Goal: Task Accomplishment & Management: Complete application form

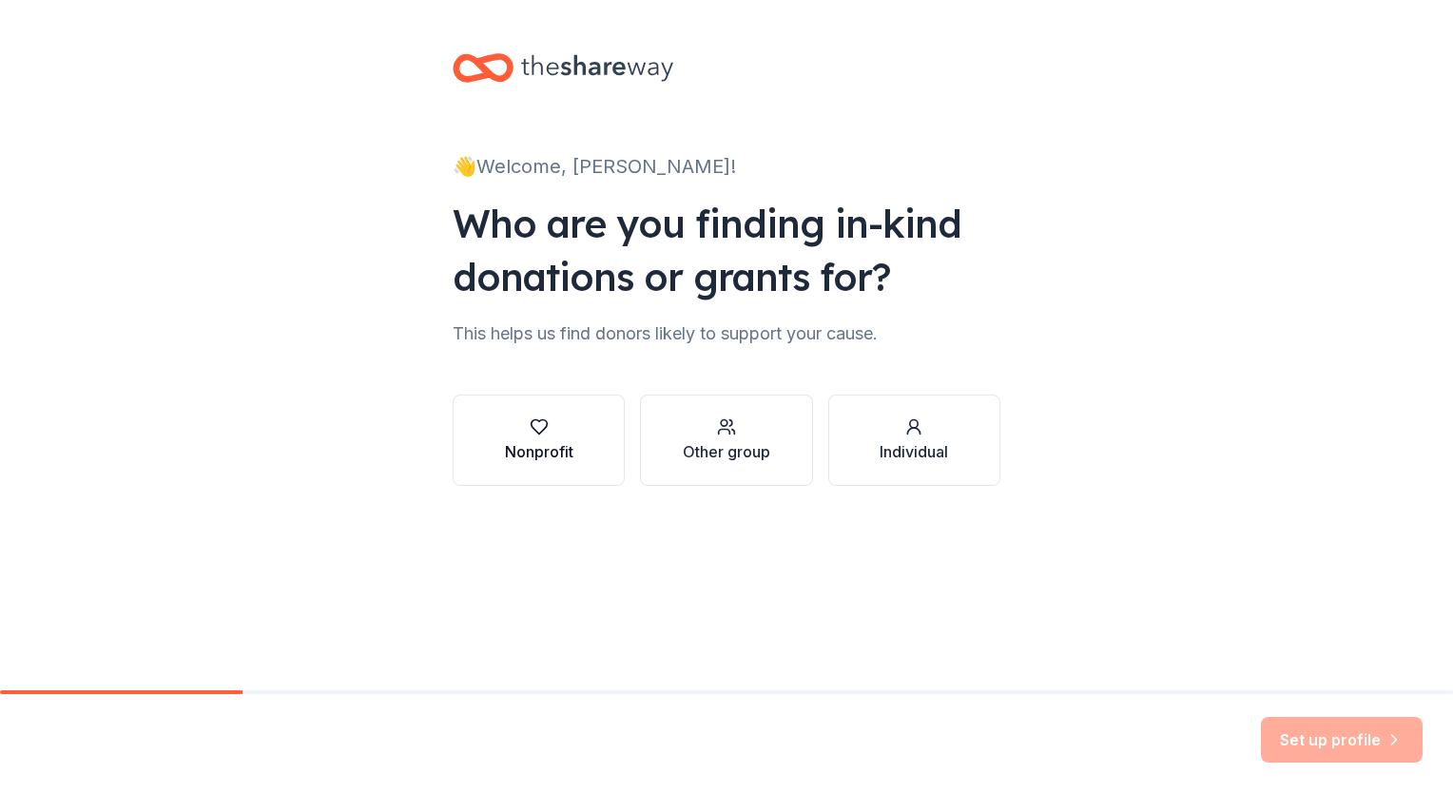
click at [532, 450] on div "Nonprofit" at bounding box center [539, 451] width 68 height 23
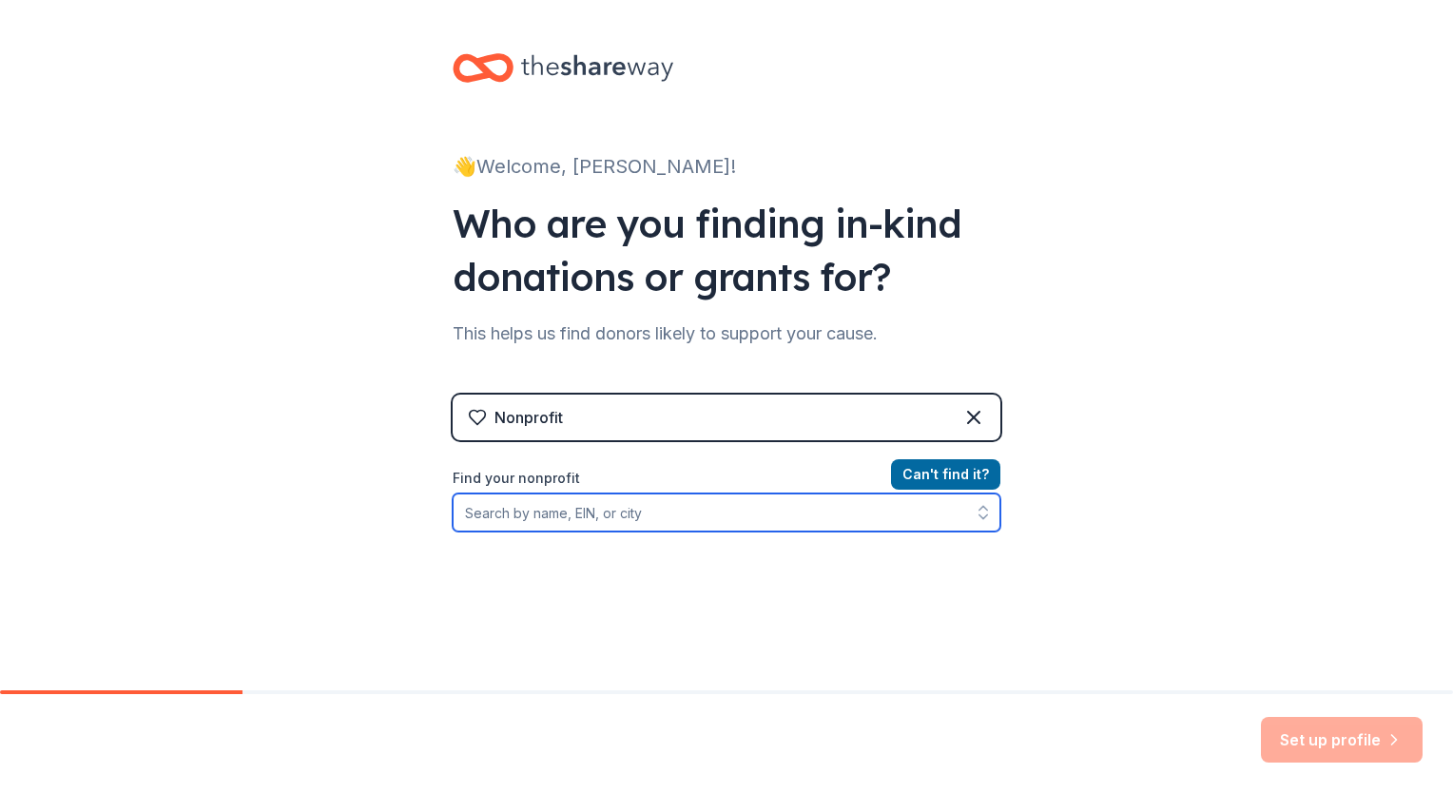
click at [523, 517] on input "Find your nonprofit" at bounding box center [727, 512] width 548 height 38
click at [573, 518] on input "Find your nonprofit" at bounding box center [727, 512] width 548 height 38
paste input "[US_EMPLOYER_IDENTIFICATION_NUMBER]"
type input "[US_EMPLOYER_IDENTIFICATION_NUMBER]"
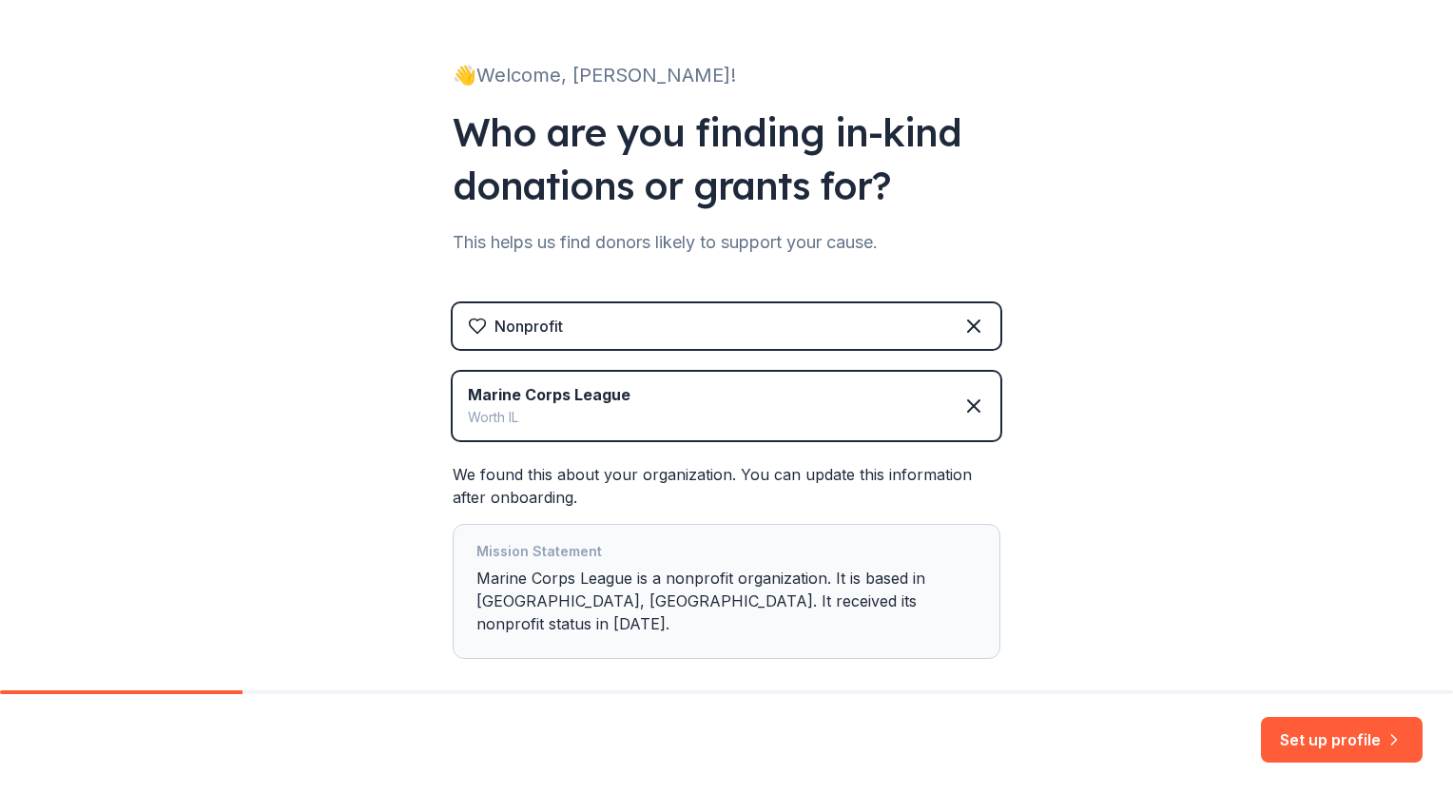
scroll to position [165, 0]
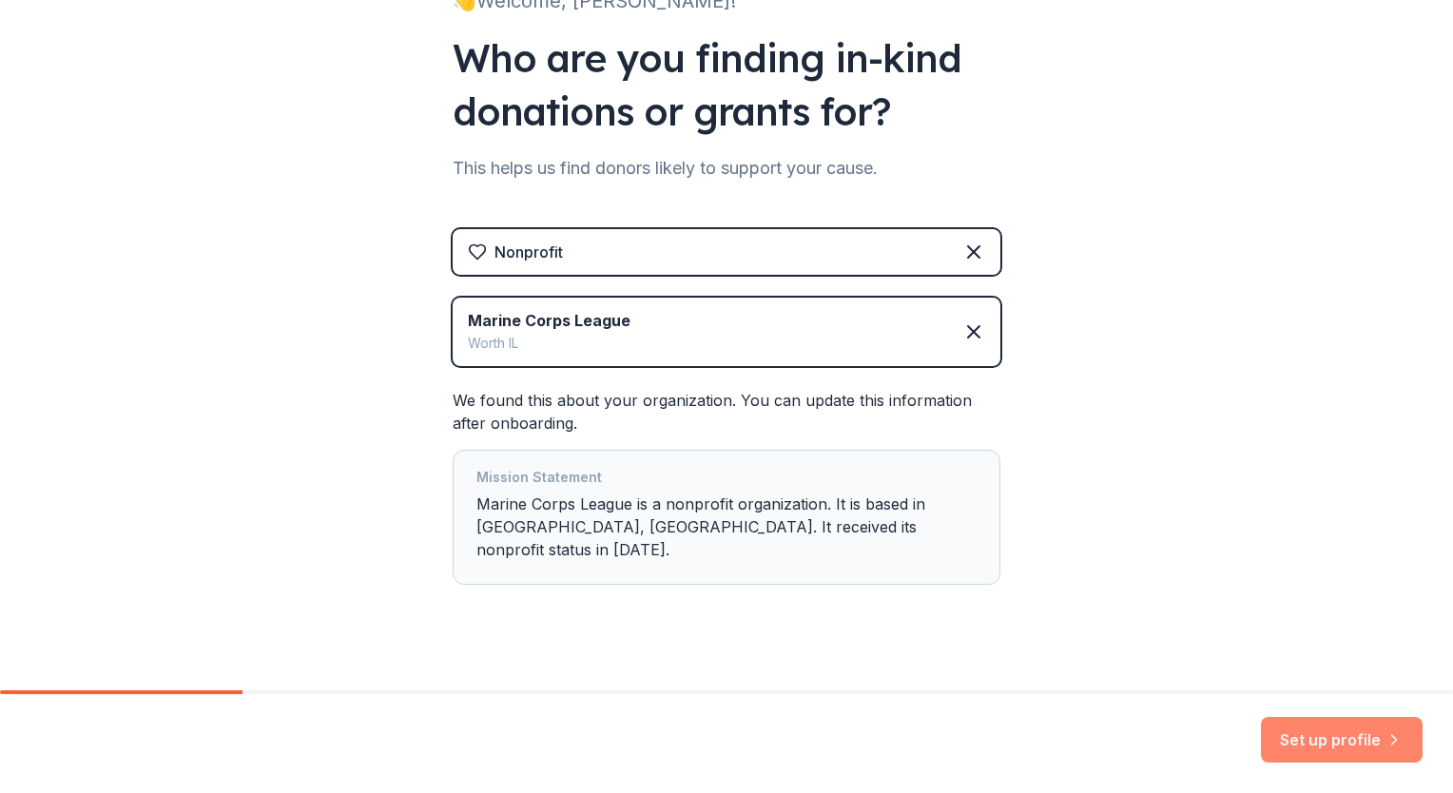
click at [1320, 751] on button "Set up profile" at bounding box center [1342, 740] width 162 height 46
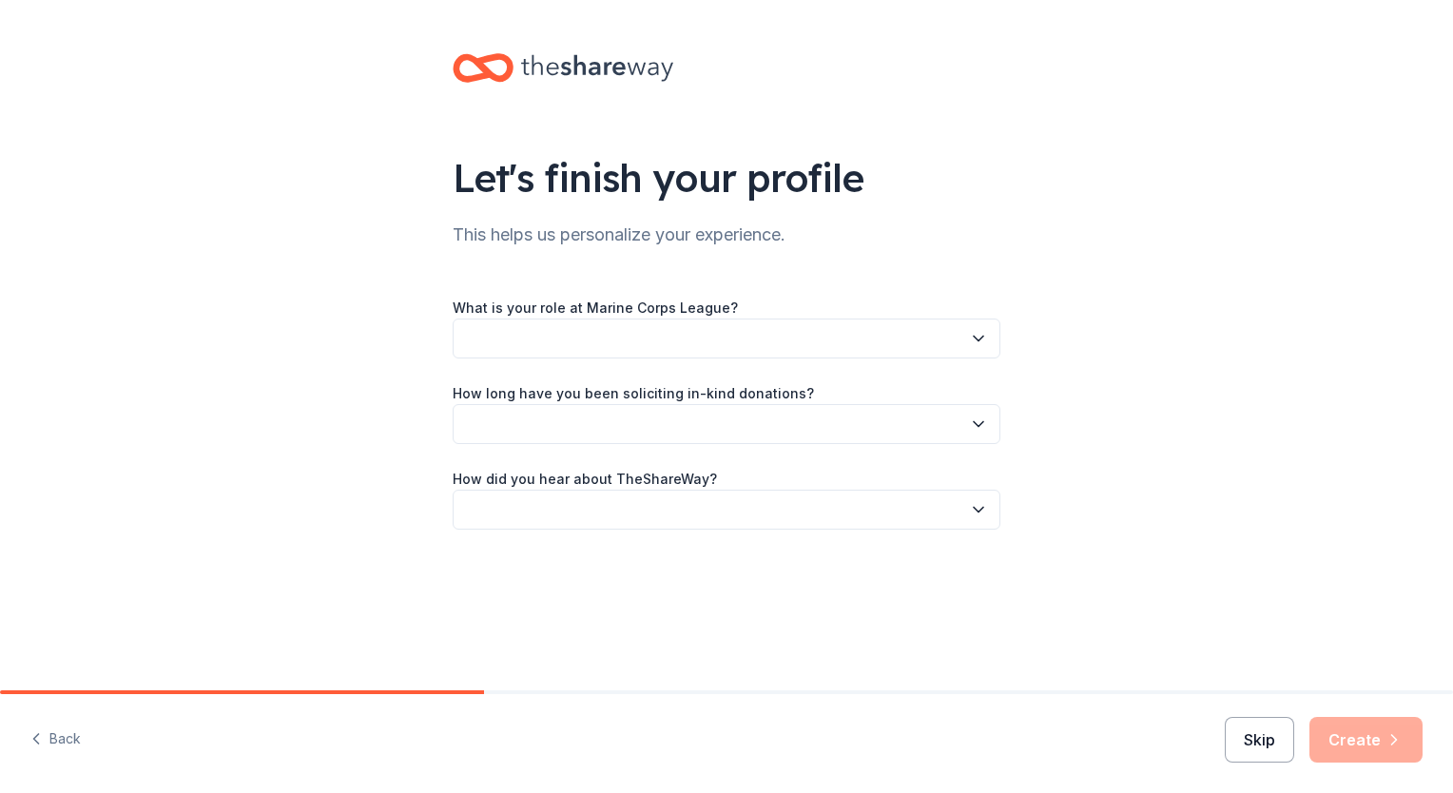
click at [1249, 743] on button "Skip" at bounding box center [1259, 740] width 69 height 46
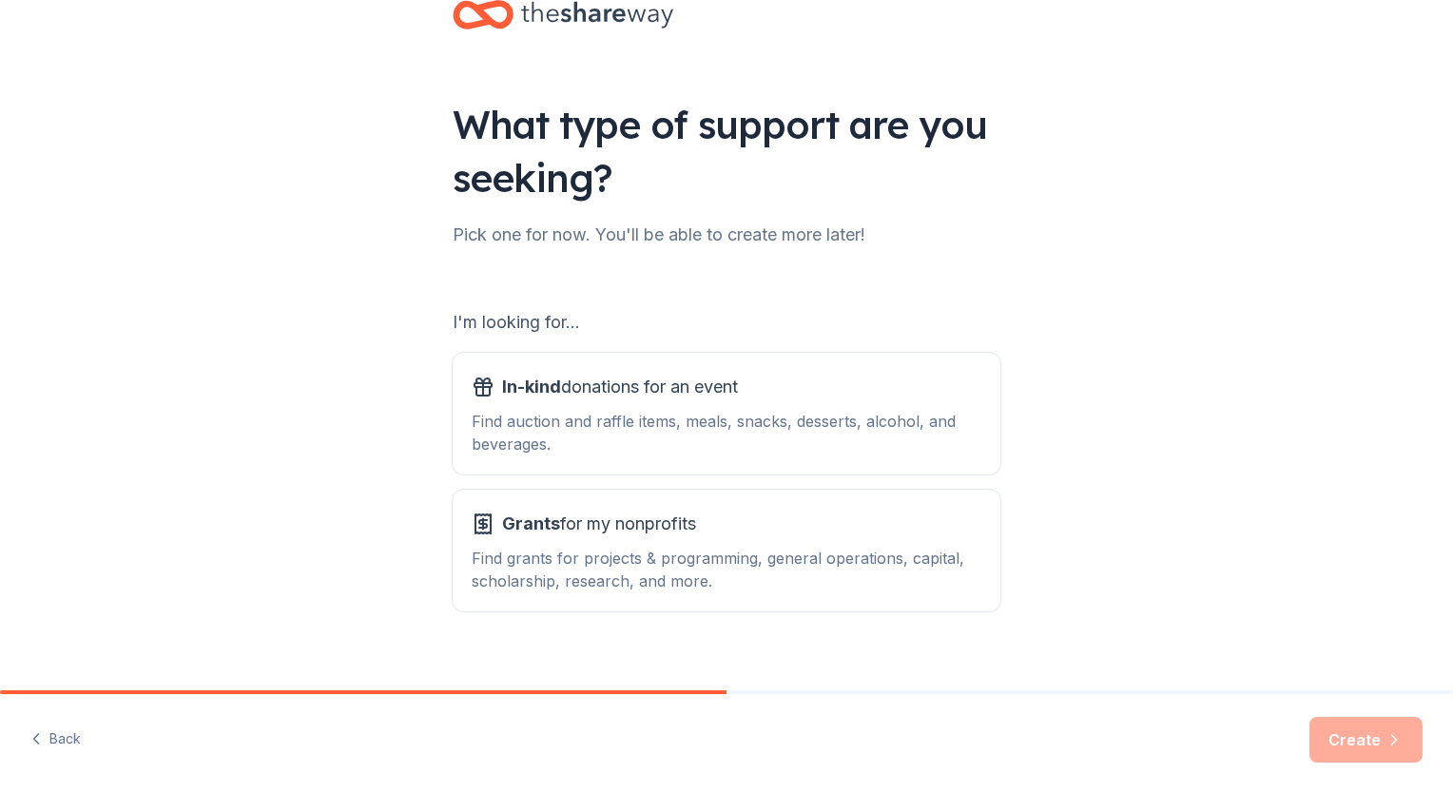
scroll to position [76, 0]
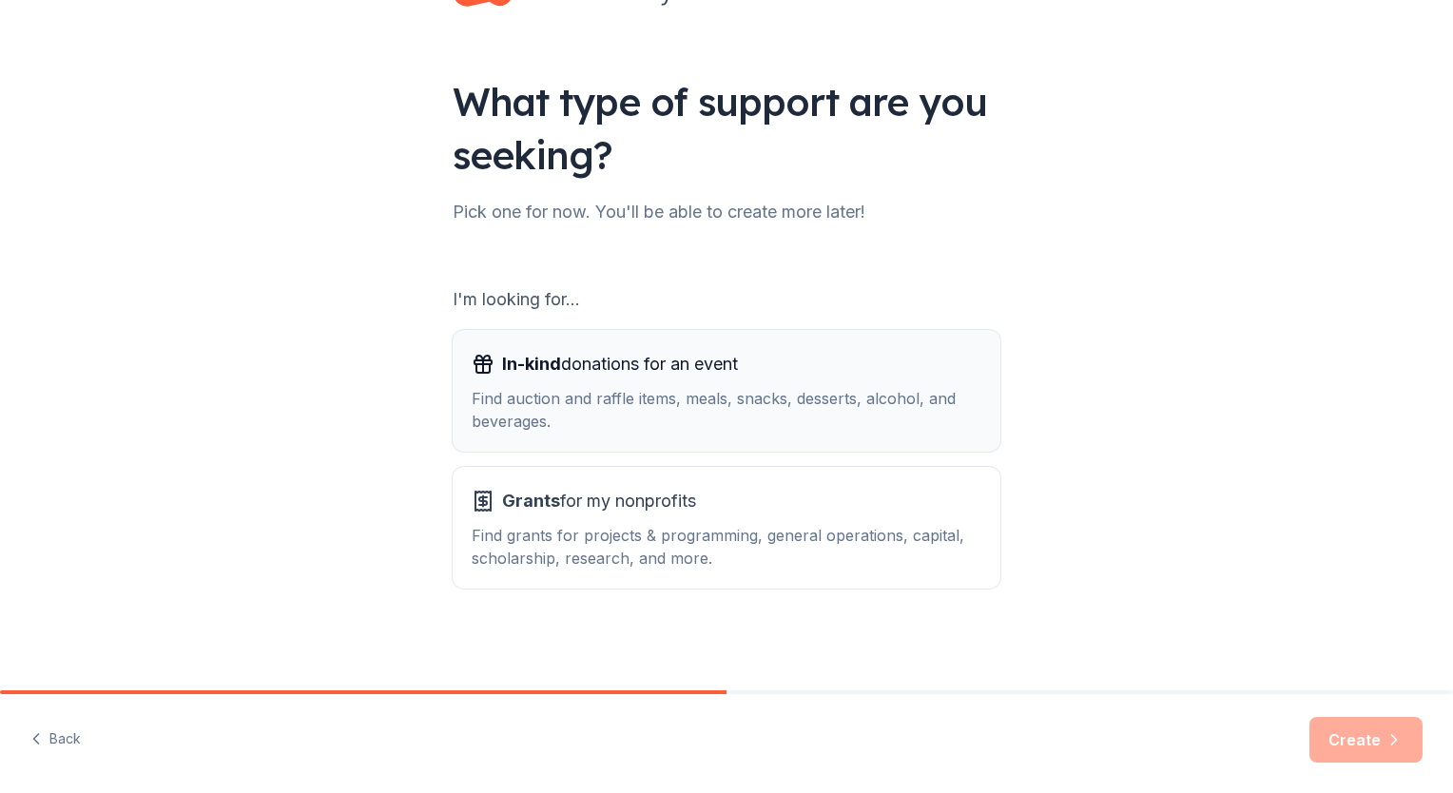
click at [726, 369] on span "In-kind donations for an event" at bounding box center [620, 364] width 236 height 30
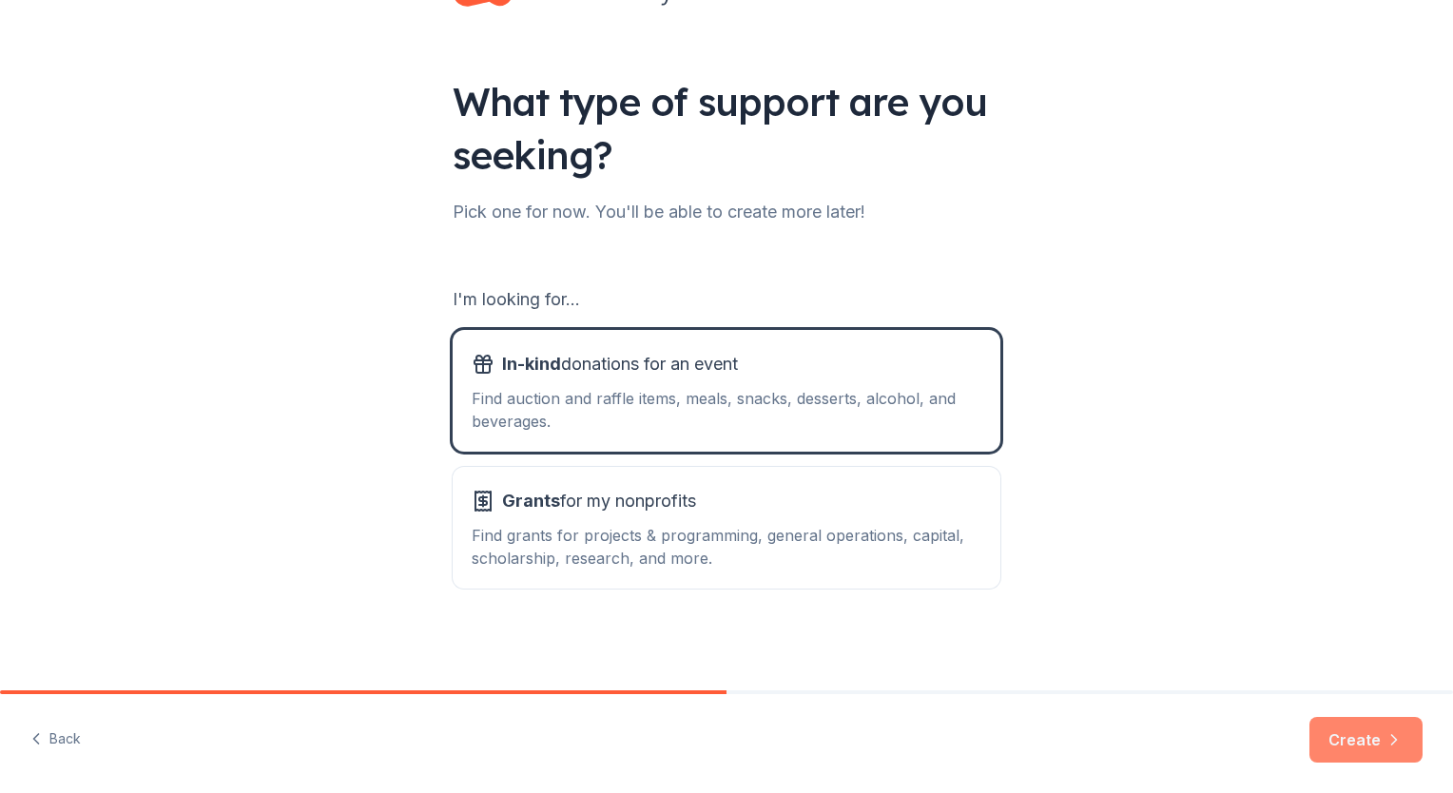
click at [1354, 738] on button "Create" at bounding box center [1365, 740] width 113 height 46
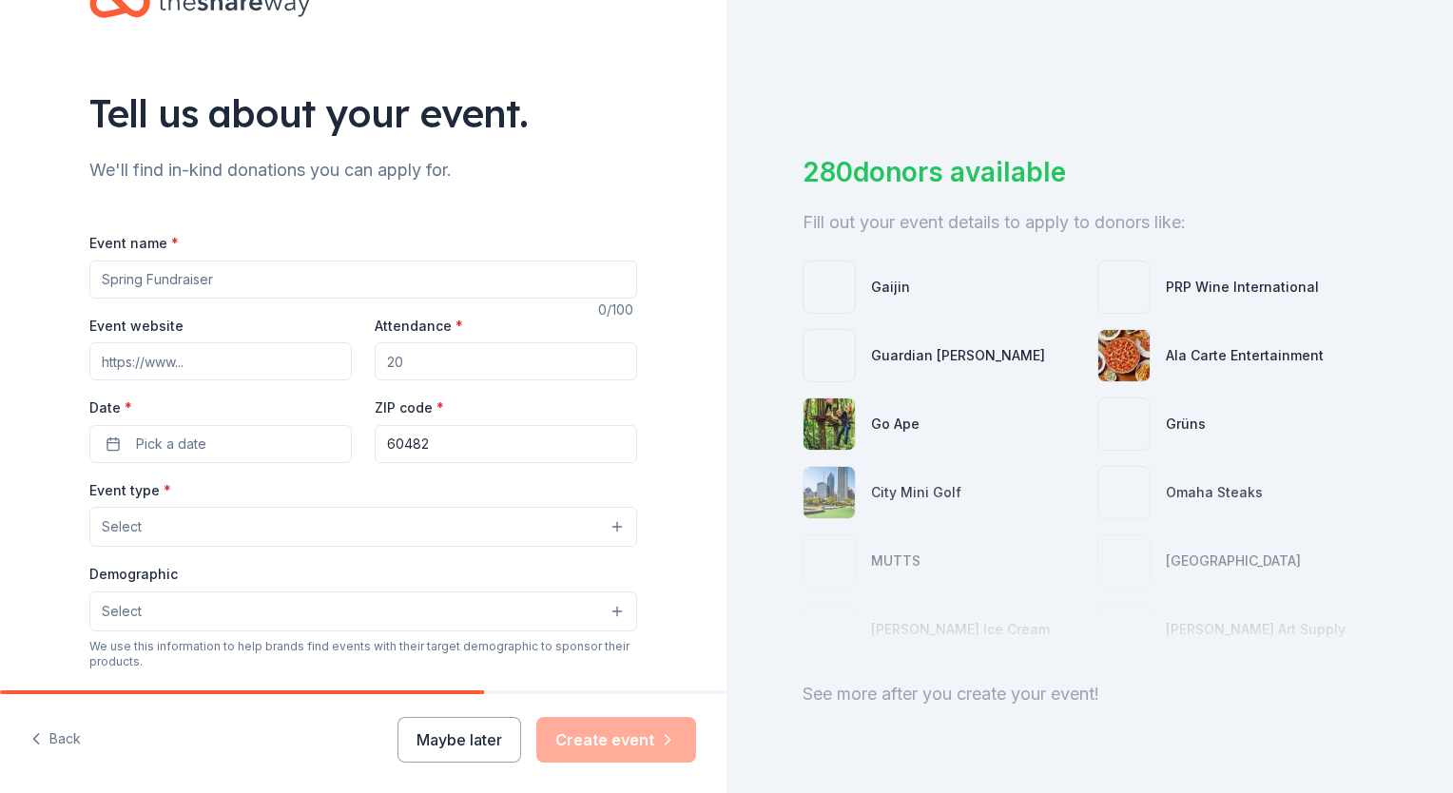
scroll to position [95, 0]
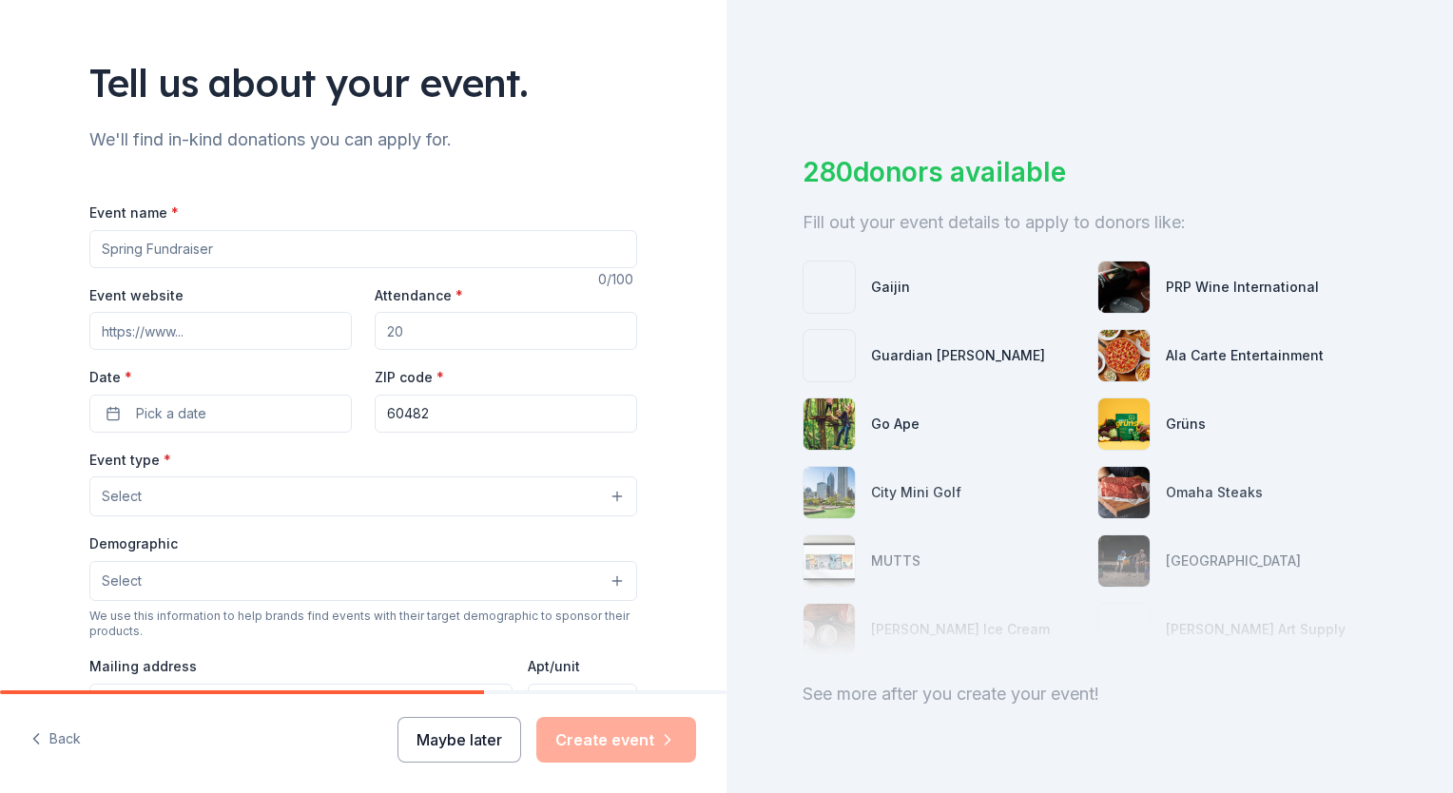
click at [472, 739] on button "Maybe later" at bounding box center [459, 740] width 124 height 46
click at [470, 738] on button "Maybe later" at bounding box center [459, 740] width 124 height 46
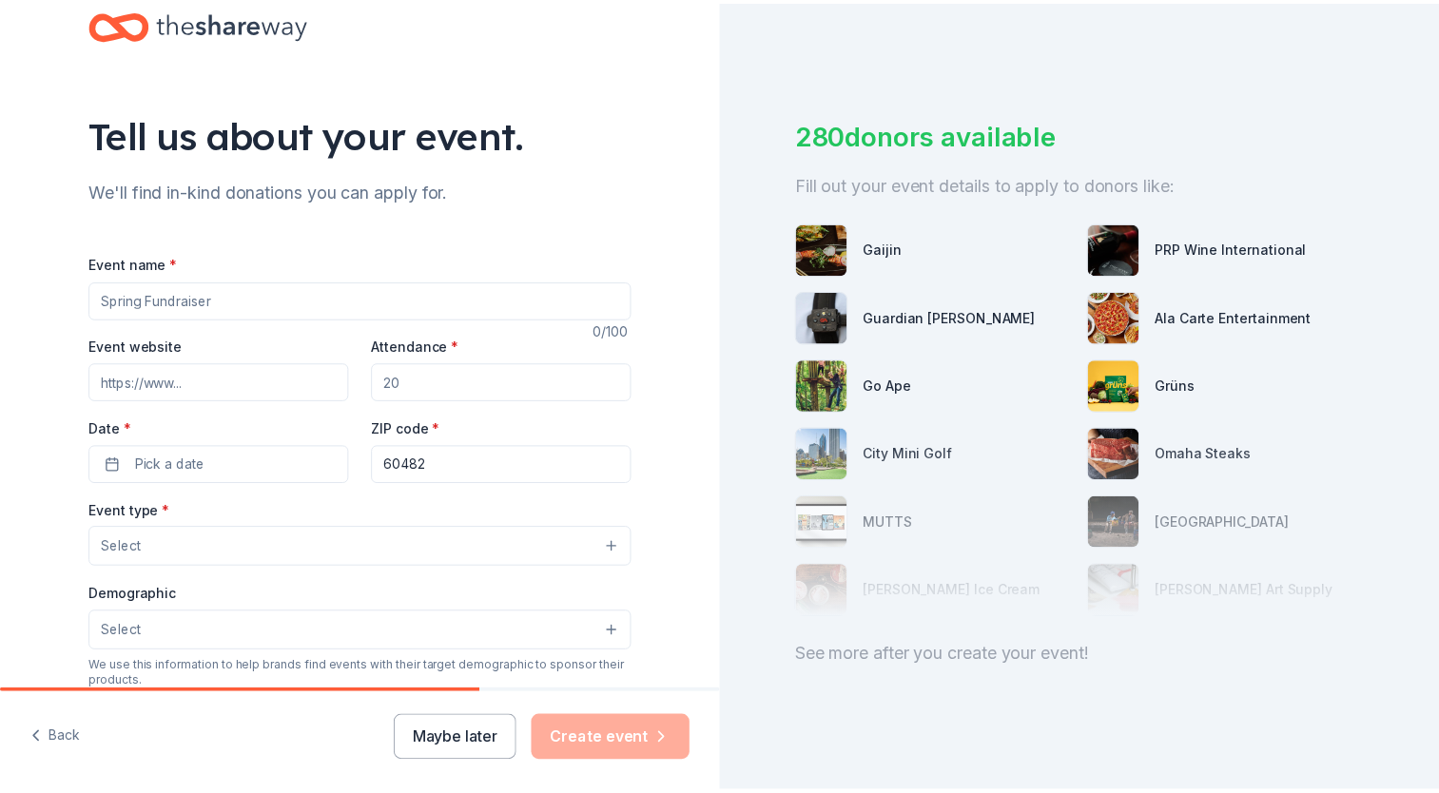
scroll to position [0, 0]
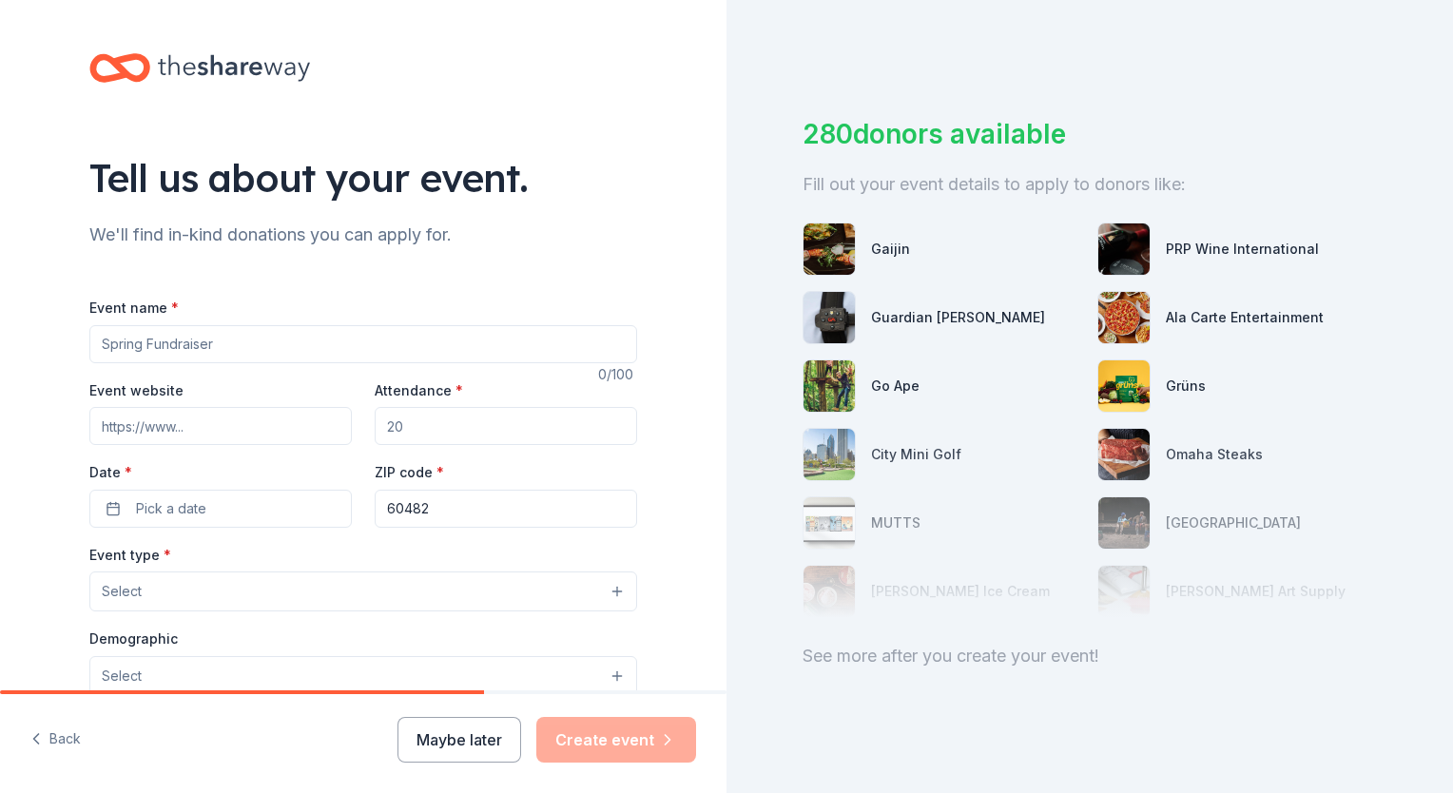
click at [213, 355] on input "Event name *" at bounding box center [363, 344] width 548 height 38
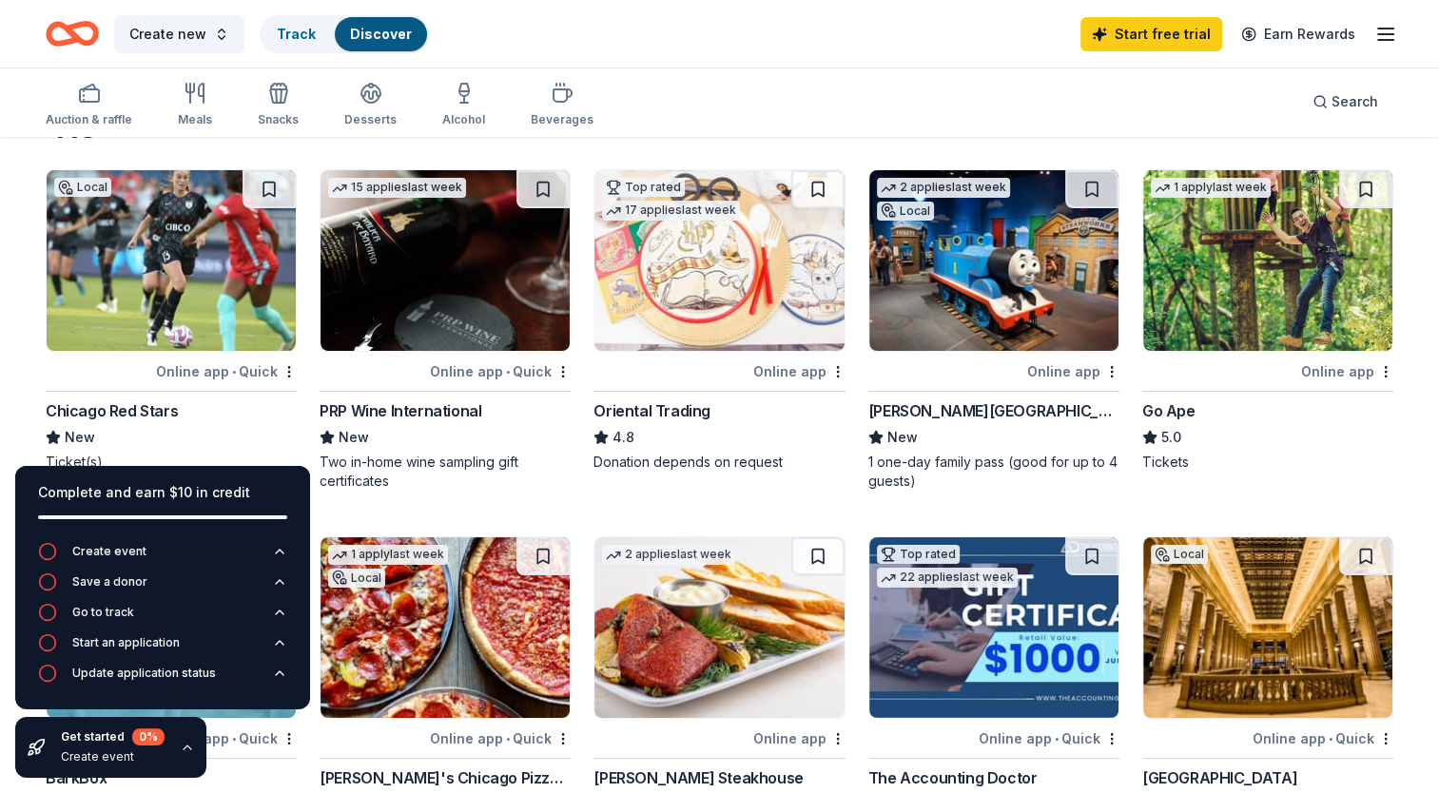
scroll to position [95, 0]
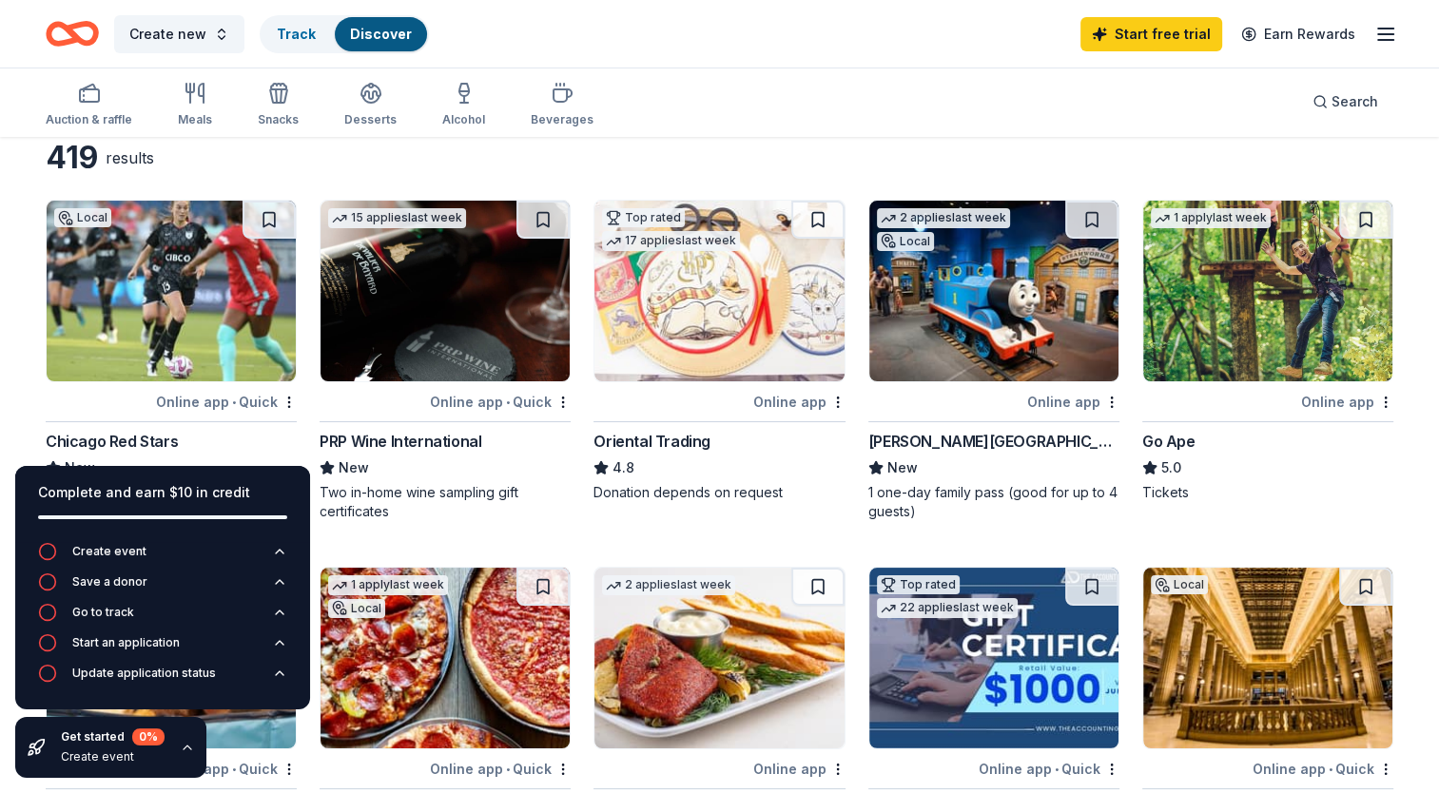
click at [708, 329] on img at bounding box center [718, 291] width 249 height 181
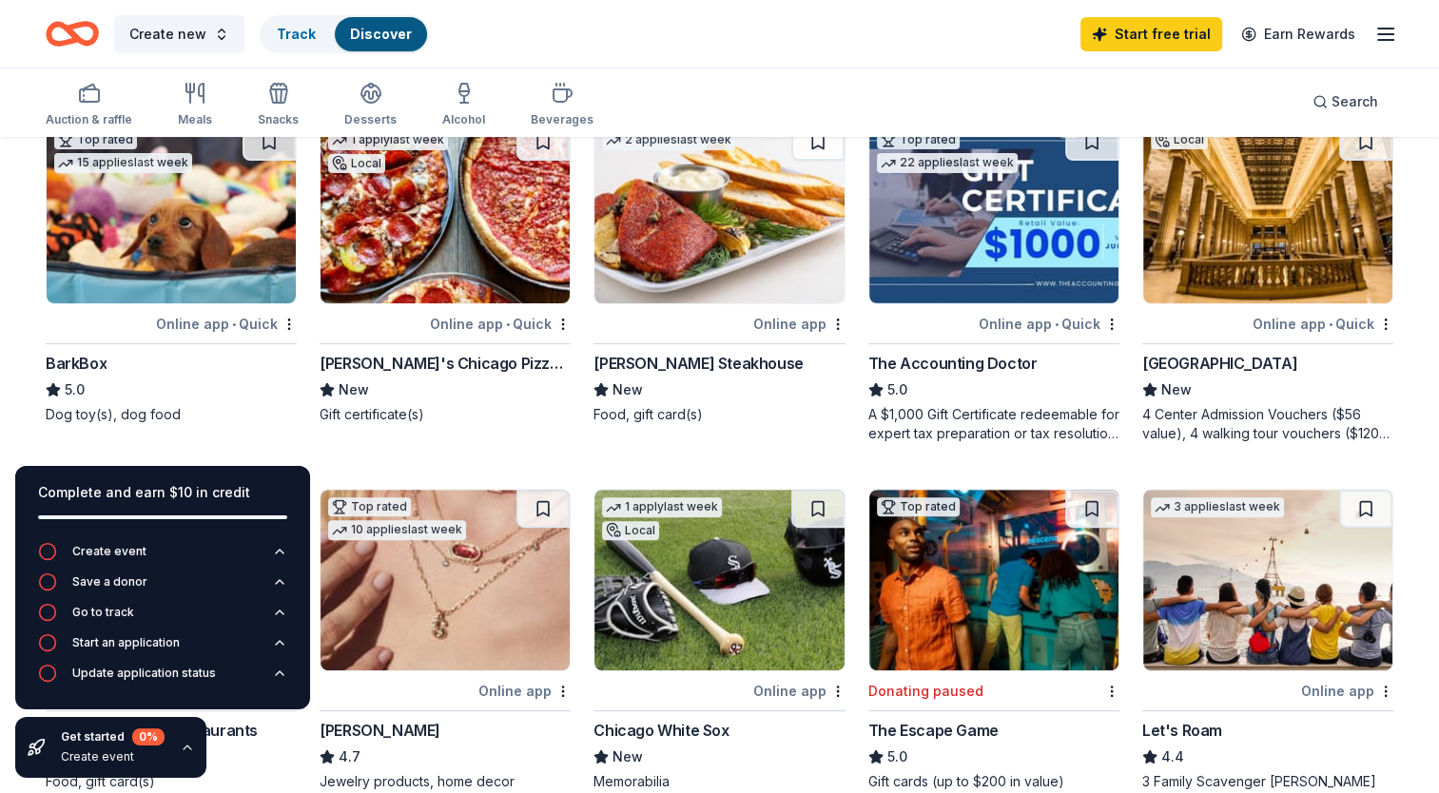
scroll to position [571, 0]
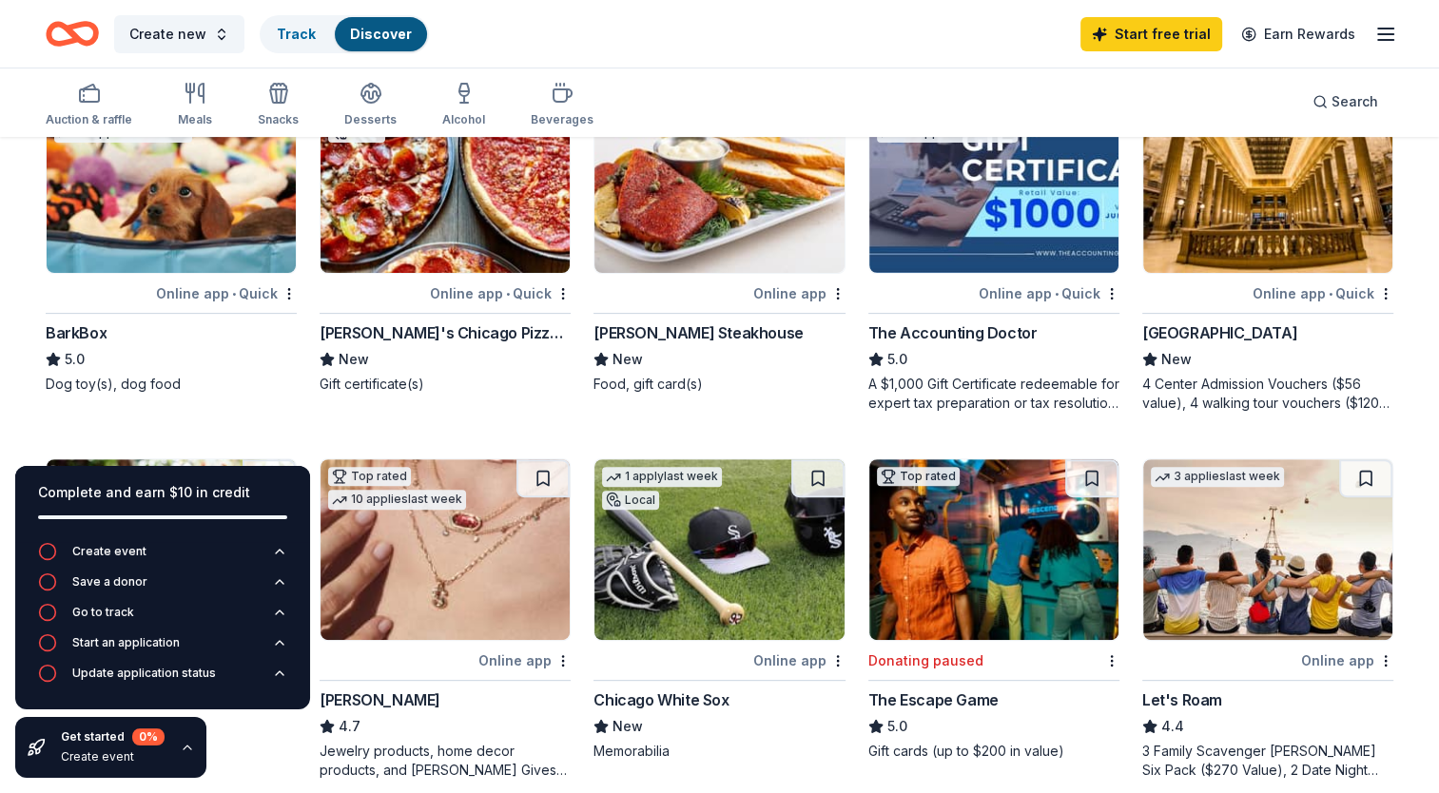
click at [205, 238] on img at bounding box center [171, 182] width 249 height 181
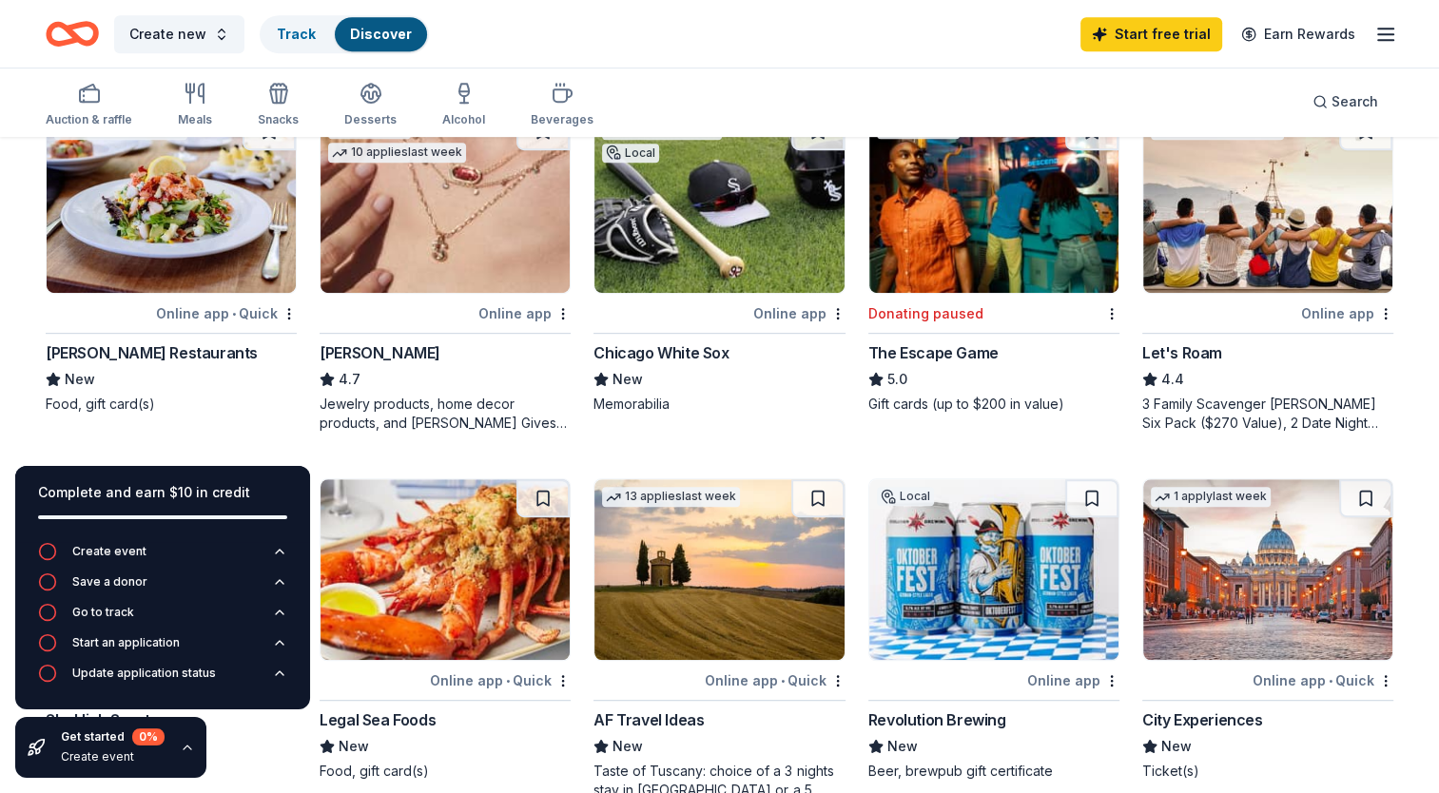
scroll to position [951, 0]
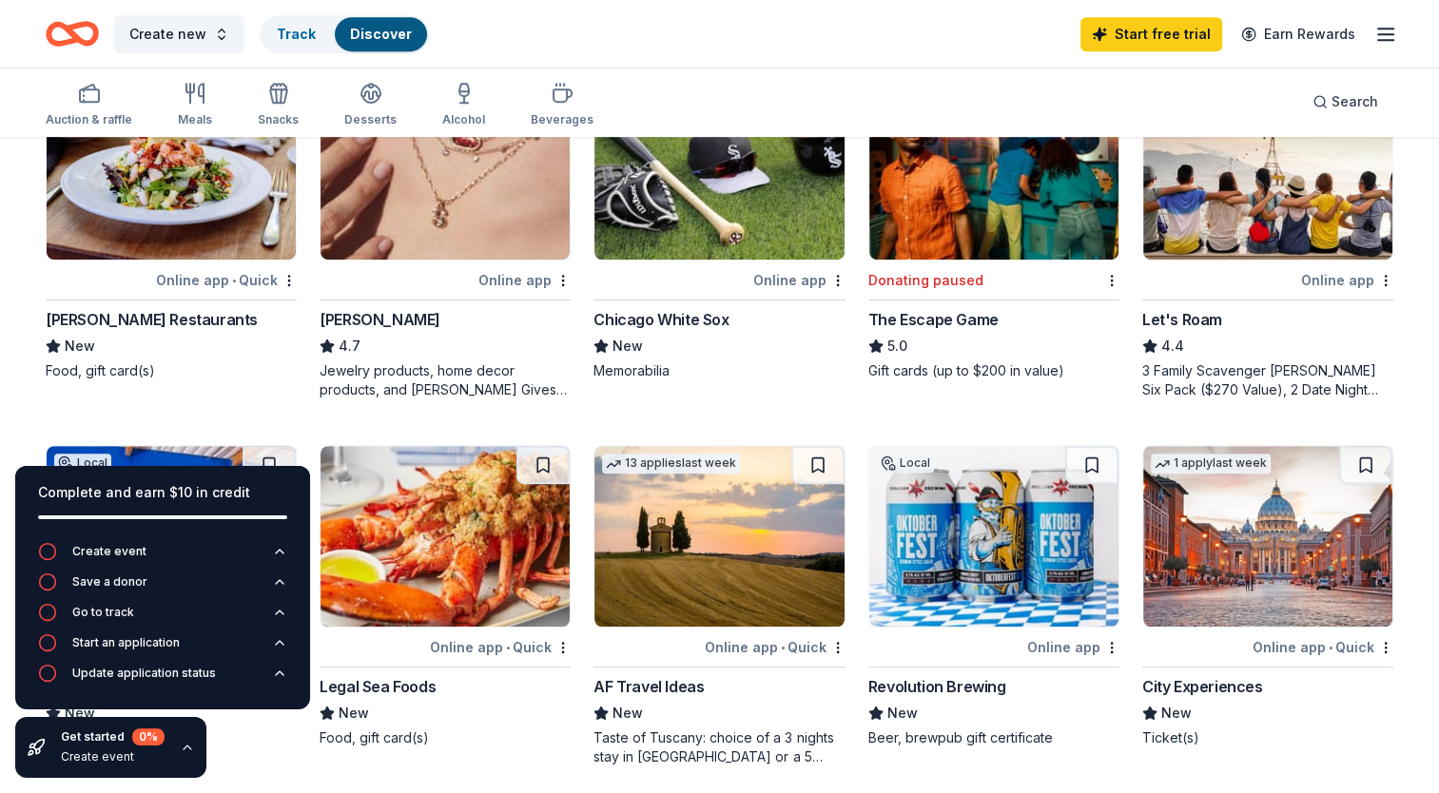
click at [403, 203] on img at bounding box center [444, 169] width 249 height 181
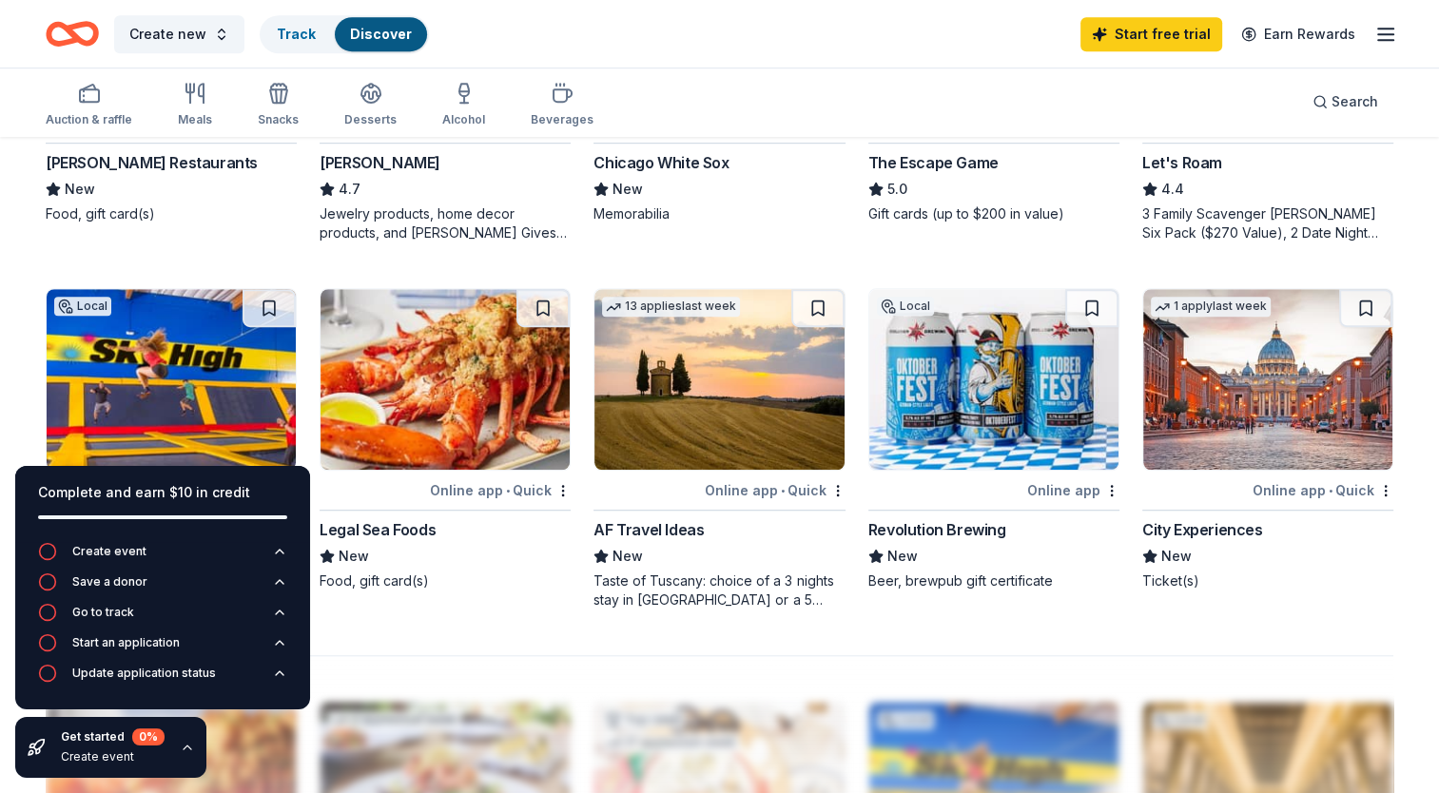
scroll to position [1141, 0]
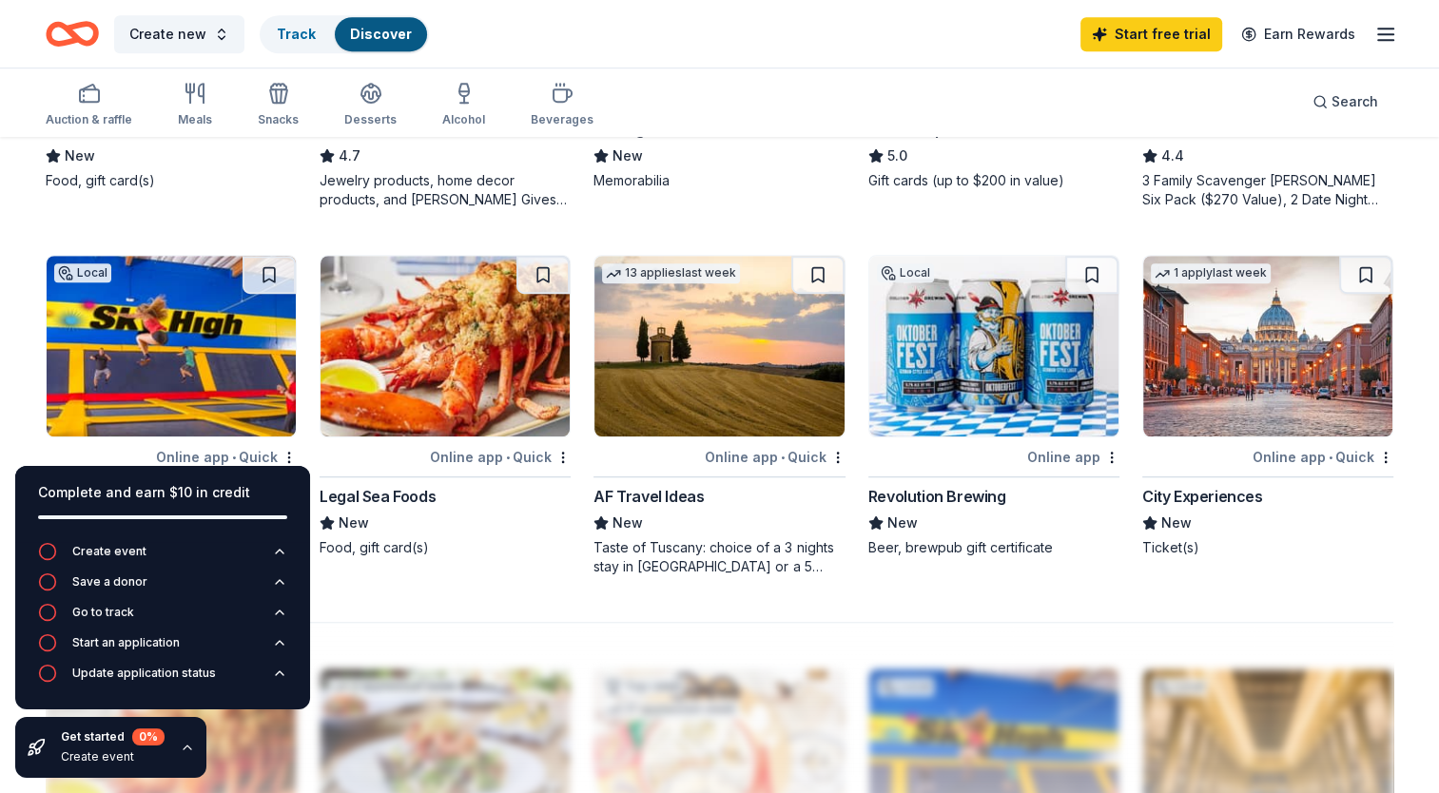
click at [969, 340] on img at bounding box center [993, 346] width 249 height 181
click at [1229, 356] on img at bounding box center [1267, 346] width 249 height 181
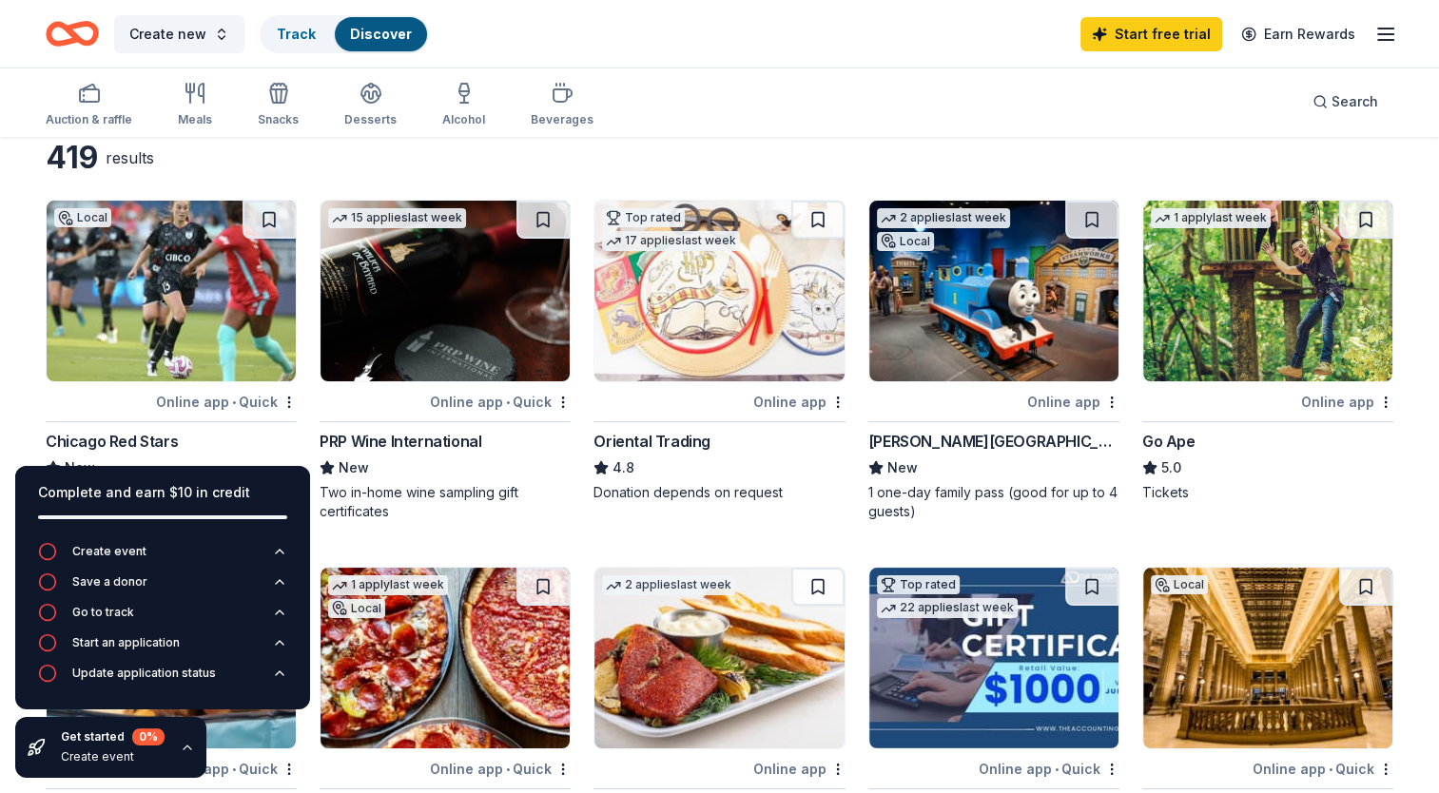
scroll to position [0, 0]
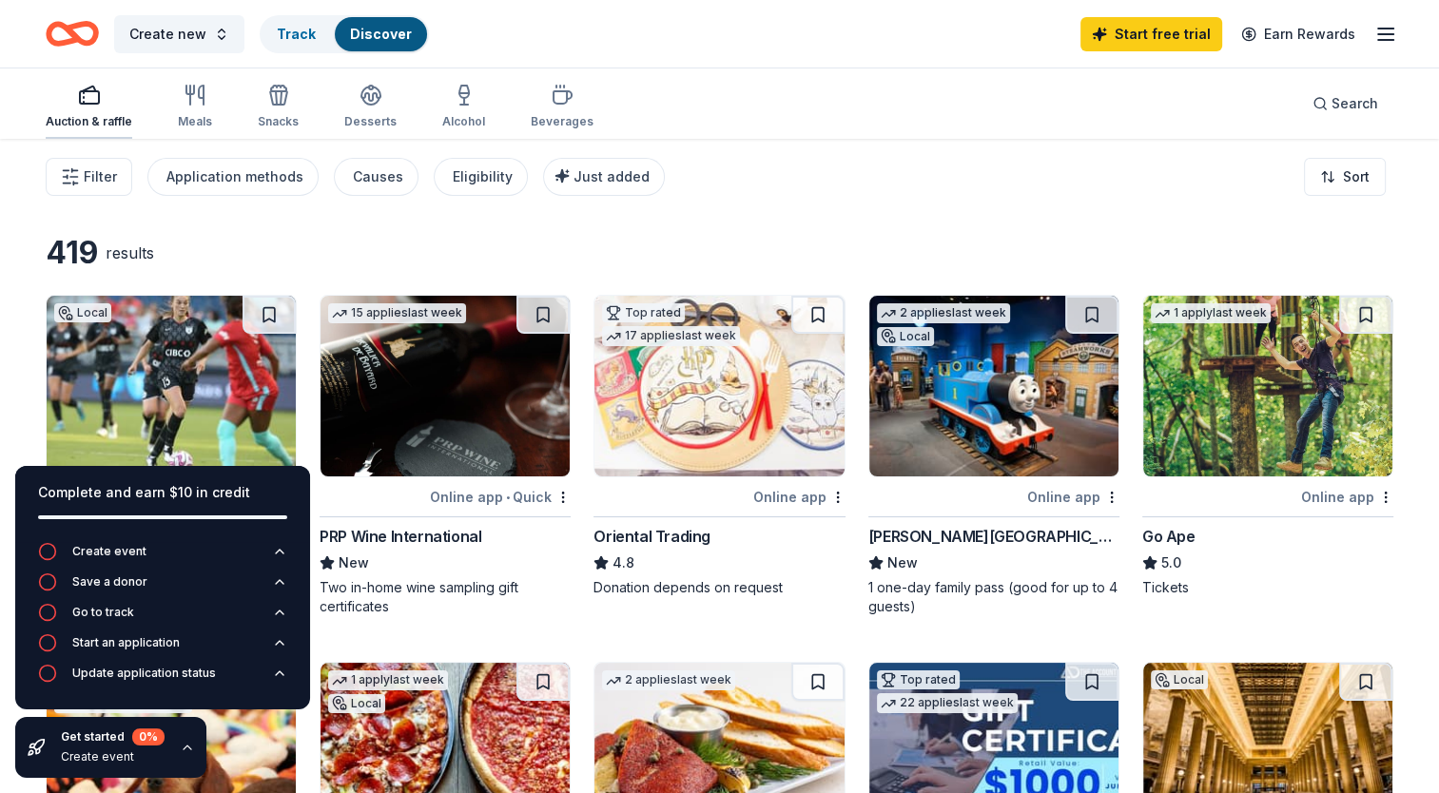
click at [118, 120] on div "Auction & raffle" at bounding box center [89, 121] width 87 height 15
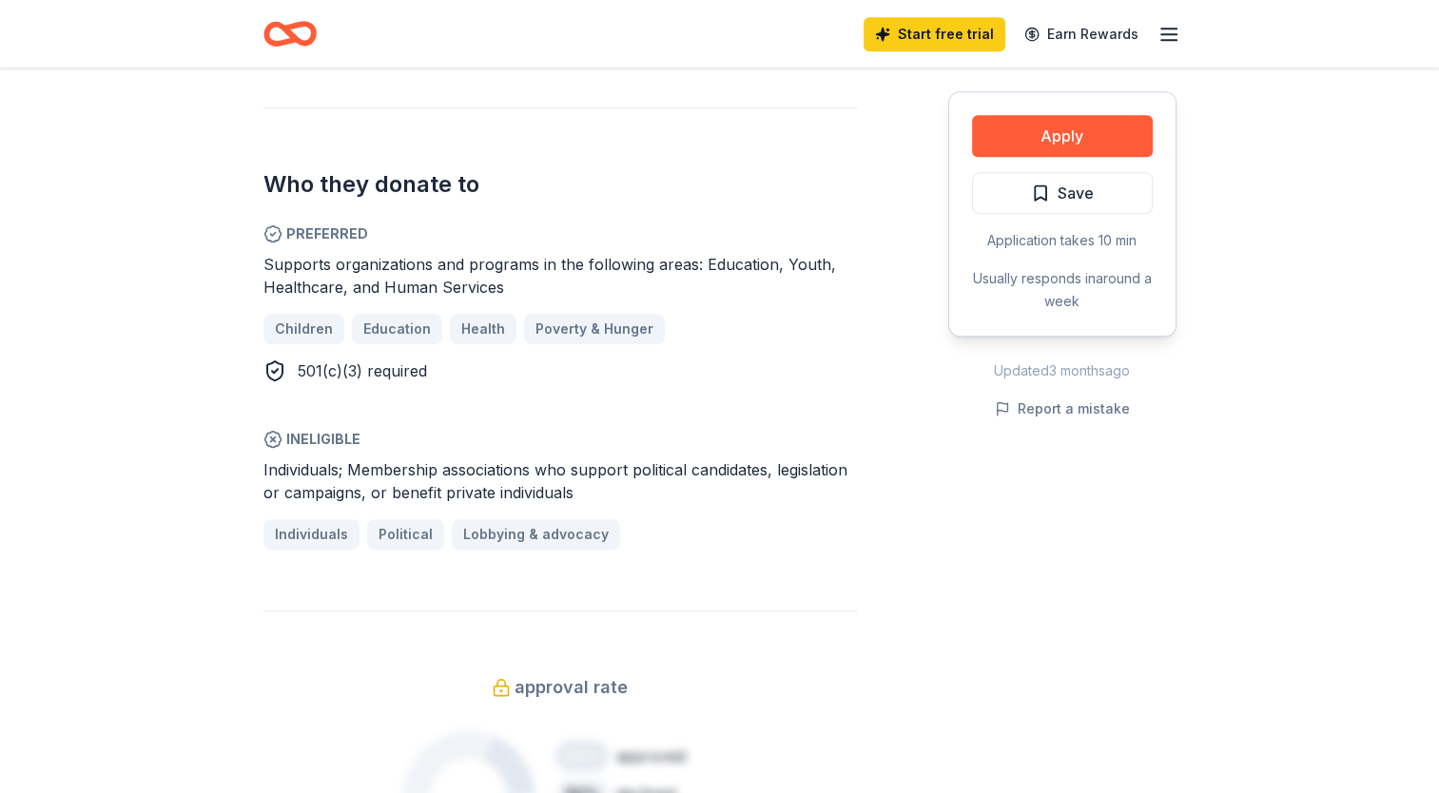
scroll to position [951, 0]
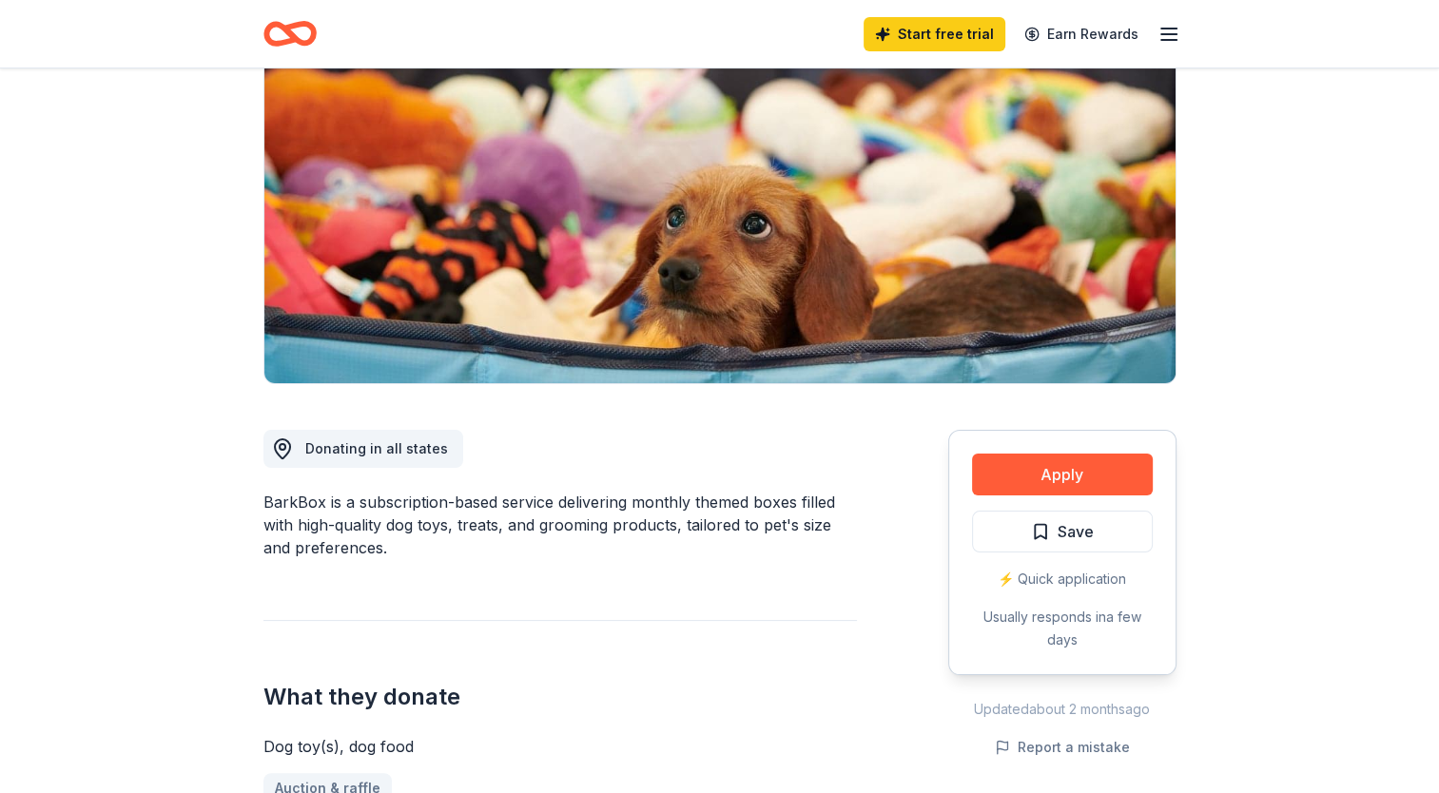
scroll to position [190, 0]
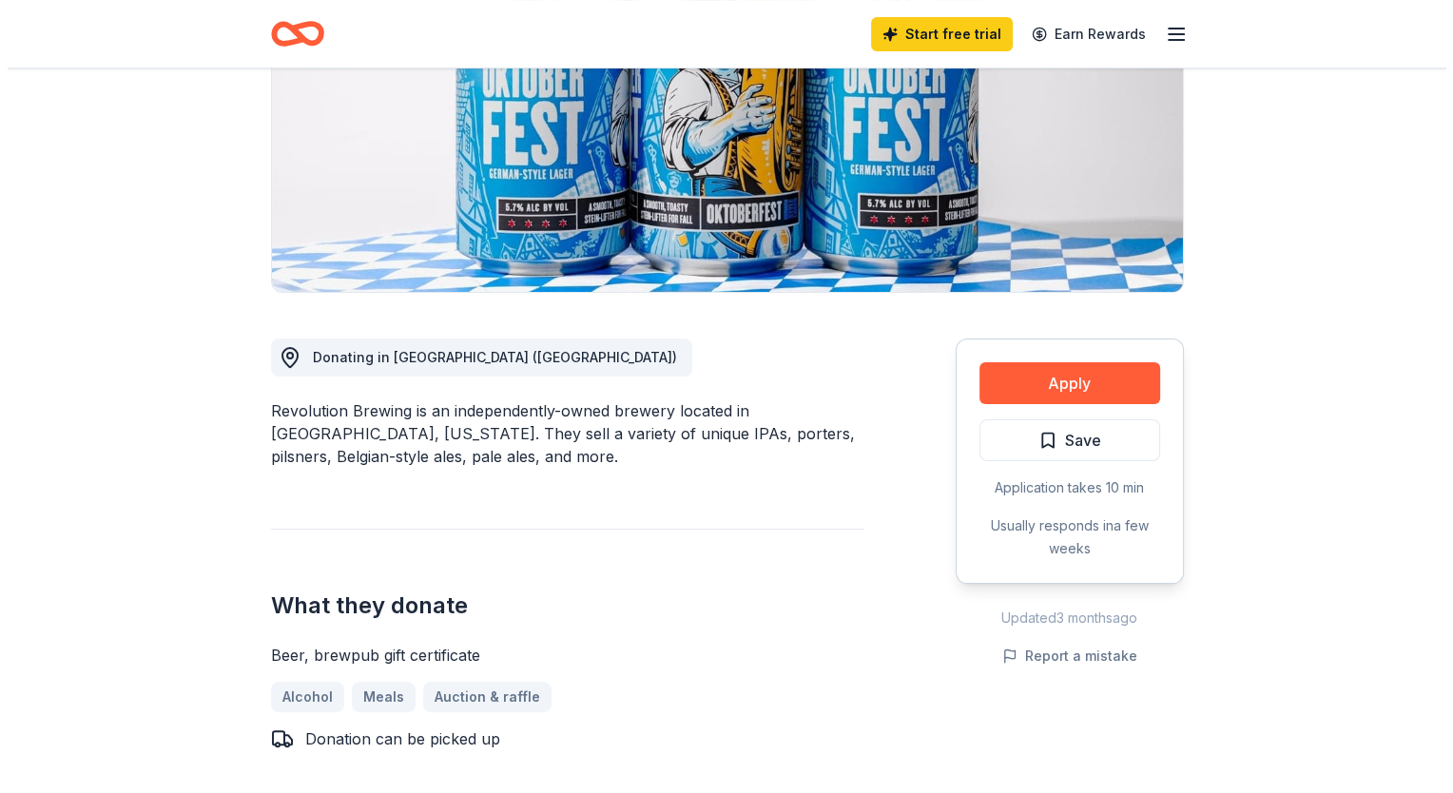
scroll to position [285, 0]
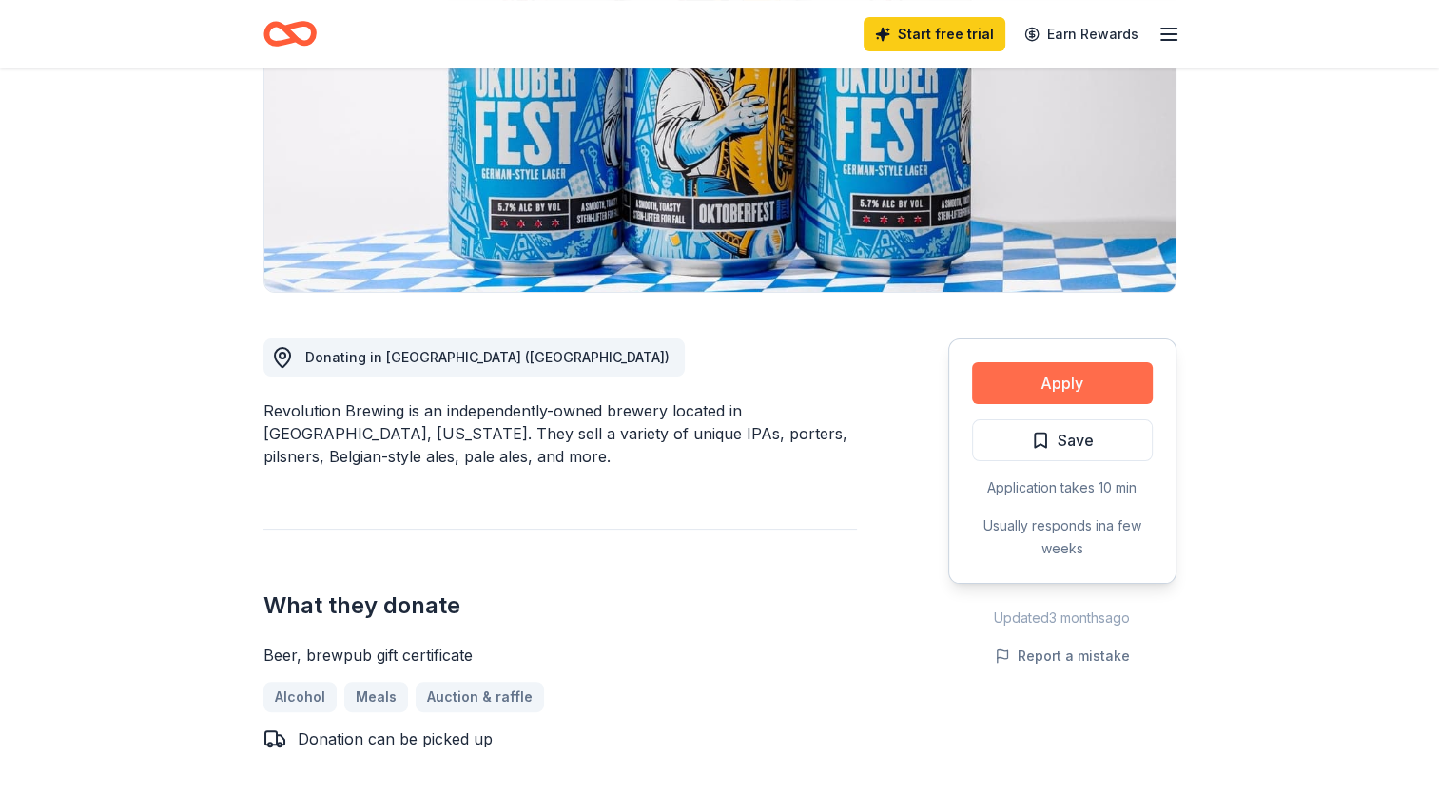
click at [1050, 377] on button "Apply" at bounding box center [1062, 383] width 181 height 42
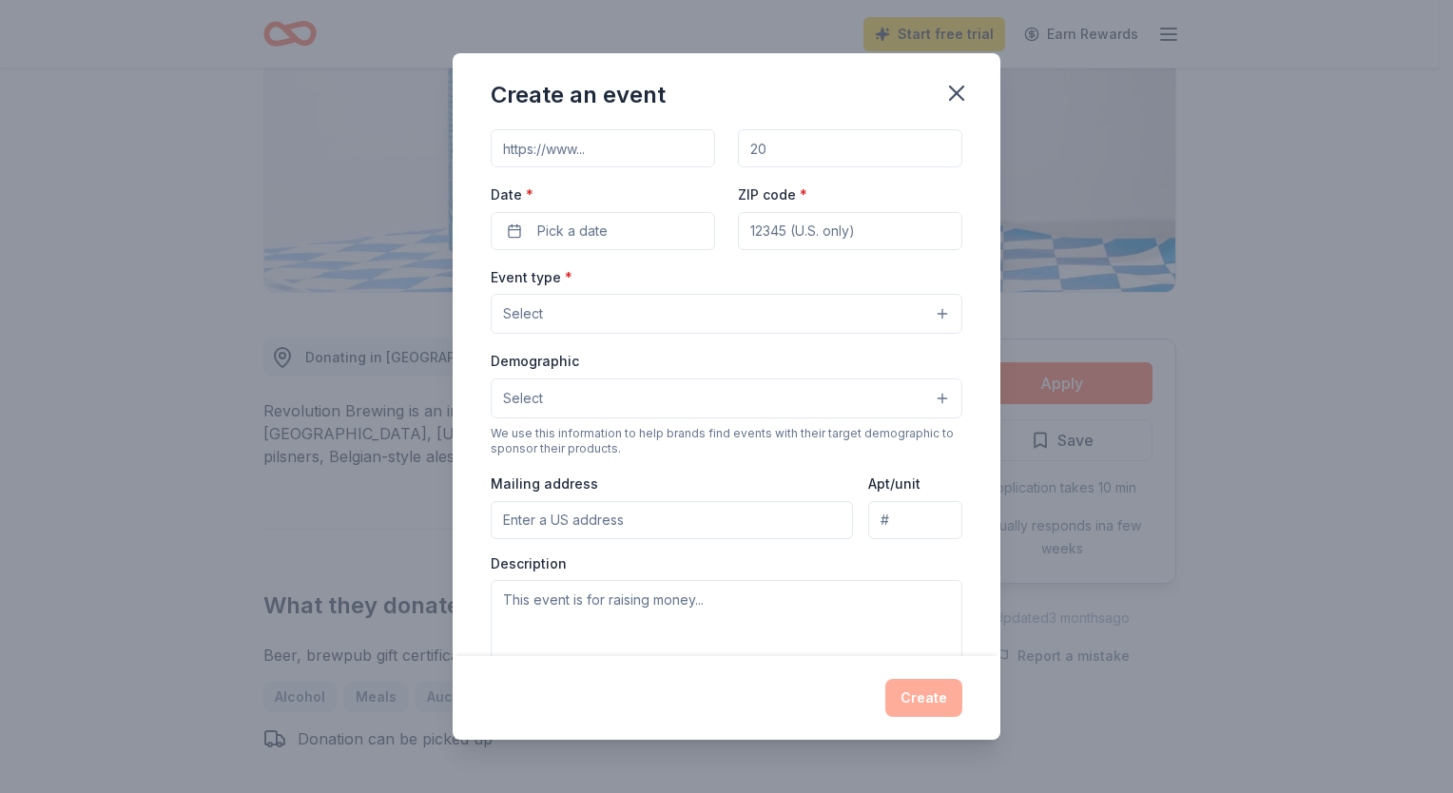
scroll to position [1, 0]
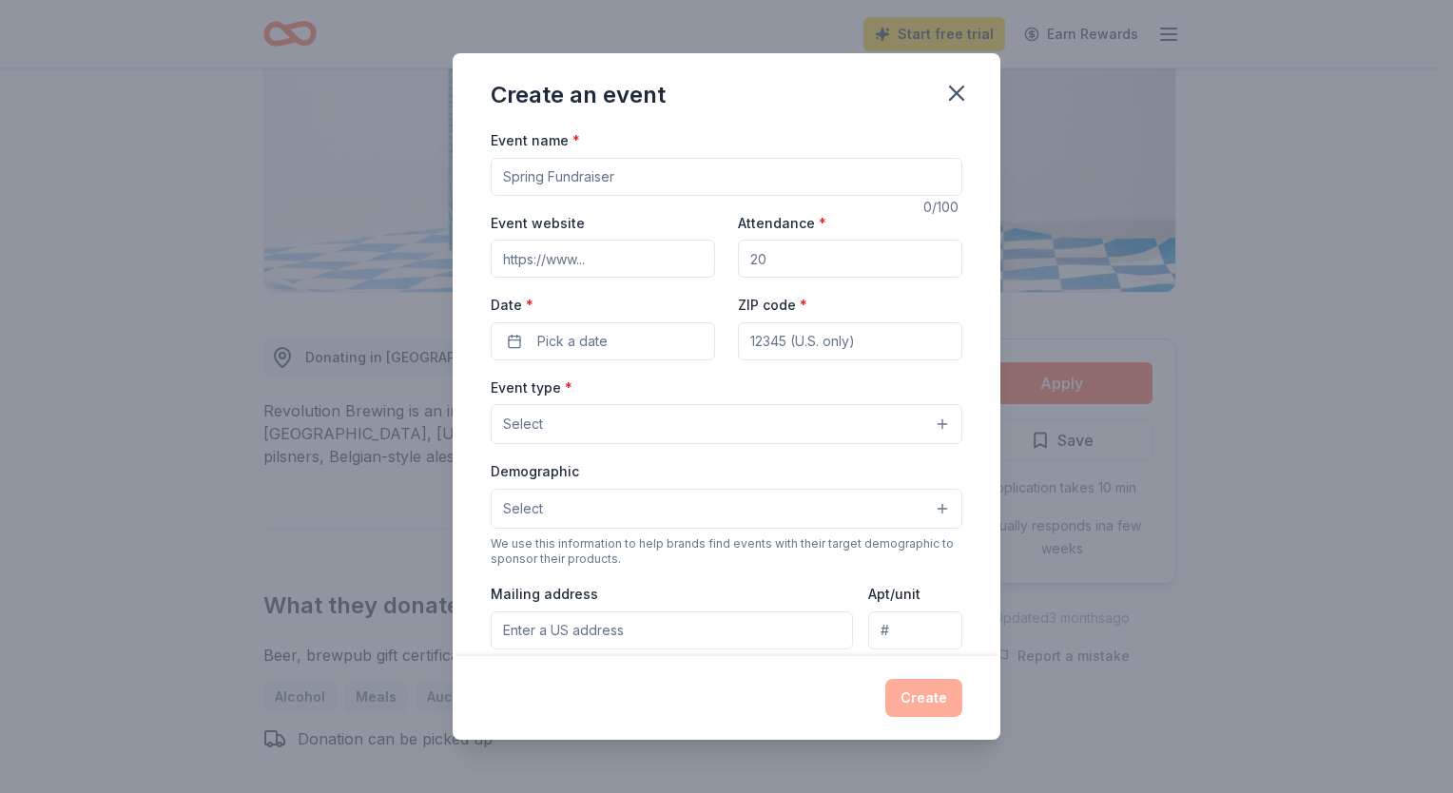
click at [589, 500] on button "Select" at bounding box center [727, 509] width 472 height 40
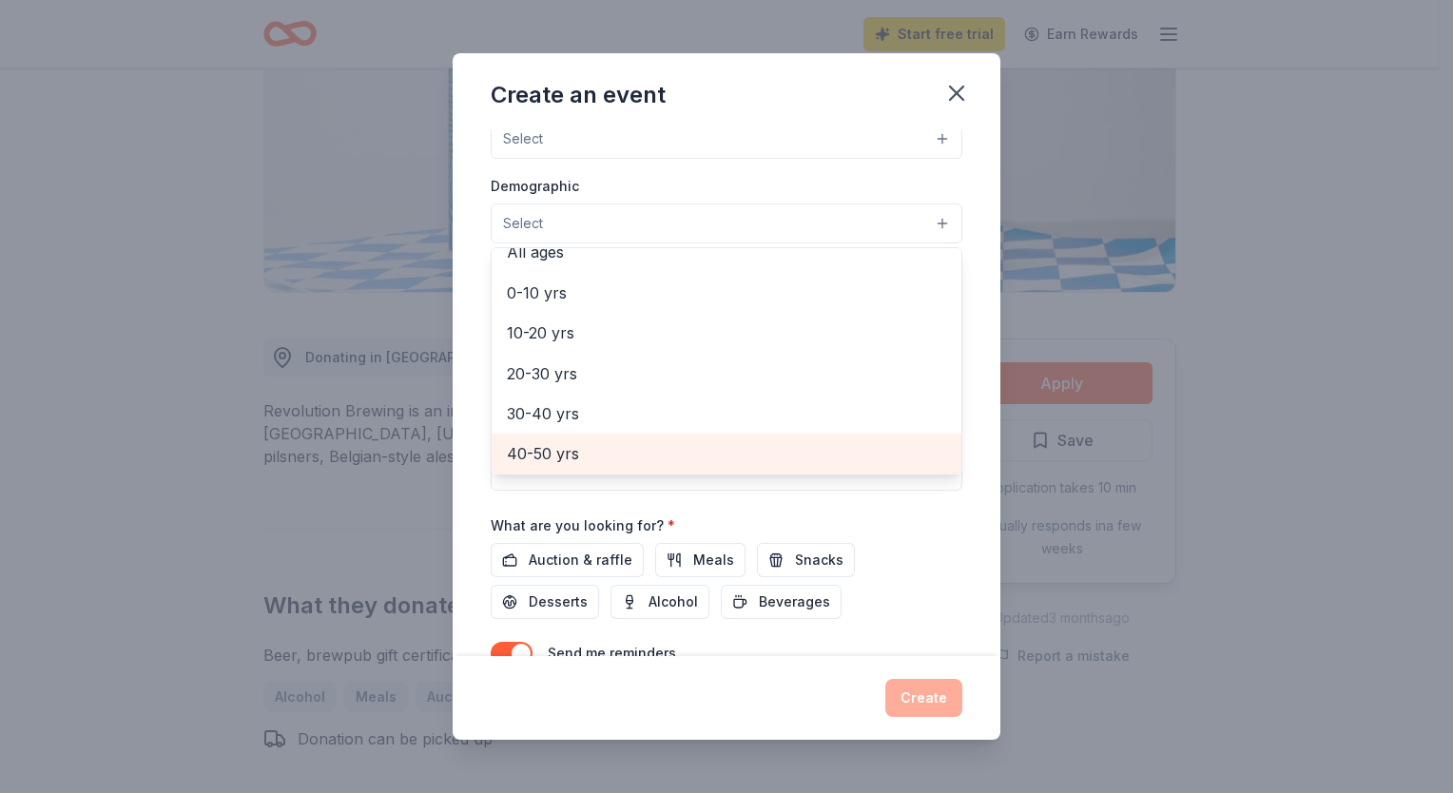
scroll to position [0, 0]
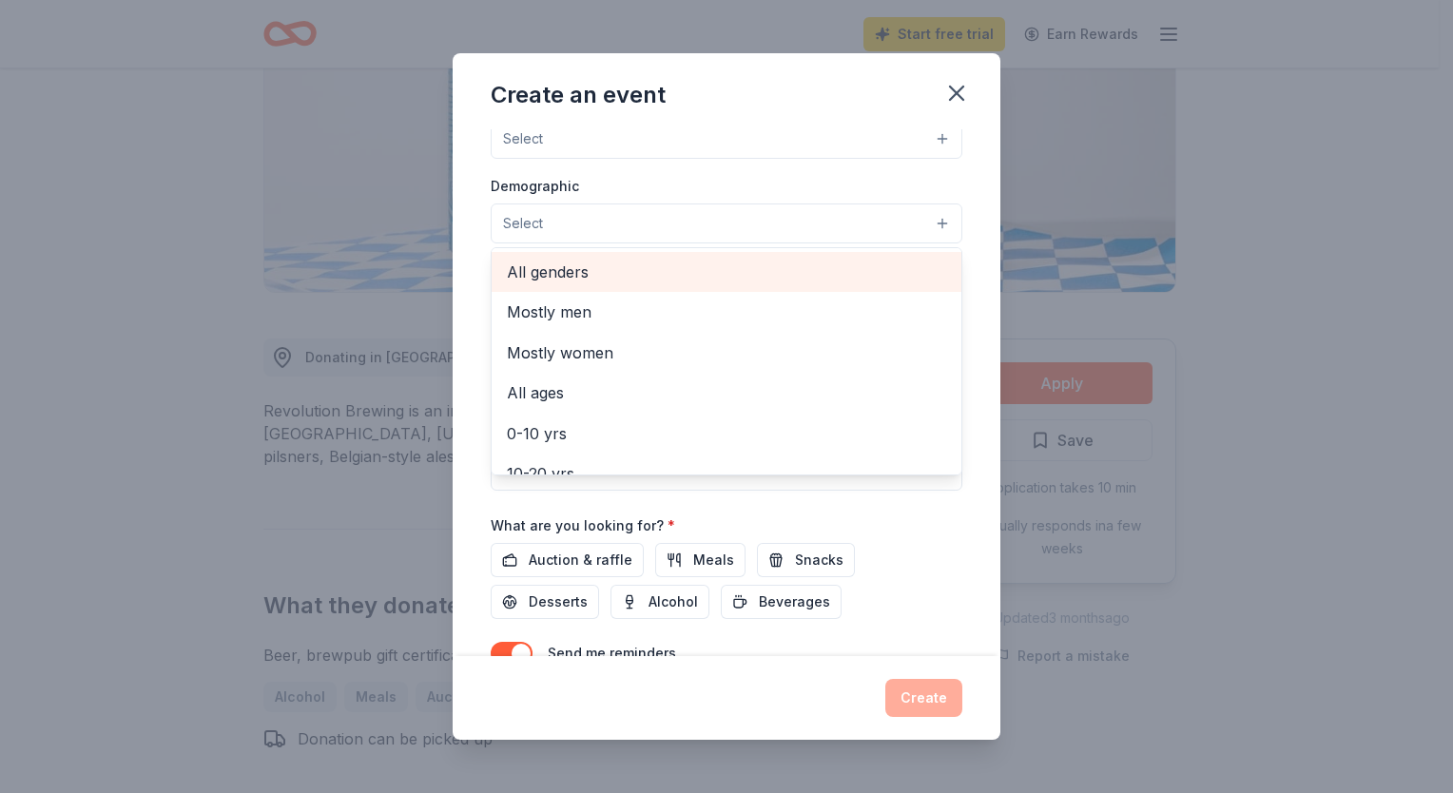
click at [563, 276] on span "All genders" at bounding box center [726, 272] width 439 height 25
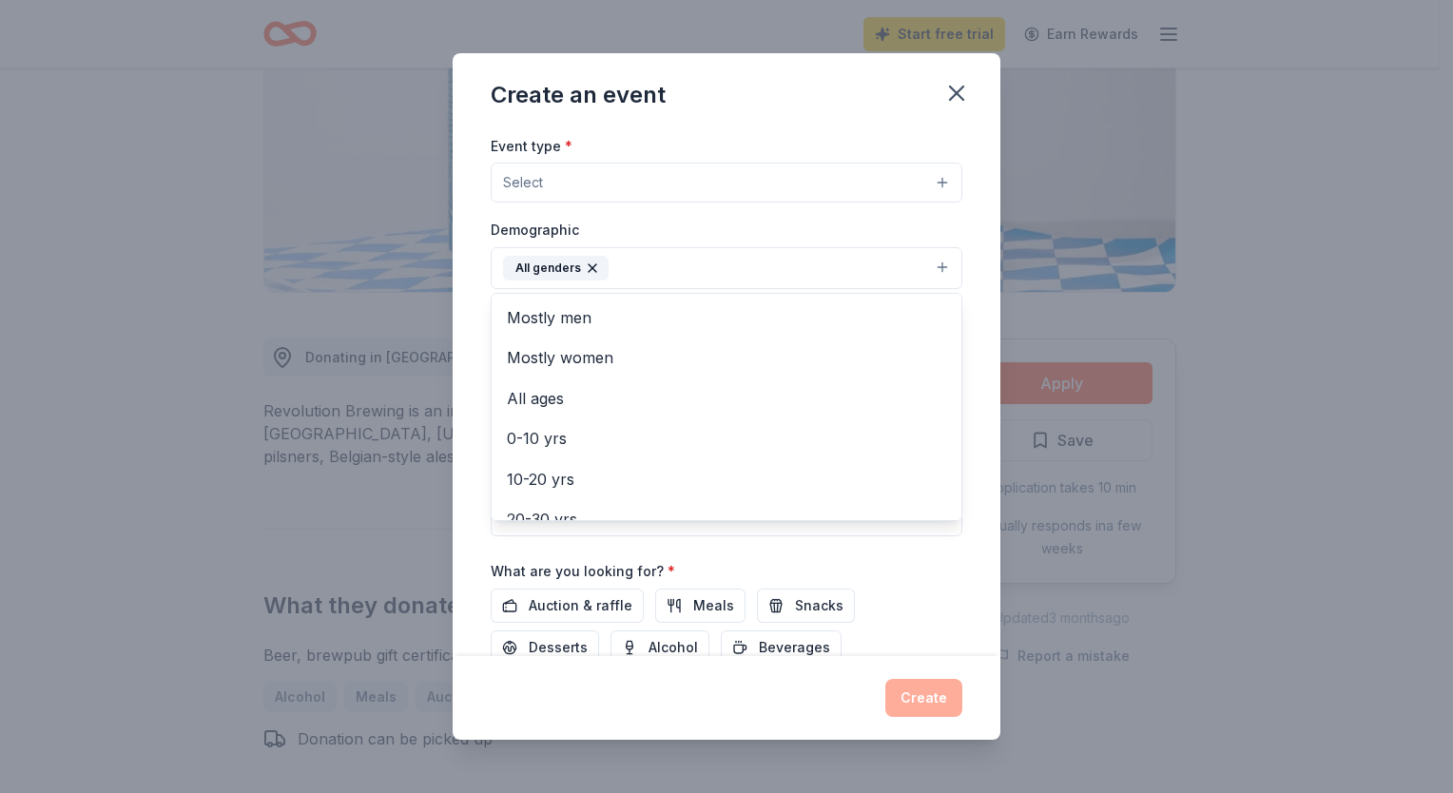
scroll to position [286, 0]
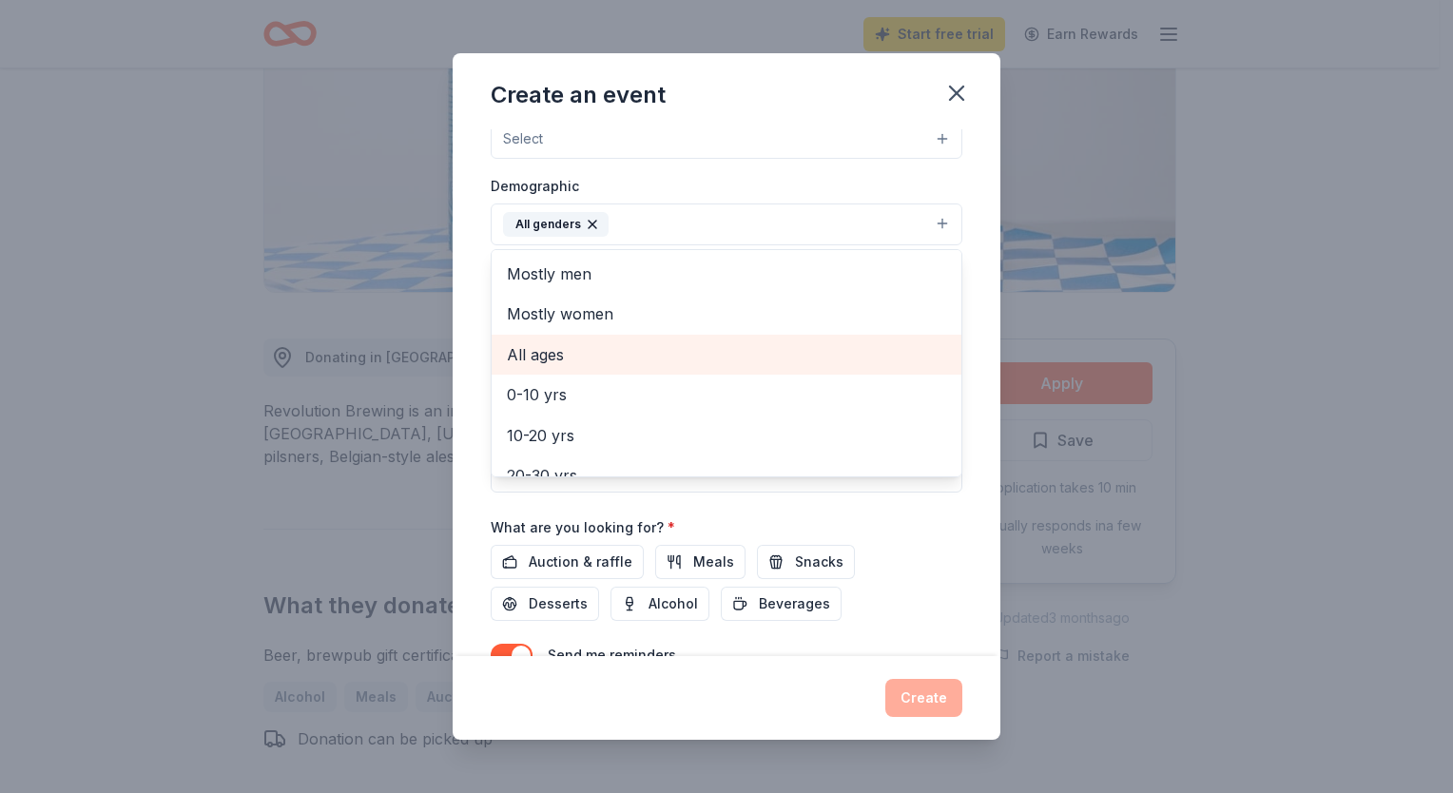
click at [561, 348] on span "All ages" at bounding box center [726, 354] width 439 height 25
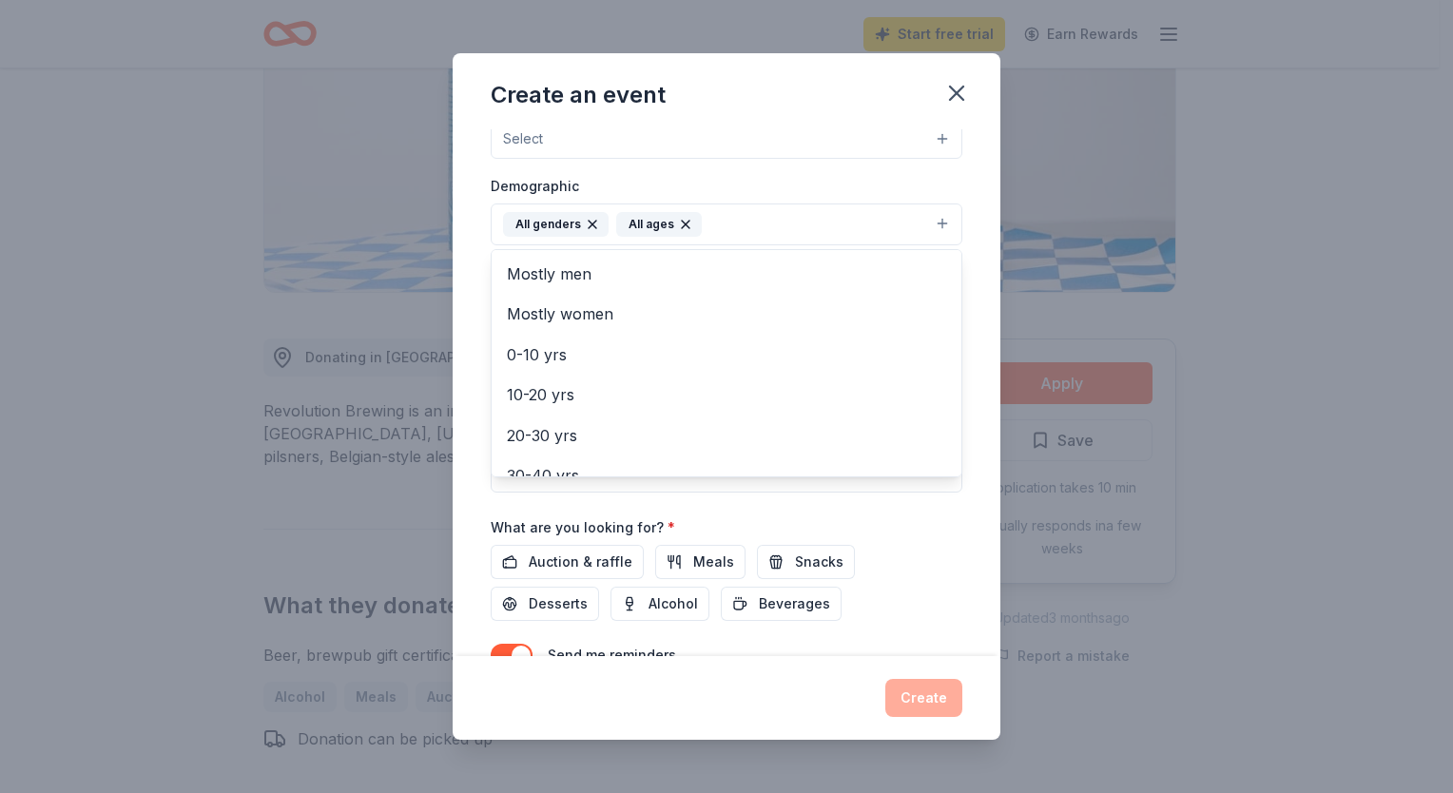
click at [749, 150] on div "Event type * Select Demographic All genders All ages Mostly men Mostly women 0-…" at bounding box center [727, 291] width 472 height 402
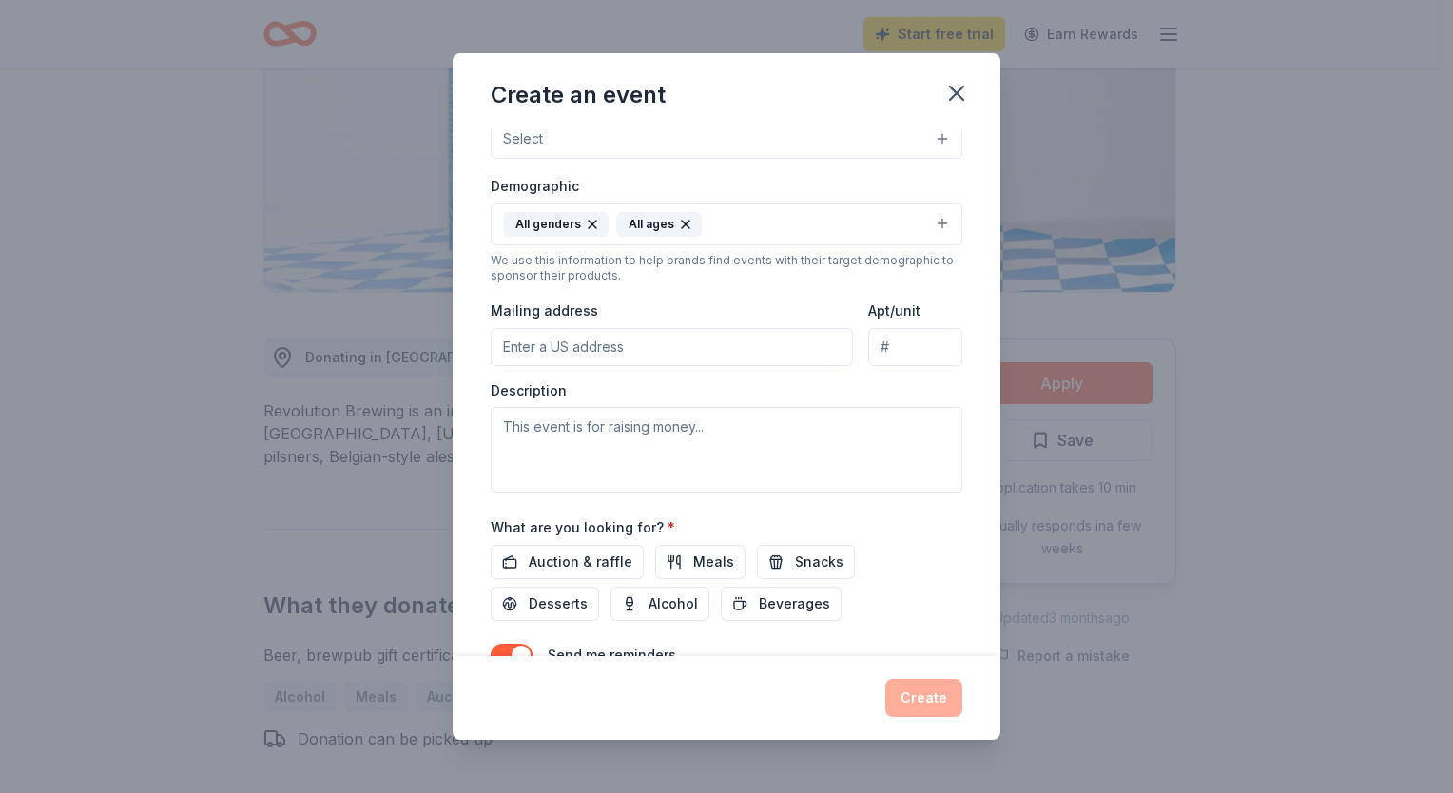
click at [749, 150] on button "Select" at bounding box center [727, 139] width 472 height 40
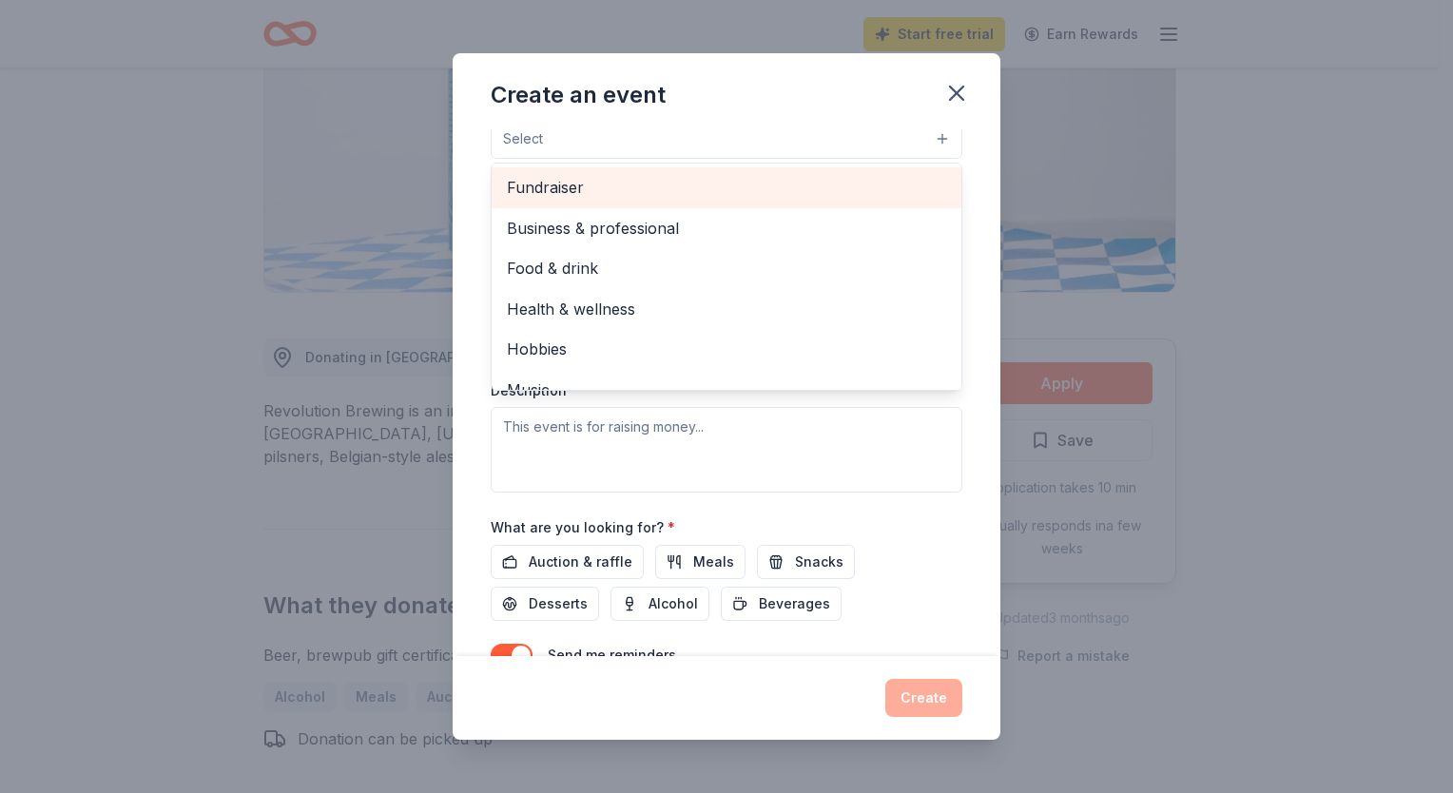
click at [571, 184] on span "Fundraiser" at bounding box center [726, 187] width 439 height 25
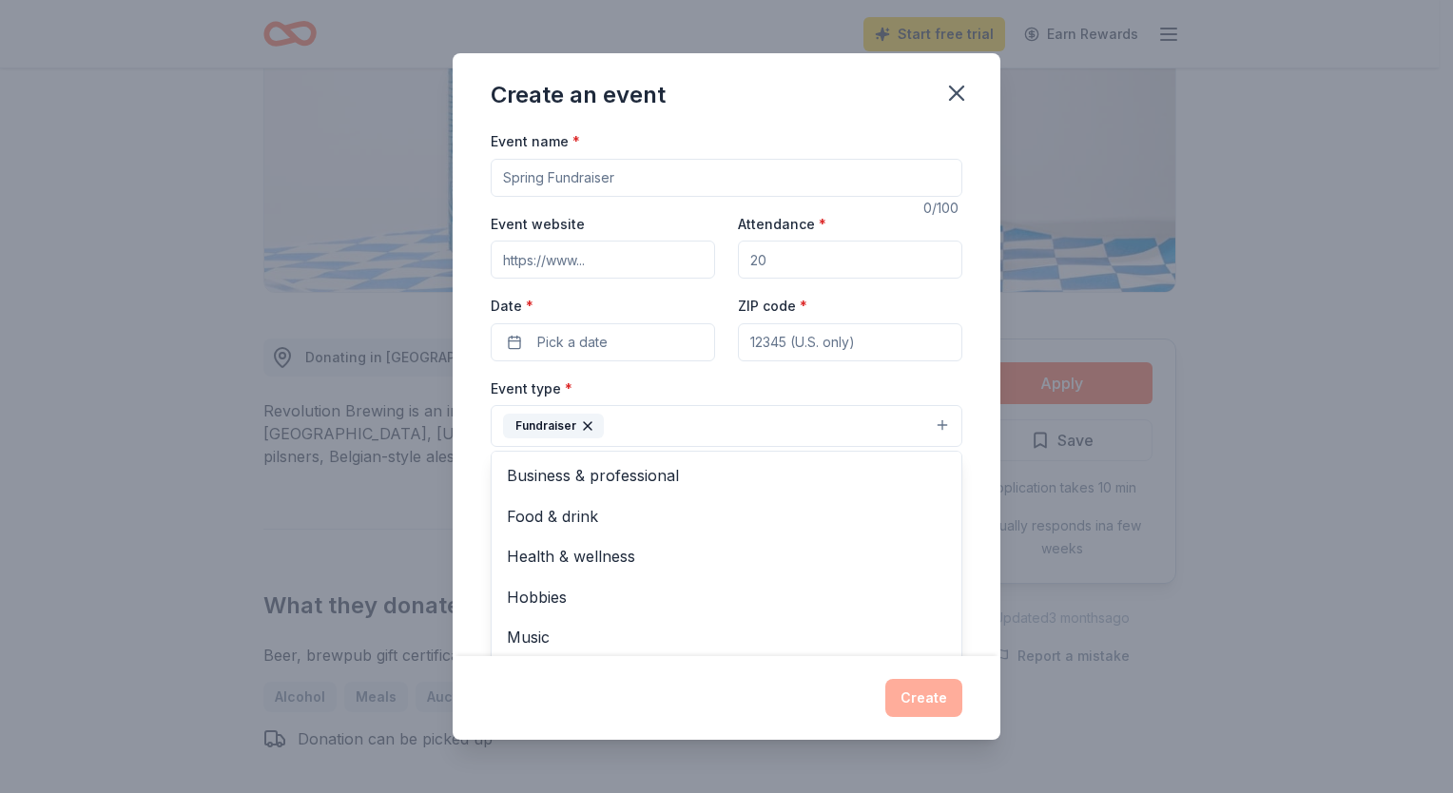
scroll to position [0, 0]
click at [624, 349] on div "Event name * 0 /100 Event website Attendance * Date * Pick a date ZIP code * Ev…" at bounding box center [727, 570] width 472 height 882
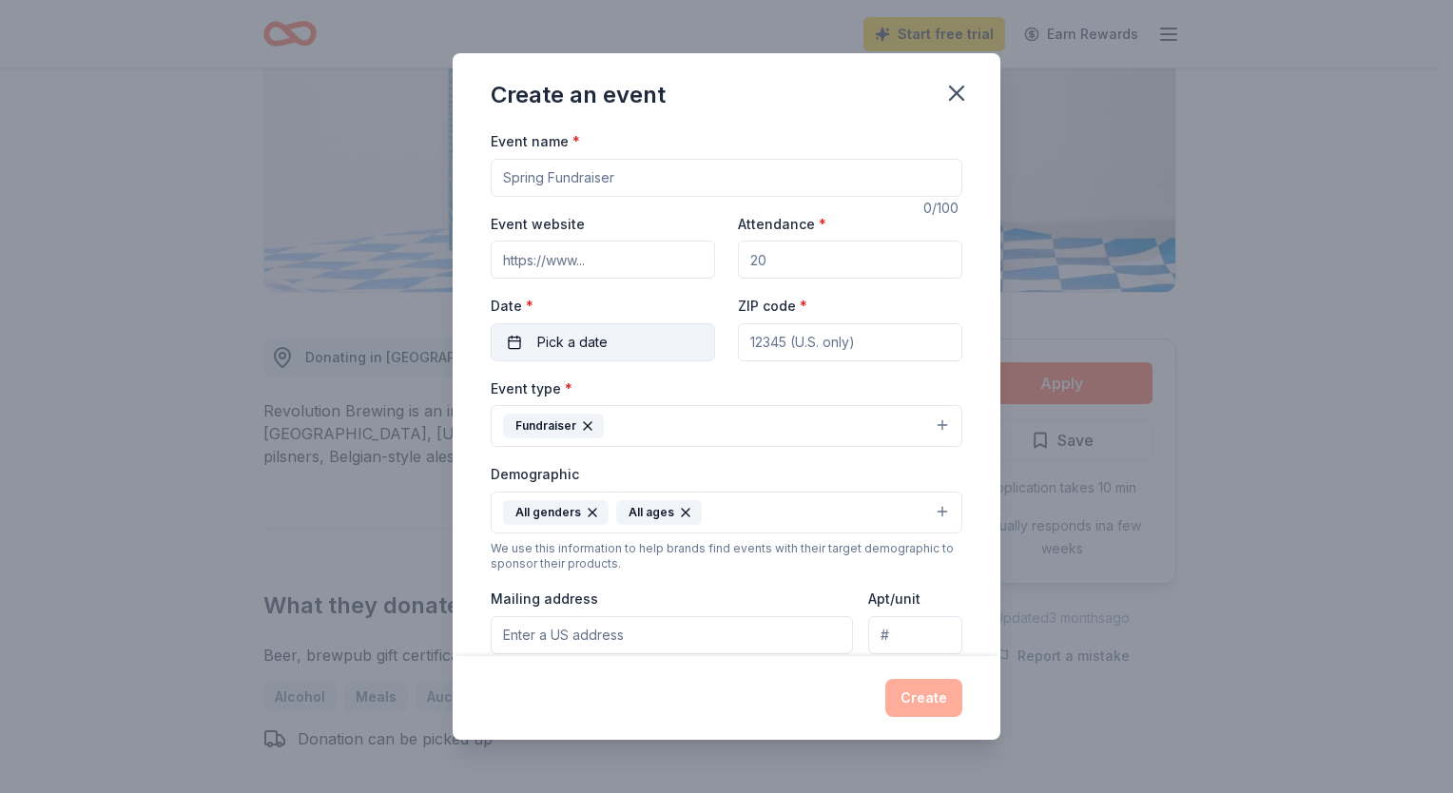
click at [594, 337] on span "Pick a date" at bounding box center [572, 342] width 70 height 23
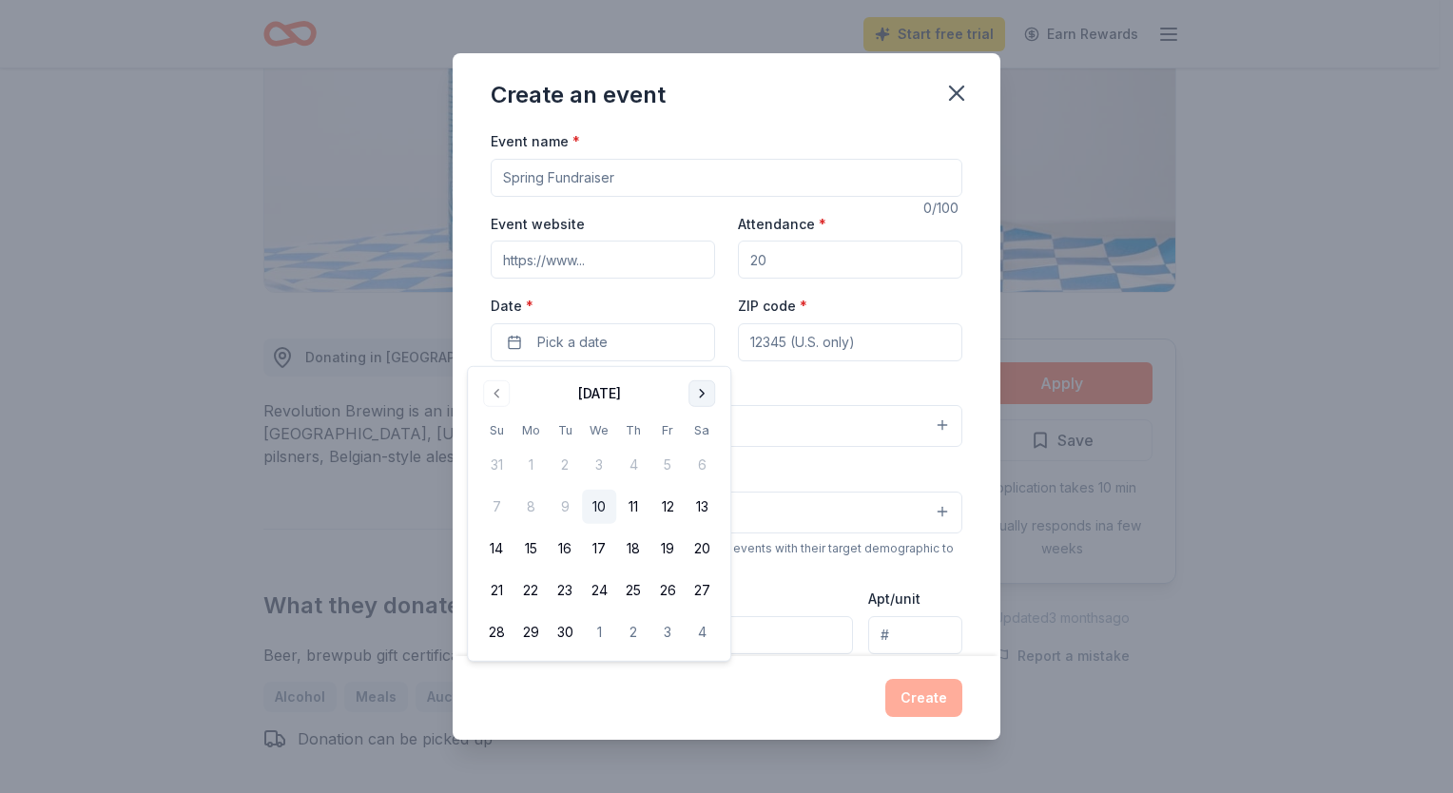
click at [699, 395] on button "Go to next month" at bounding box center [701, 393] width 27 height 27
click at [699, 394] on button "Go to next month" at bounding box center [701, 393] width 27 height 27
click at [504, 544] on button "9" at bounding box center [496, 549] width 34 height 34
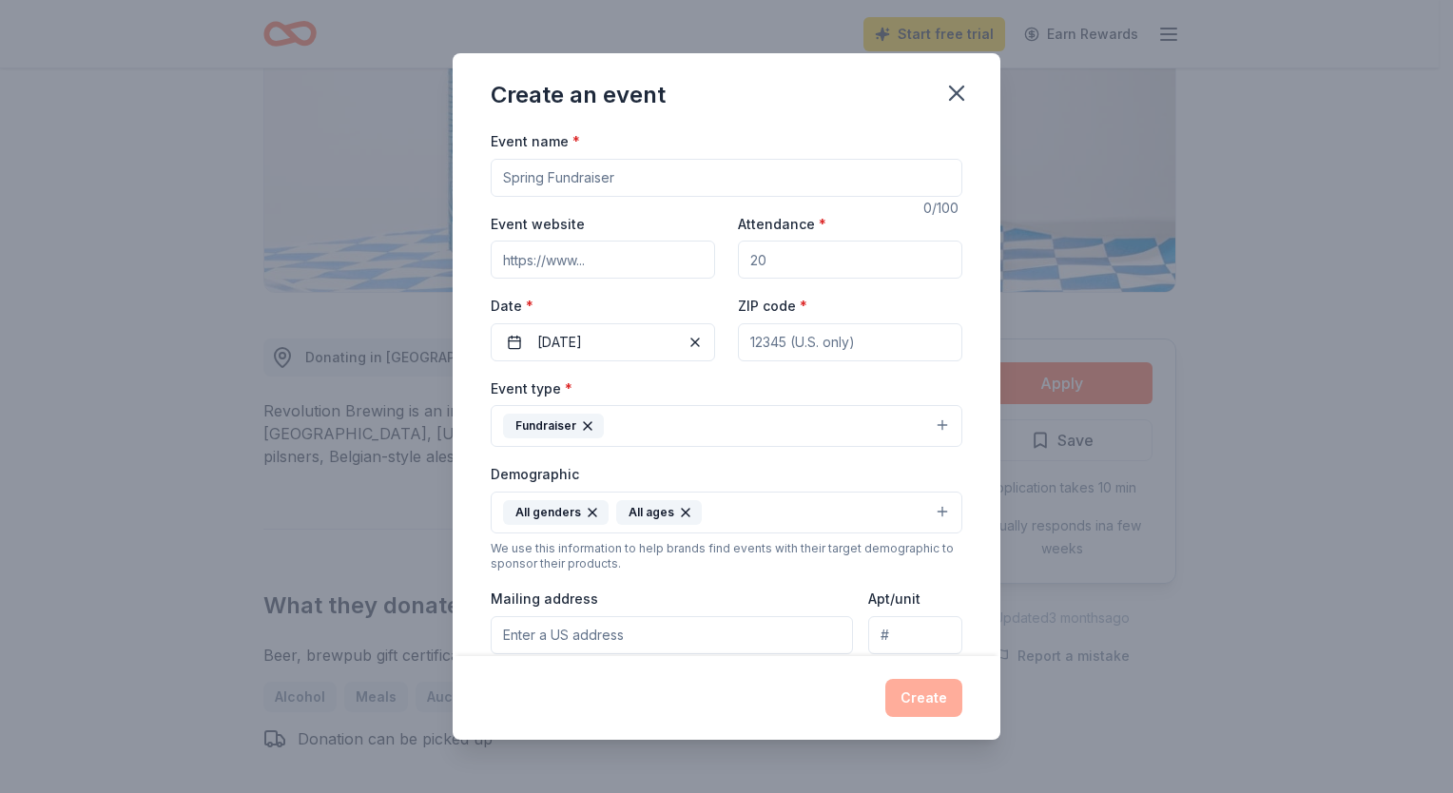
click at [764, 349] on input "ZIP code *" at bounding box center [850, 342] width 224 height 38
type input "60482"
drag, startPoint x: 766, startPoint y: 253, endPoint x: 738, endPoint y: 262, distance: 30.1
click at [738, 262] on input "Attendance *" at bounding box center [850, 260] width 224 height 38
type input "150"
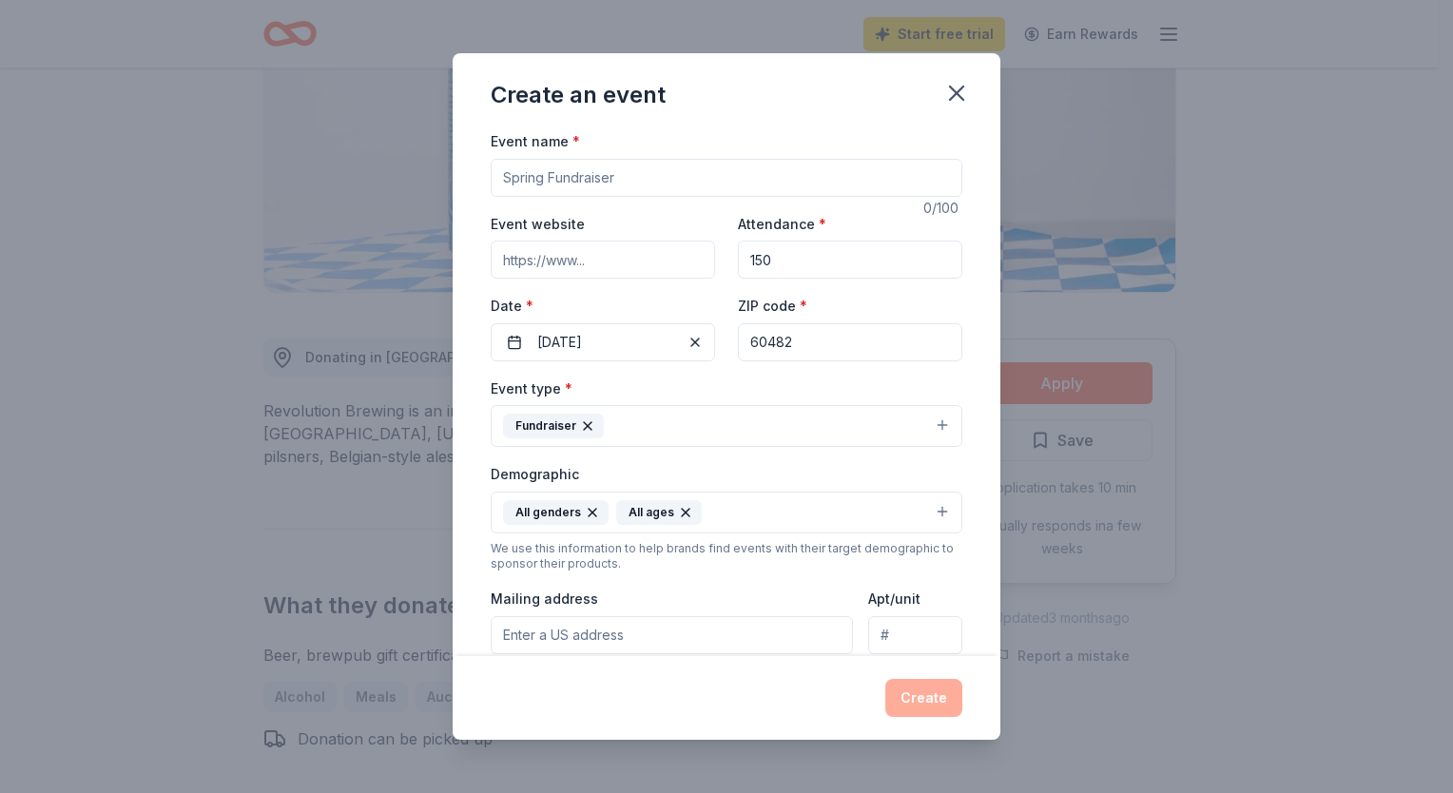
click at [609, 264] on input "Event website" at bounding box center [603, 260] width 224 height 38
click at [627, 181] on input "Event name *" at bounding box center [727, 178] width 472 height 38
paste input "Marine Corps League Burbank Detachment 250th Anniversary of the USMC Marine Cor…"
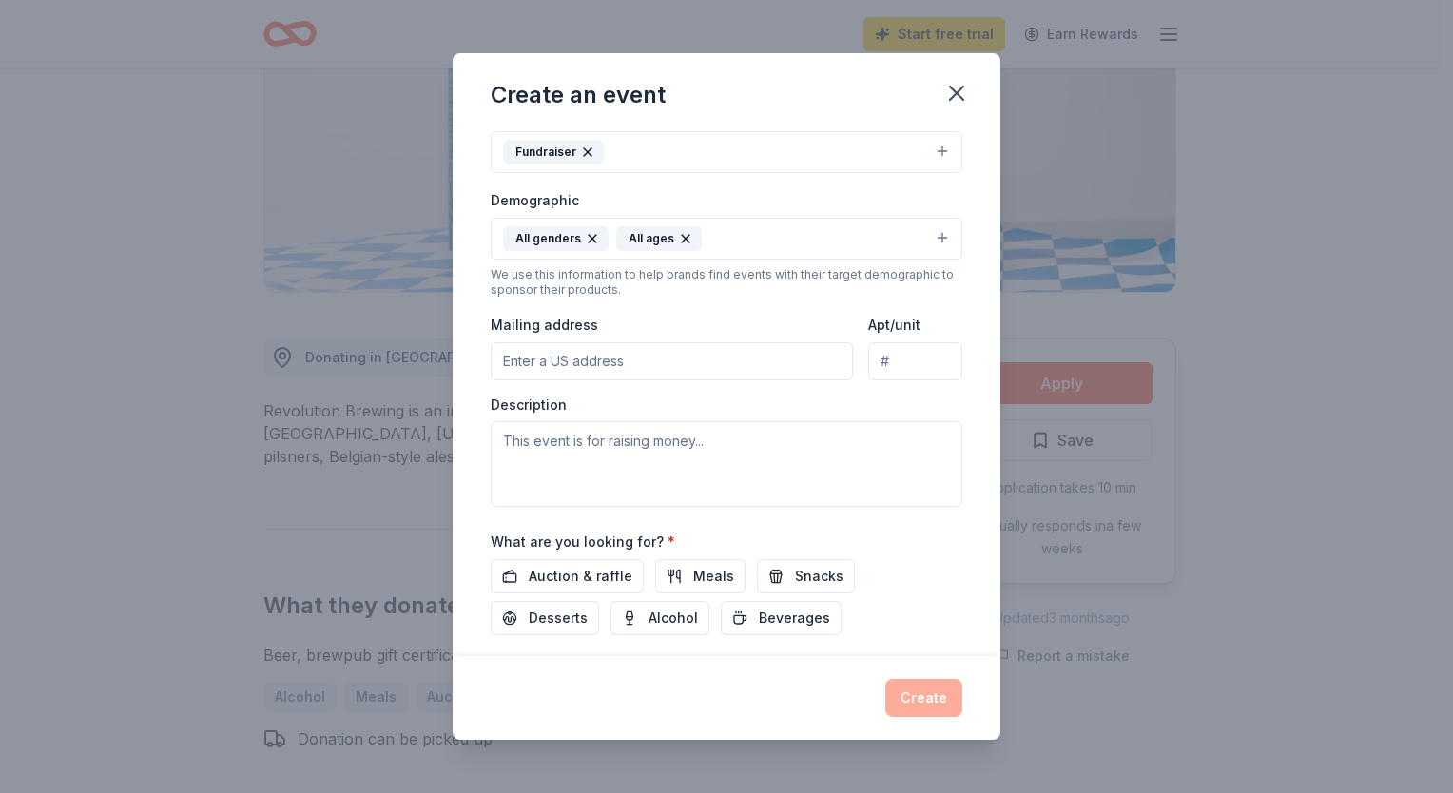
scroll to position [285, 0]
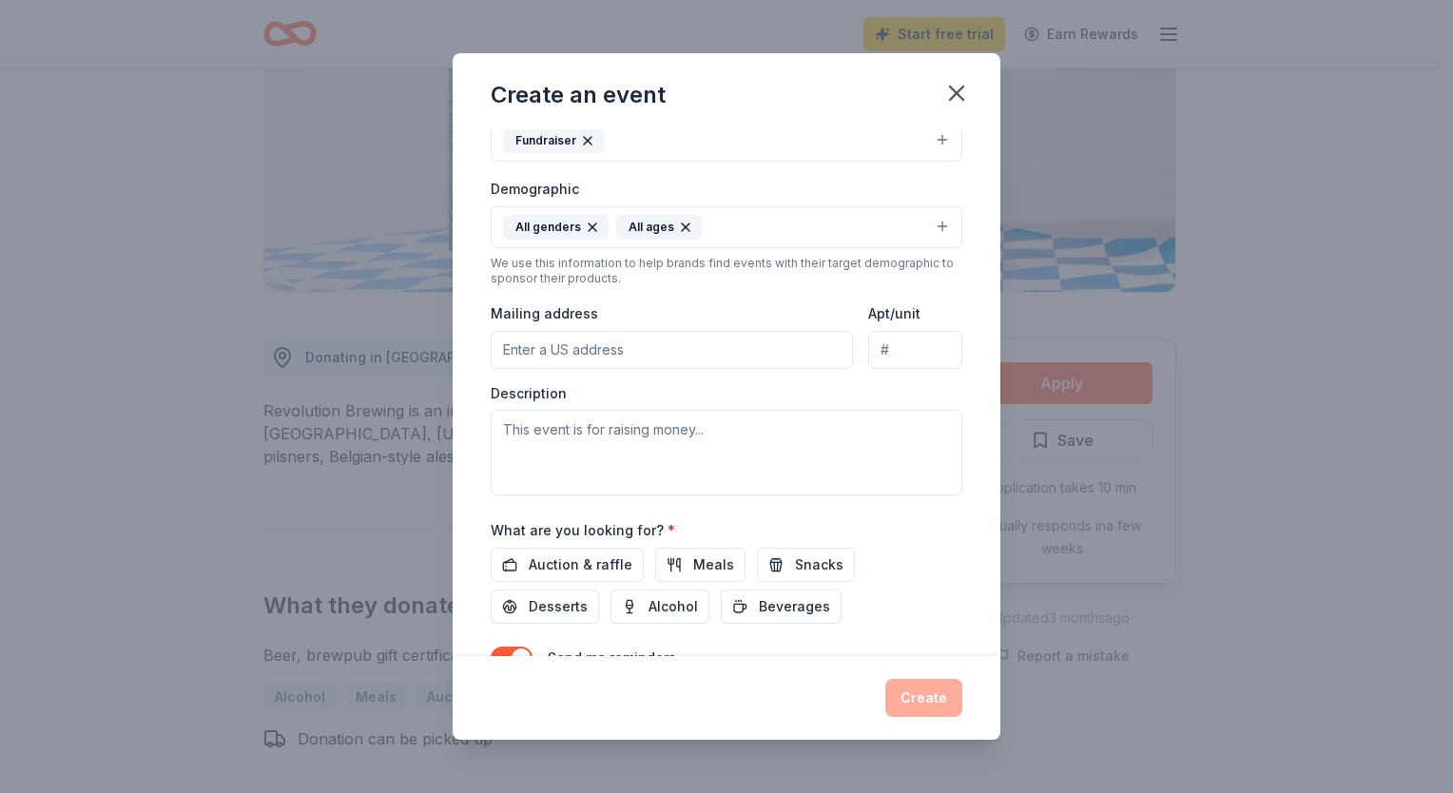
type input "Marine Corps League Burbank Detachment 250th Anniversary of the USMC Marine Cor…"
click at [672, 339] on input "Mailing address" at bounding box center [672, 350] width 362 height 38
type input "10613 S Depot Street"
type input "Apt, suite, floor, etc."
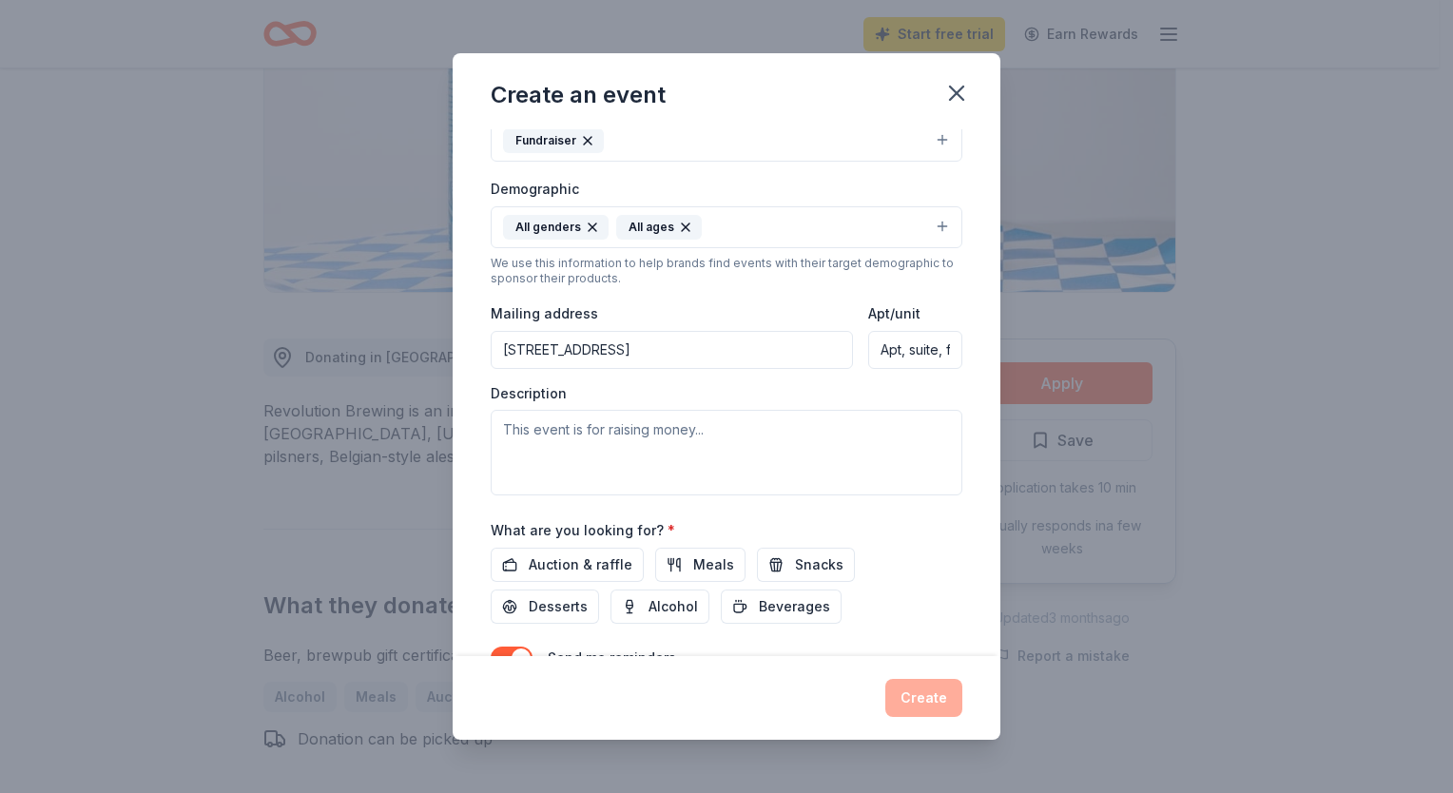
scroll to position [0, 59]
drag, startPoint x: 861, startPoint y: 349, endPoint x: 1016, endPoint y: 335, distance: 155.6
click at [1016, 336] on div "Create an event Event name * Marine Corps League Burbank Detachment 250th Anniv…" at bounding box center [726, 396] width 1453 height 793
drag, startPoint x: 736, startPoint y: 365, endPoint x: 723, endPoint y: 359, distance: 14.5
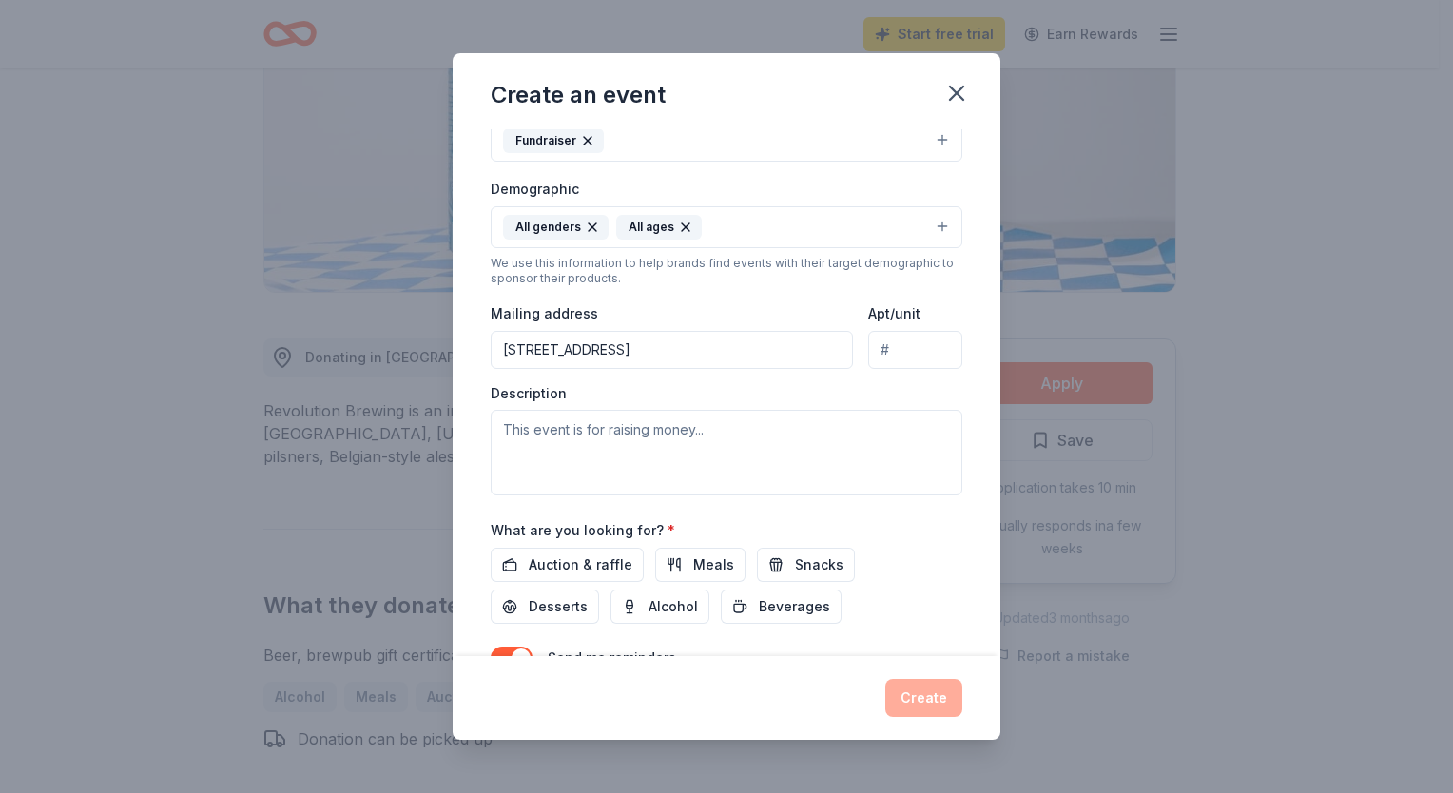
click at [736, 365] on input "10613 S Depot Street" at bounding box center [672, 350] width 362 height 38
type input "10613 S Depot Street, Worth, IL 60482"
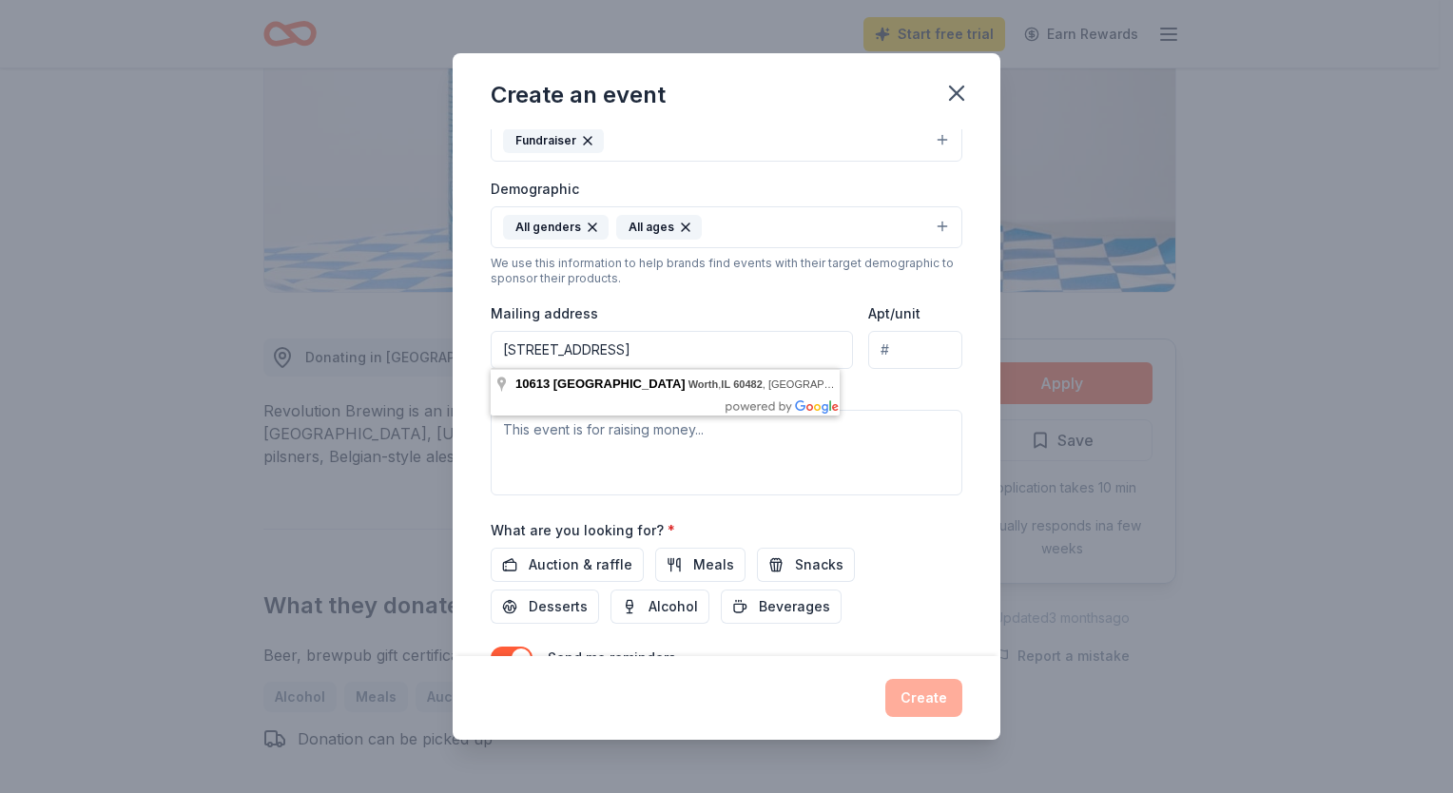
click at [948, 392] on div "Event name * Marine Corps League Burbank Detachment 250th Anniversary of the US…" at bounding box center [727, 392] width 548 height 527
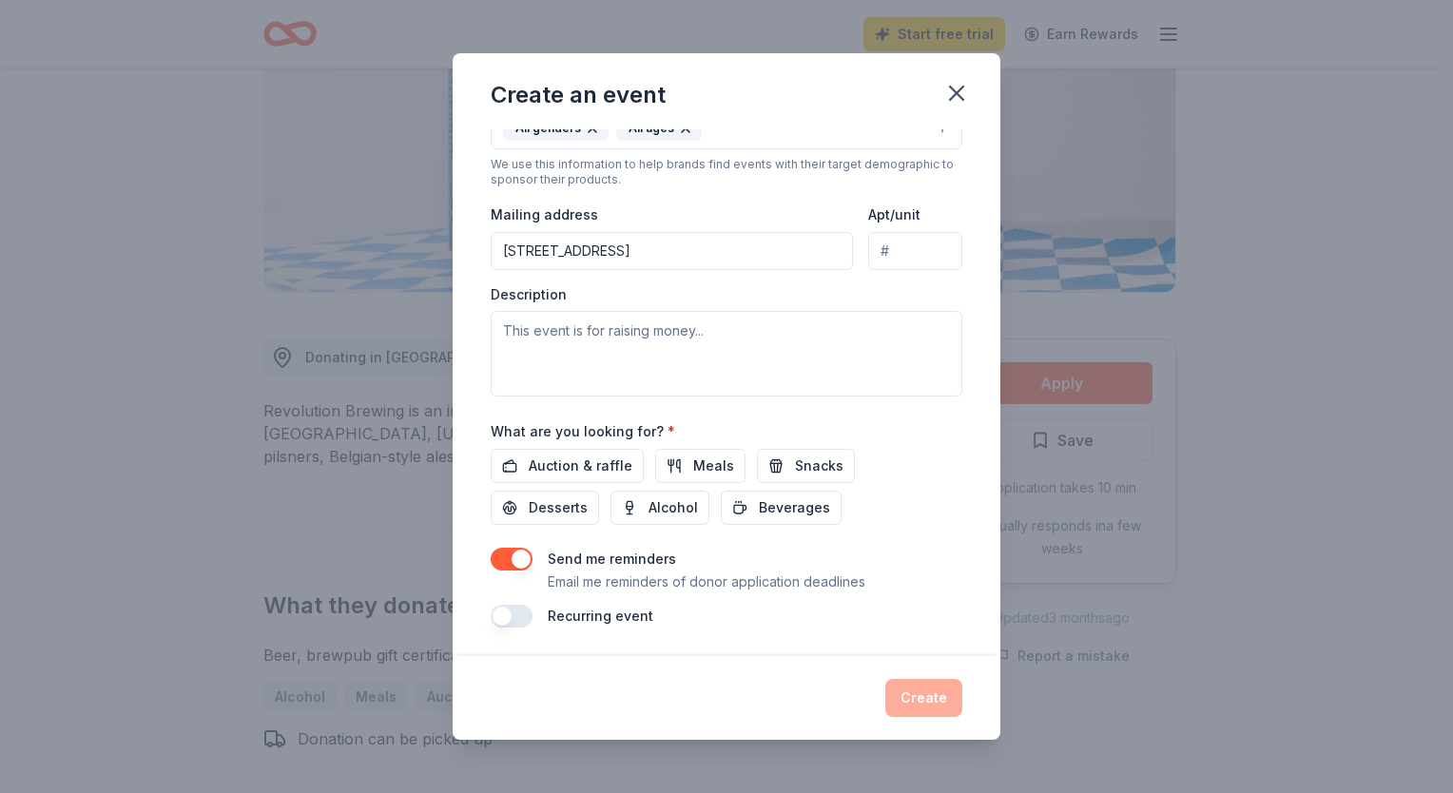
scroll to position [384, 0]
click at [621, 463] on span "Auction & raffle" at bounding box center [581, 466] width 104 height 23
click at [509, 560] on button "button" at bounding box center [512, 559] width 42 height 23
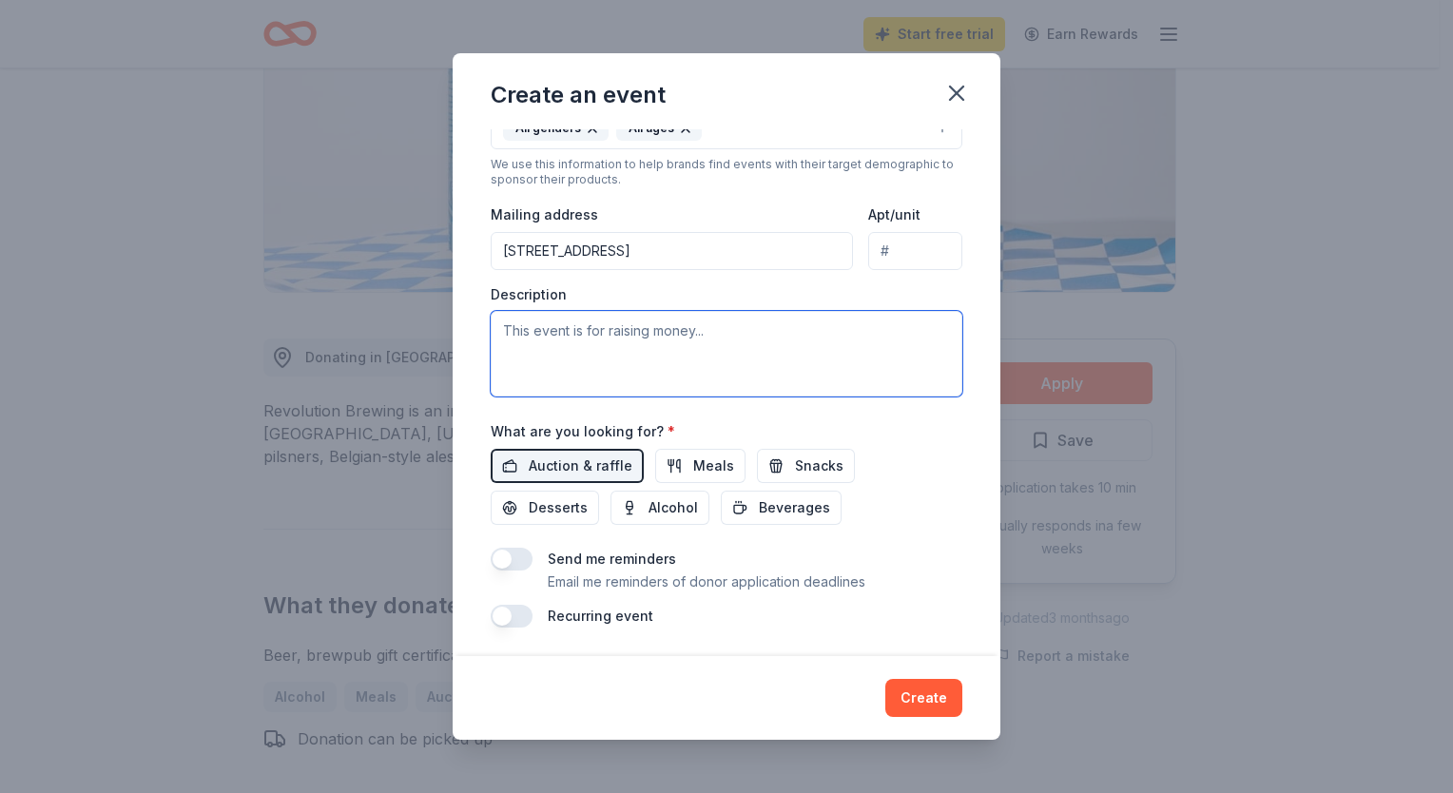
click at [763, 346] on textarea at bounding box center [727, 354] width 472 height 86
paste textarea "As a Marine Veteran, we call on the traits gained while serving our Nation to c…"
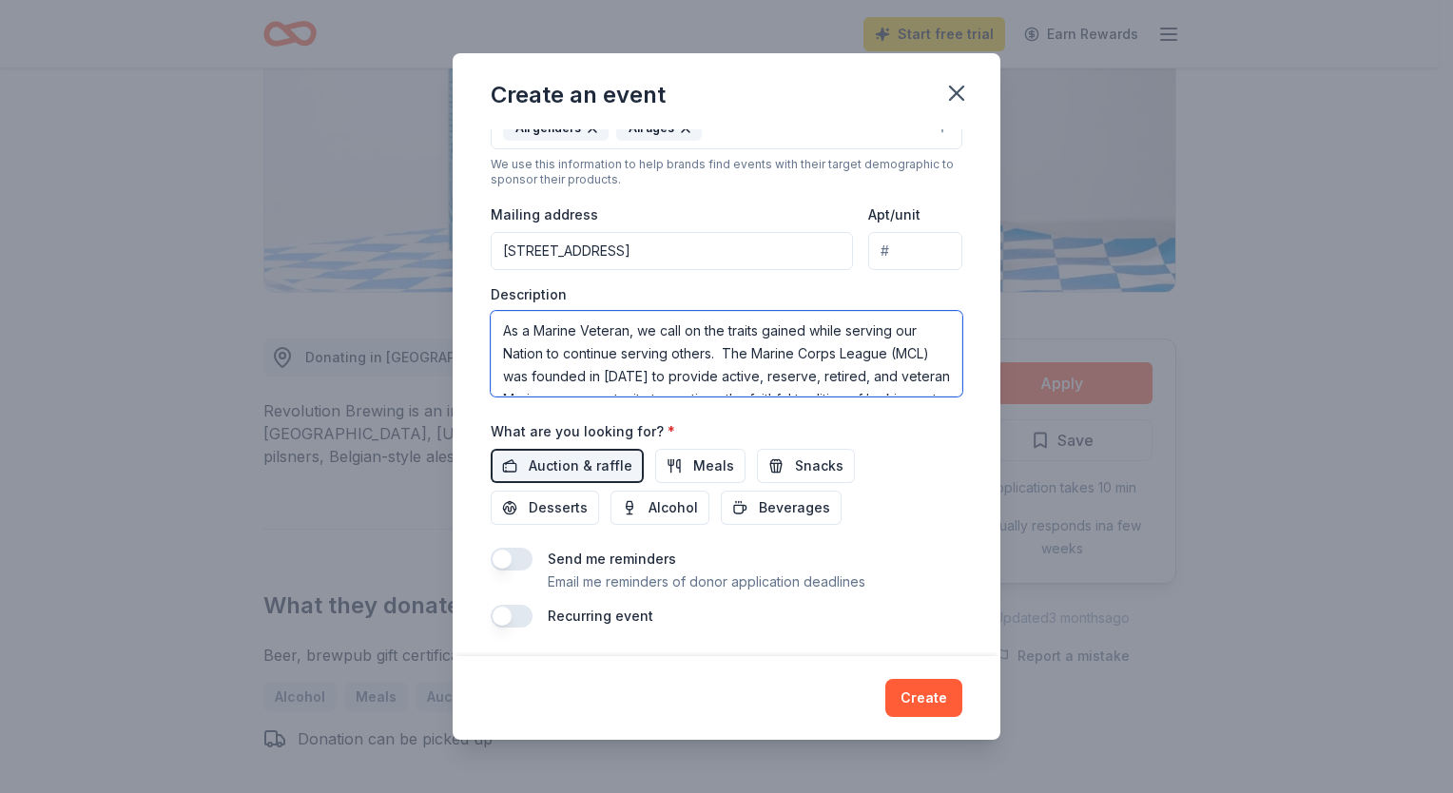
scroll to position [262, 0]
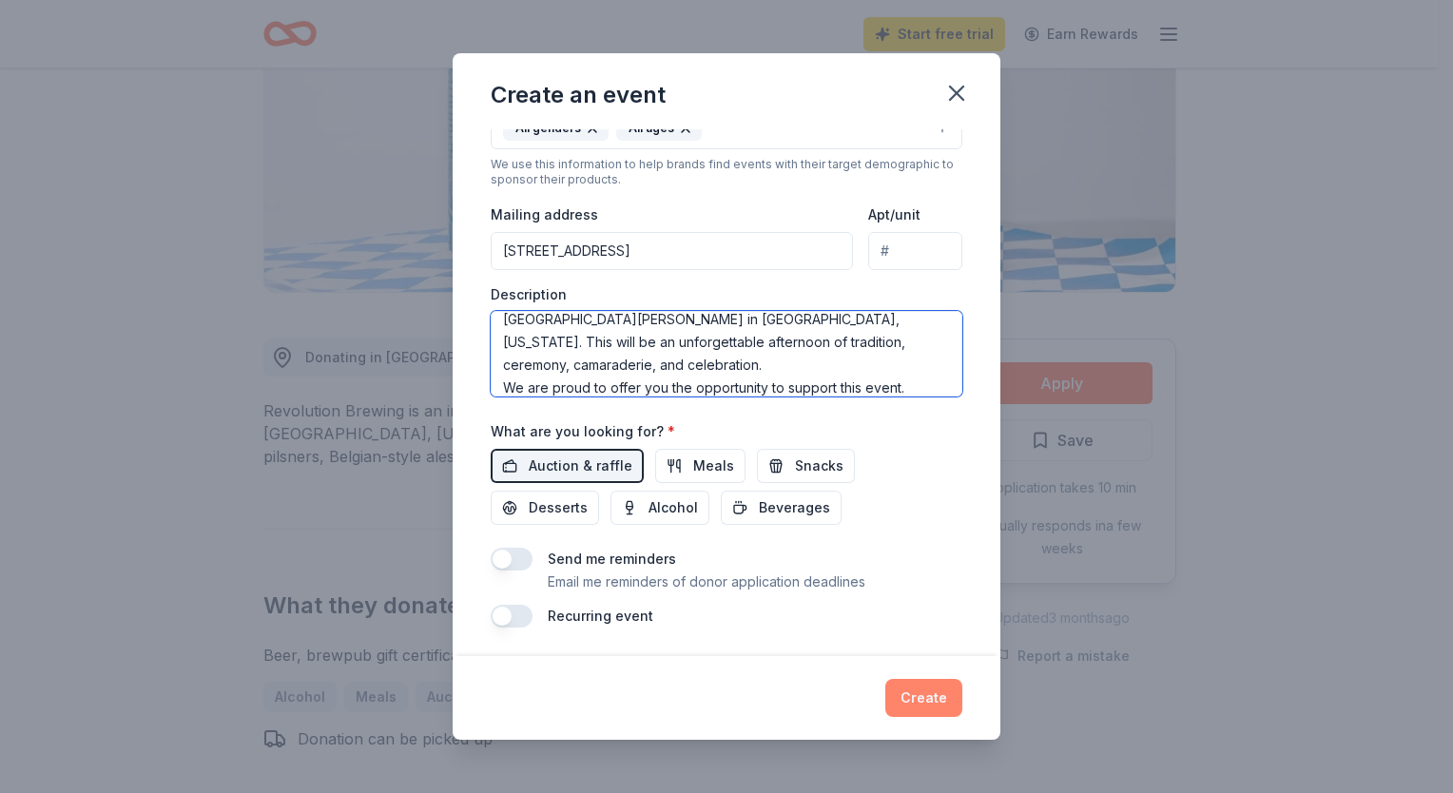
type textarea "As a Marine Veteran, we call on the traits gained while serving our Nation to c…"
click at [924, 692] on button "Create" at bounding box center [923, 698] width 77 height 38
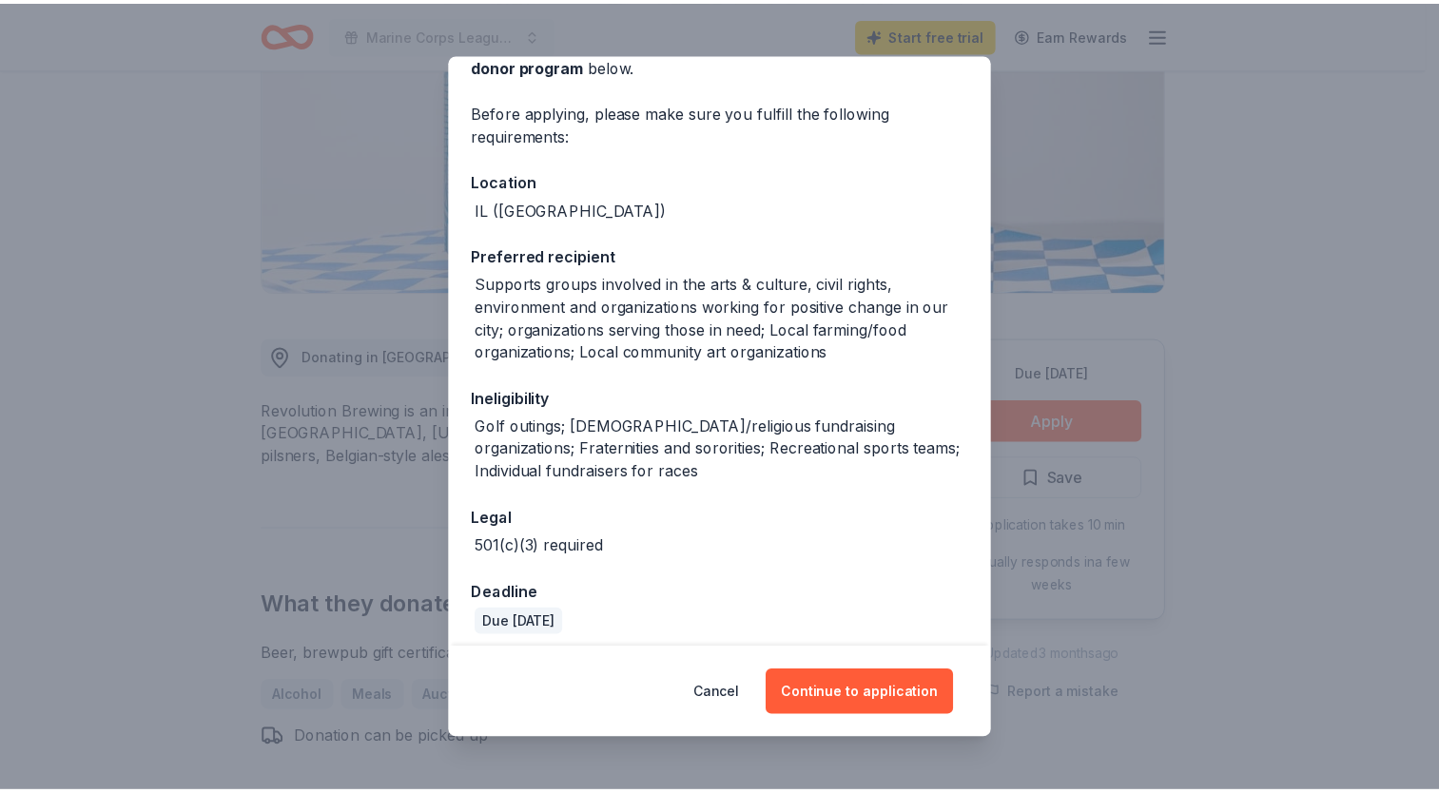
scroll to position [124, 0]
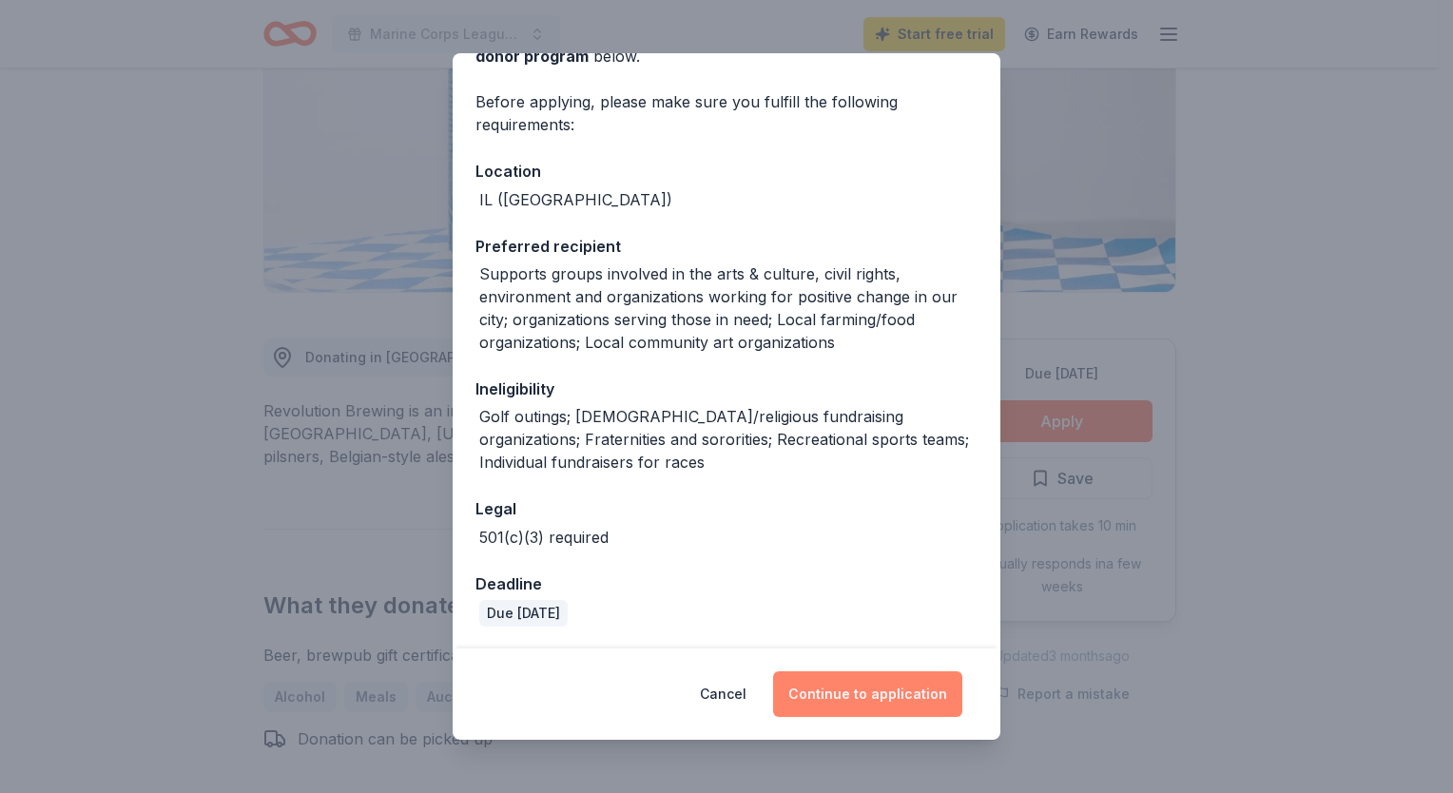
click at [852, 693] on button "Continue to application" at bounding box center [867, 694] width 189 height 46
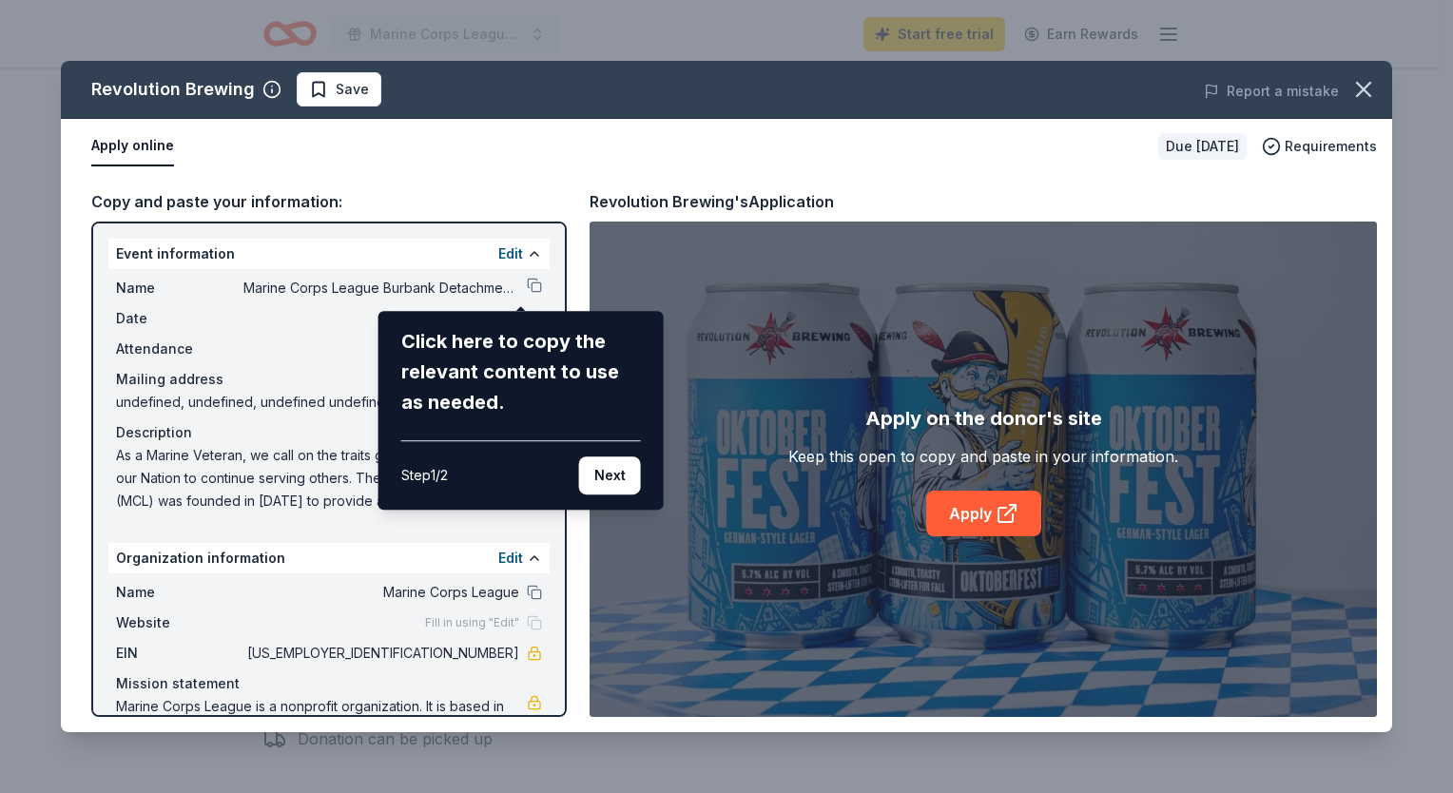
click at [966, 508] on div "Revolution Brewing Save Report a mistake Apply online Due in 30 days Requiremen…" at bounding box center [726, 396] width 1331 height 671
click at [603, 474] on button "Next" at bounding box center [610, 475] width 62 height 38
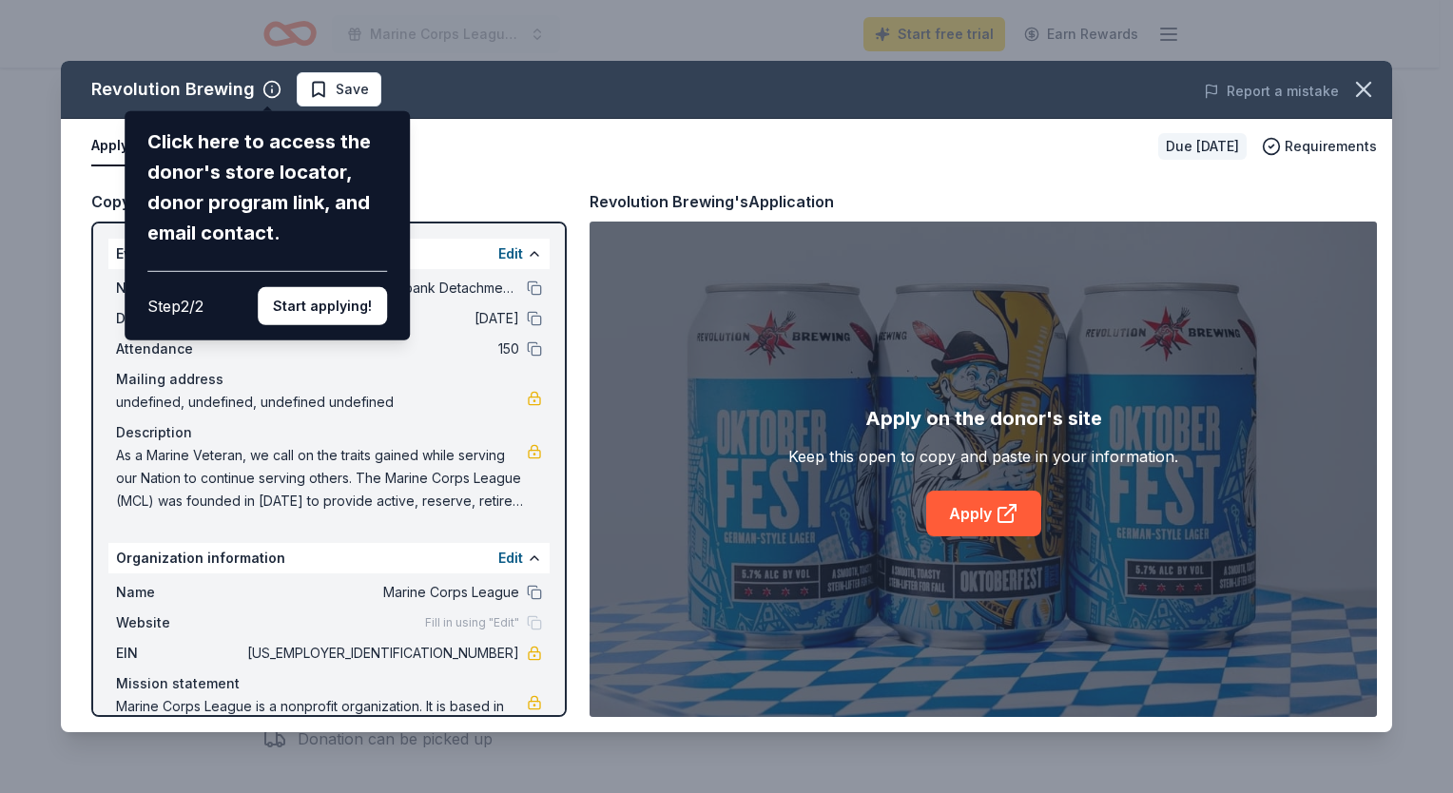
click at [950, 516] on div "Revolution Brewing Click here to access the donor's store locator, donor progra…" at bounding box center [726, 396] width 1331 height 671
click at [318, 323] on button "Start applying!" at bounding box center [322, 306] width 129 height 38
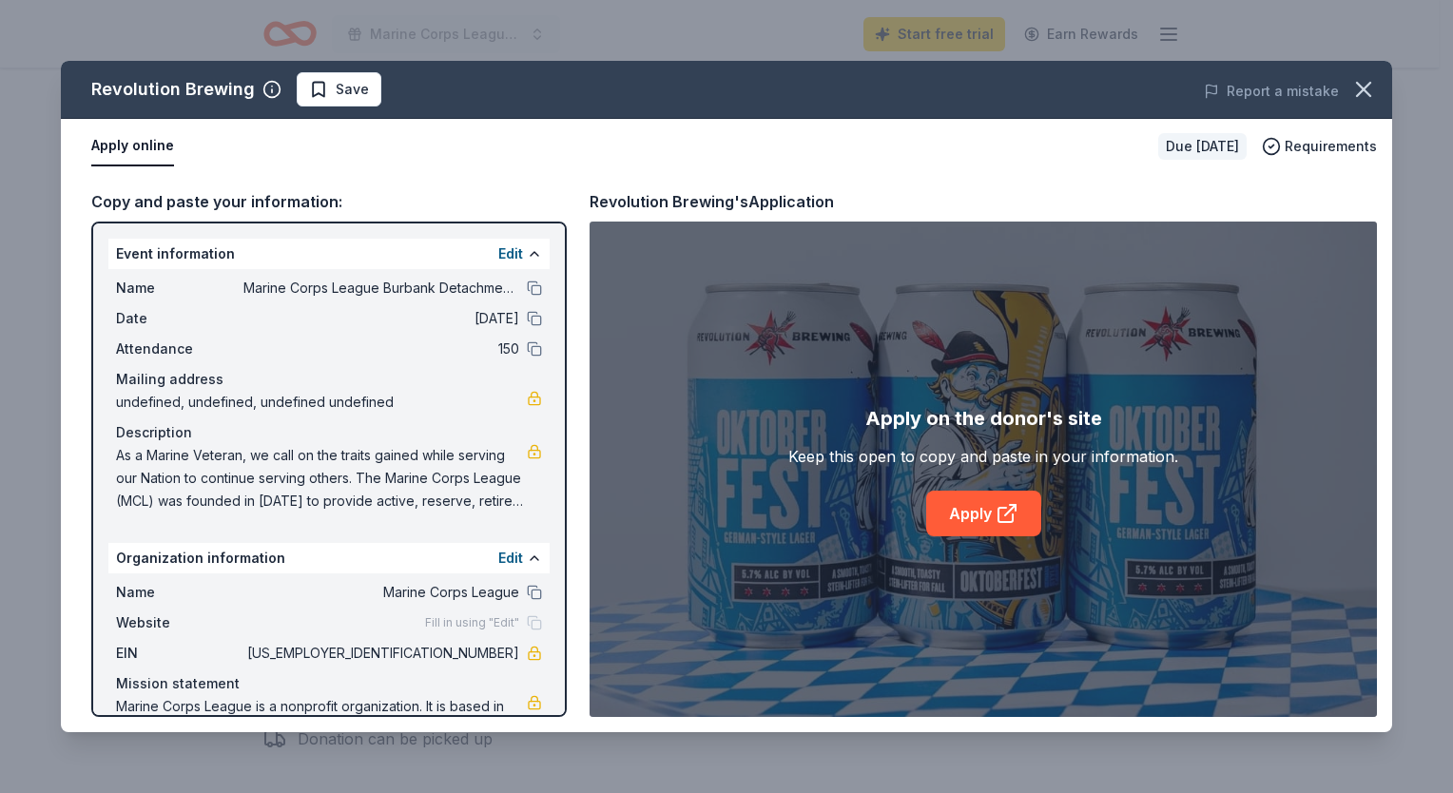
click at [987, 506] on div "Revolution Brewing Save Report a mistake Apply online Due in 30 days Requiremen…" at bounding box center [726, 396] width 1331 height 671
click at [975, 519] on link "Apply" at bounding box center [983, 514] width 115 height 46
click at [1364, 92] on icon "button" at bounding box center [1363, 89] width 27 height 27
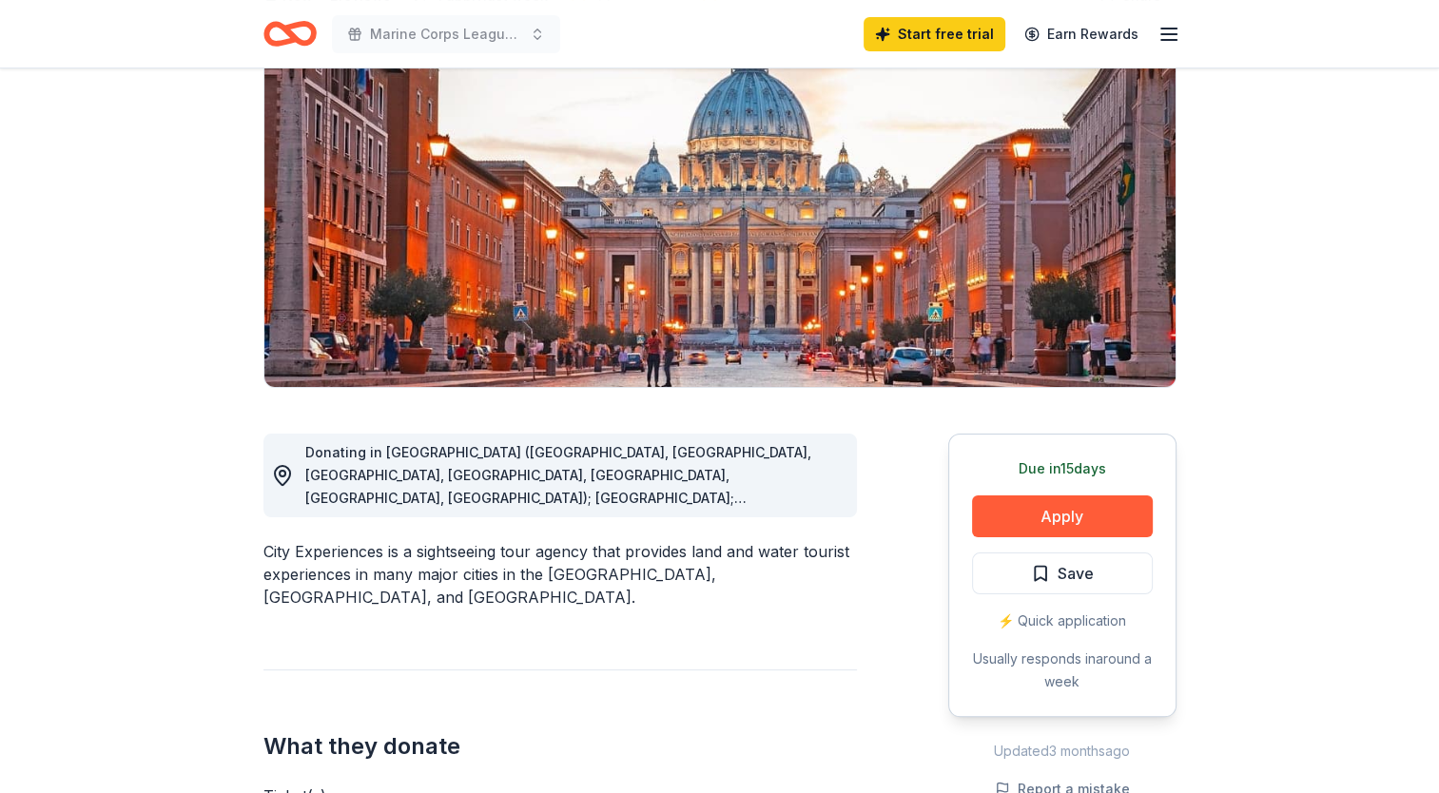
scroll to position [285, 0]
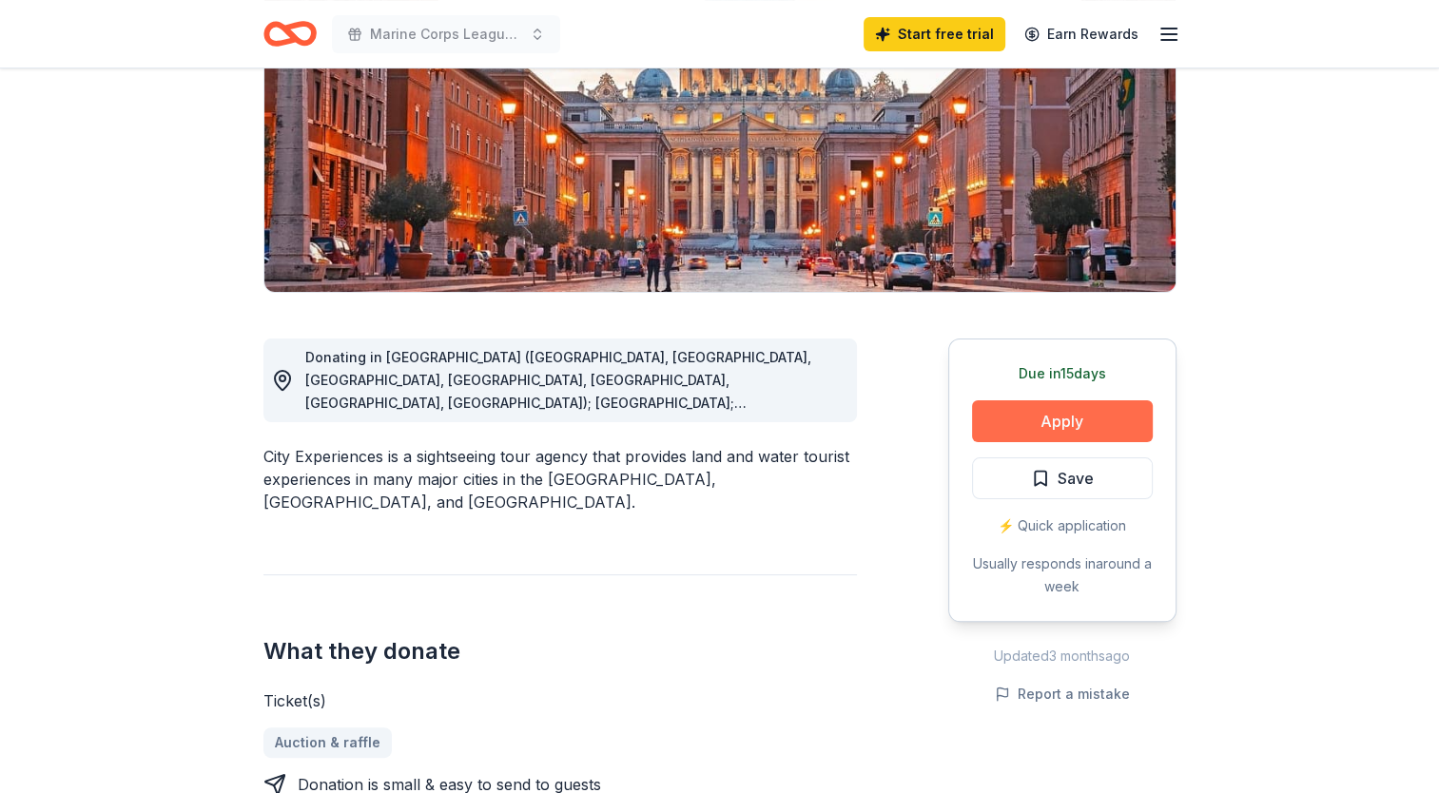
click at [1054, 416] on button "Apply" at bounding box center [1062, 421] width 181 height 42
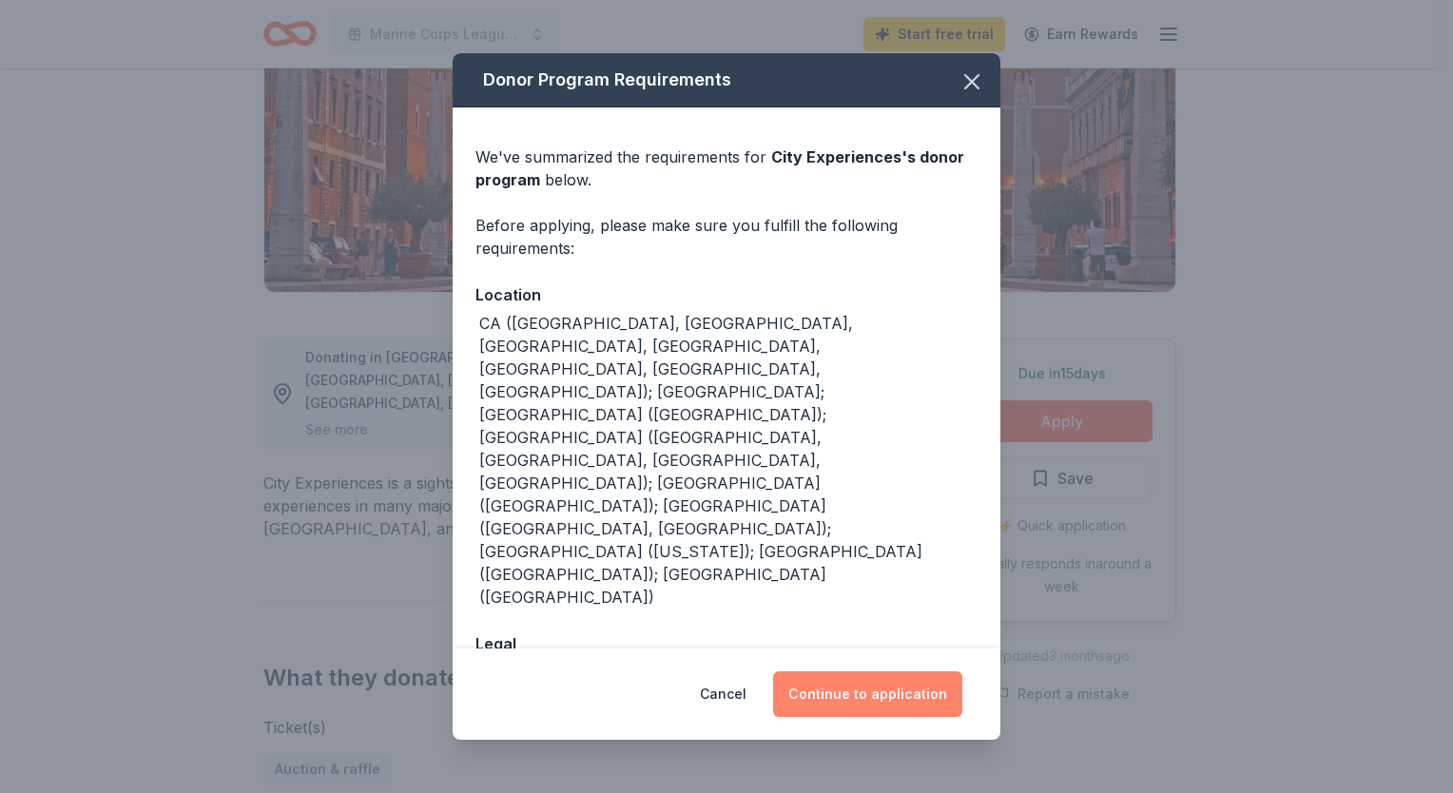
click at [882, 671] on button "Continue to application" at bounding box center [867, 694] width 189 height 46
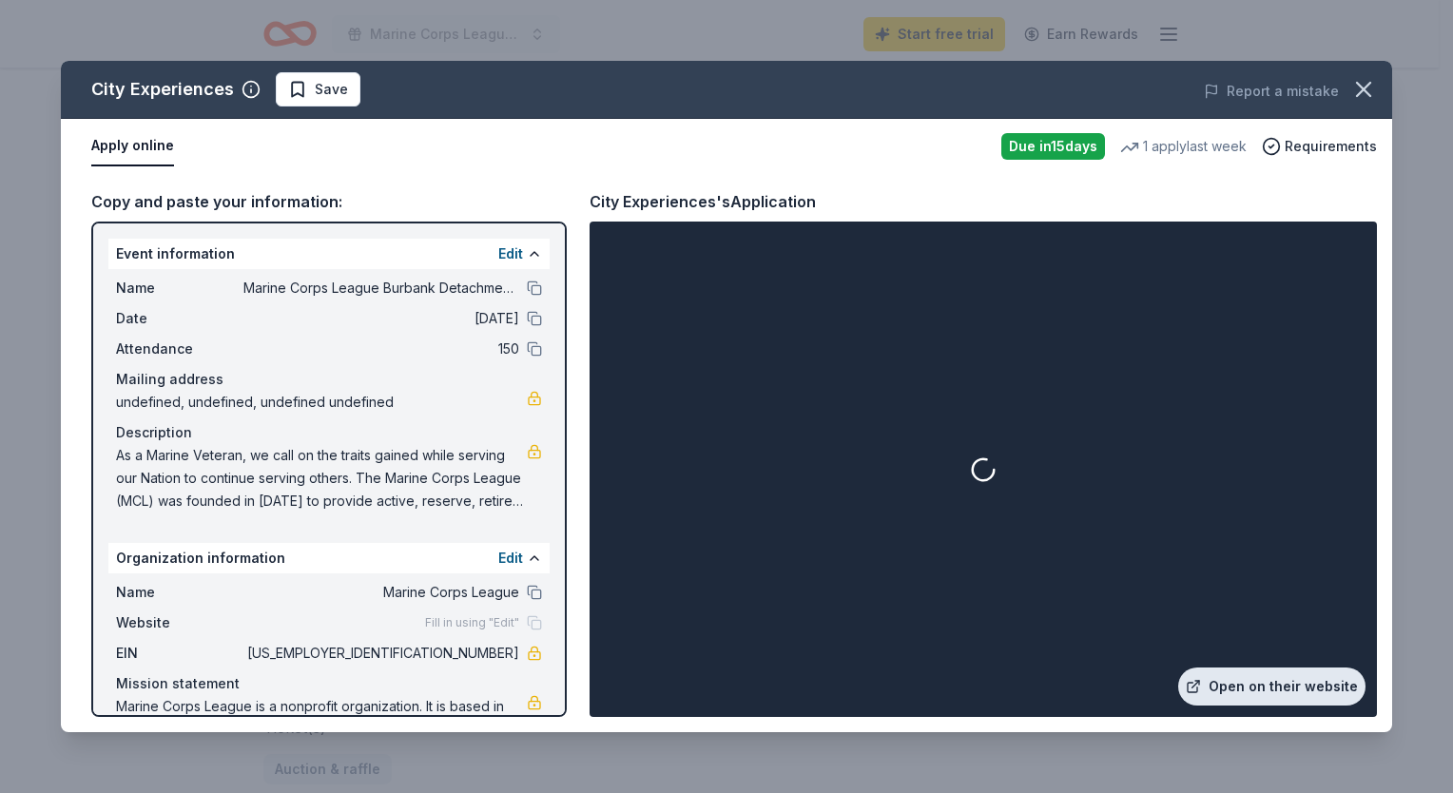
click at [1255, 683] on link "Open on their website" at bounding box center [1271, 686] width 187 height 38
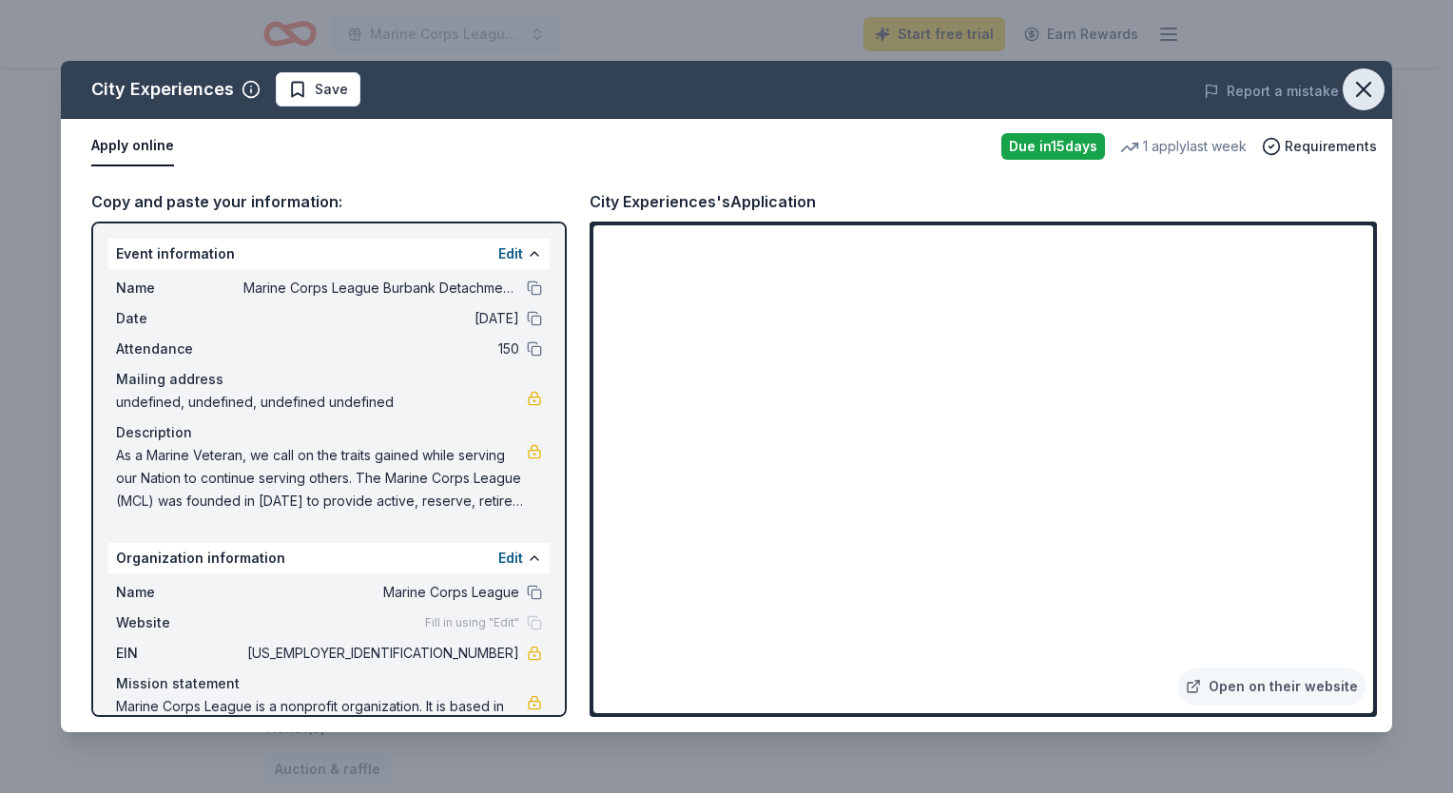
click at [1365, 91] on icon "button" at bounding box center [1363, 89] width 13 height 13
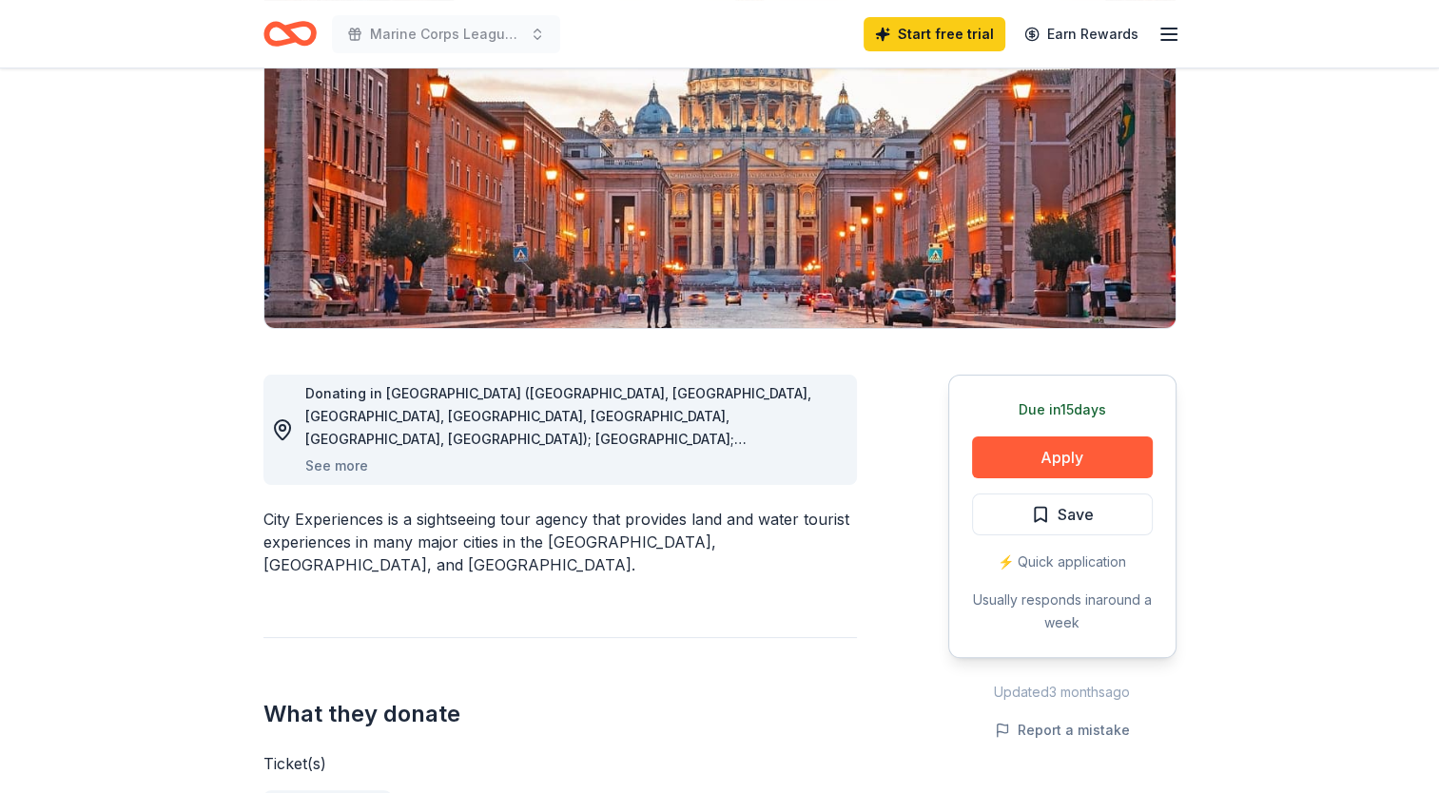
scroll to position [0, 0]
